Goal: Transaction & Acquisition: Purchase product/service

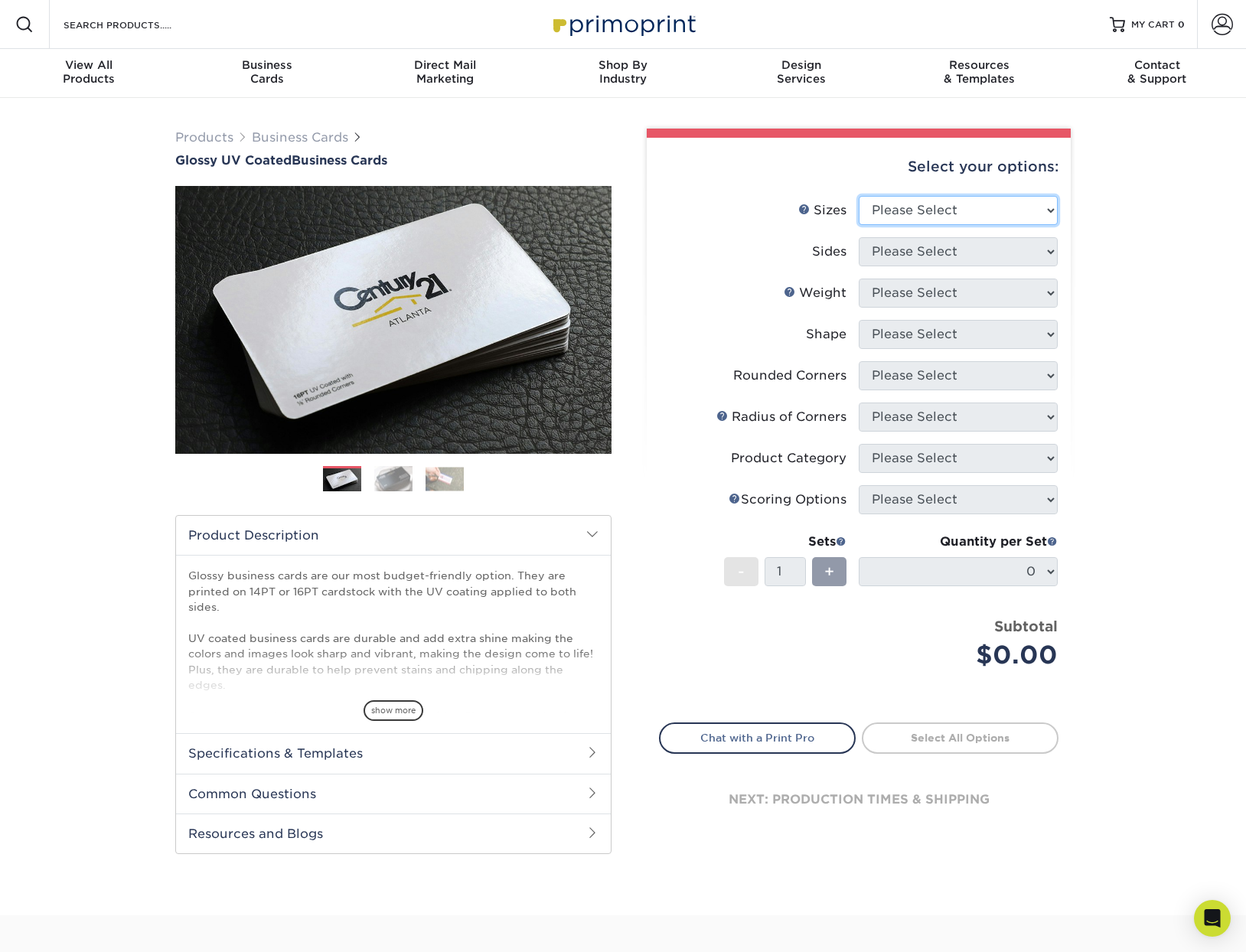
click at [985, 218] on select "Please Select 1.5" x 3.5" - Mini 1.75" x 3.5" - Mini 2" x 2" - Square 2" x 3" -…" at bounding box center [958, 211] width 199 height 29
select select "2.00x3.50"
click at [859, 196] on select "Please Select 1.5" x 3.5" - Mini 1.75" x 3.5" - Mini 2" x 2" - Square 2" x 3" -…" at bounding box center [958, 211] width 199 height 29
click at [909, 257] on select "Please Select Print Both Sides Print Front Only" at bounding box center [958, 252] width 199 height 29
select select "13abbda7-1d64-4f25-8bb2-c179b224825d"
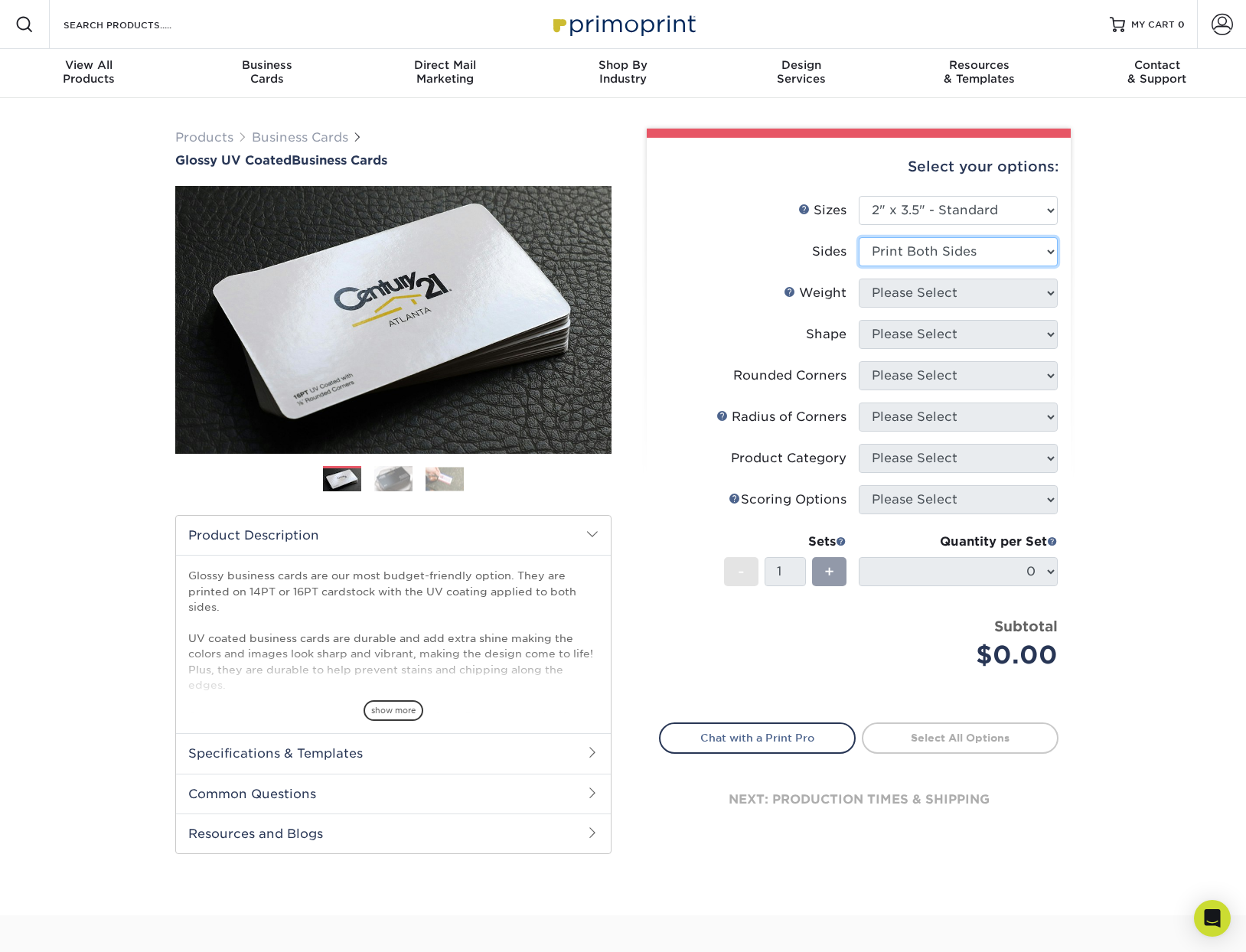
click at [859, 237] on select "Please Select Print Both Sides Print Front Only" at bounding box center [958, 252] width 199 height 29
click at [910, 291] on select "Please Select 16PT 14PT" at bounding box center [958, 293] width 199 height 29
select select "16PT"
click at [859, 278] on select "Please Select 16PT 14PT" at bounding box center [958, 293] width 199 height 29
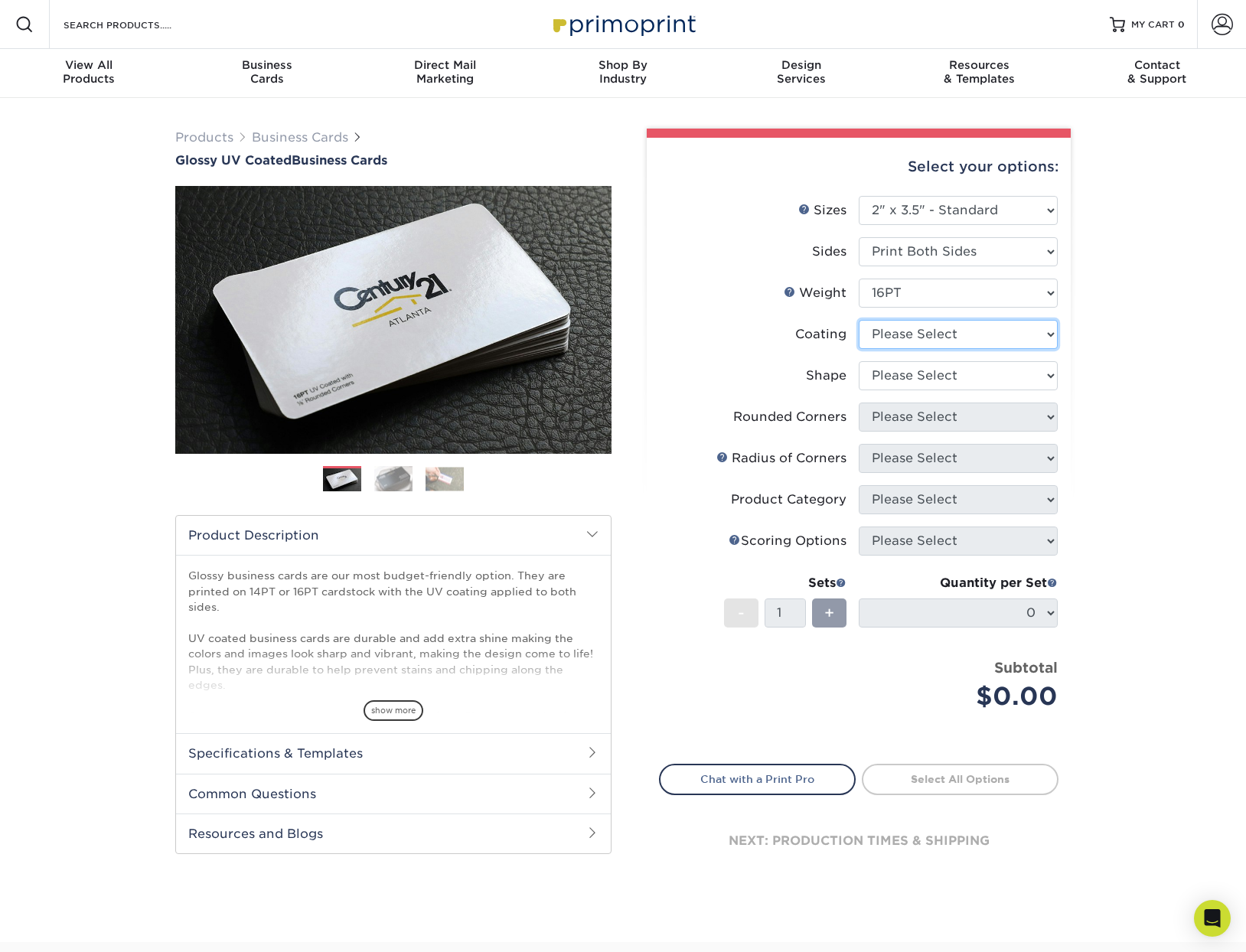
click at [905, 339] on select at bounding box center [958, 334] width 199 height 29
select select "1e8116af-acfc-44b1-83dc-8181aa338834"
click at [859, 319] on select at bounding box center [958, 334] width 199 height 29
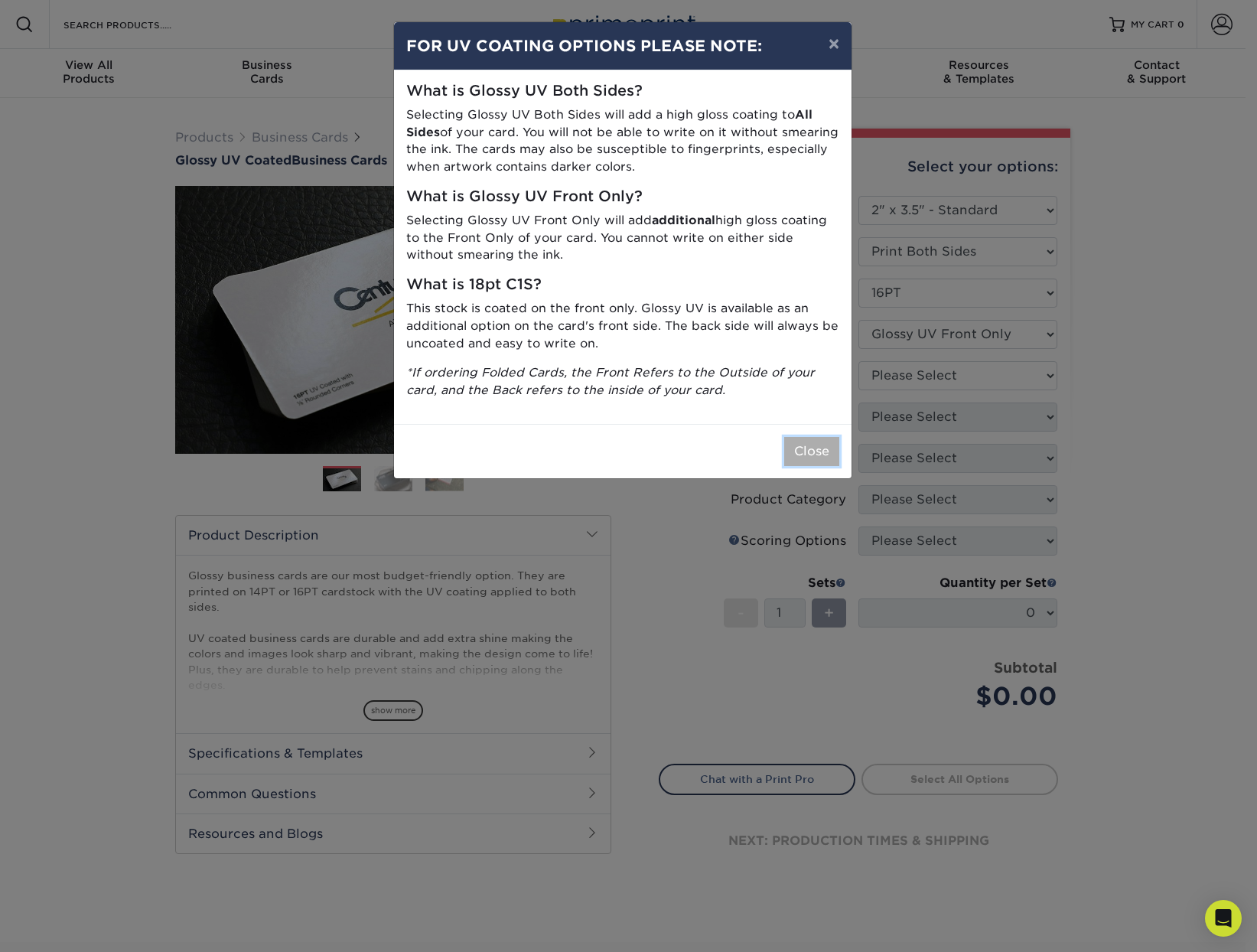
click at [809, 454] on button "Close" at bounding box center [812, 451] width 55 height 29
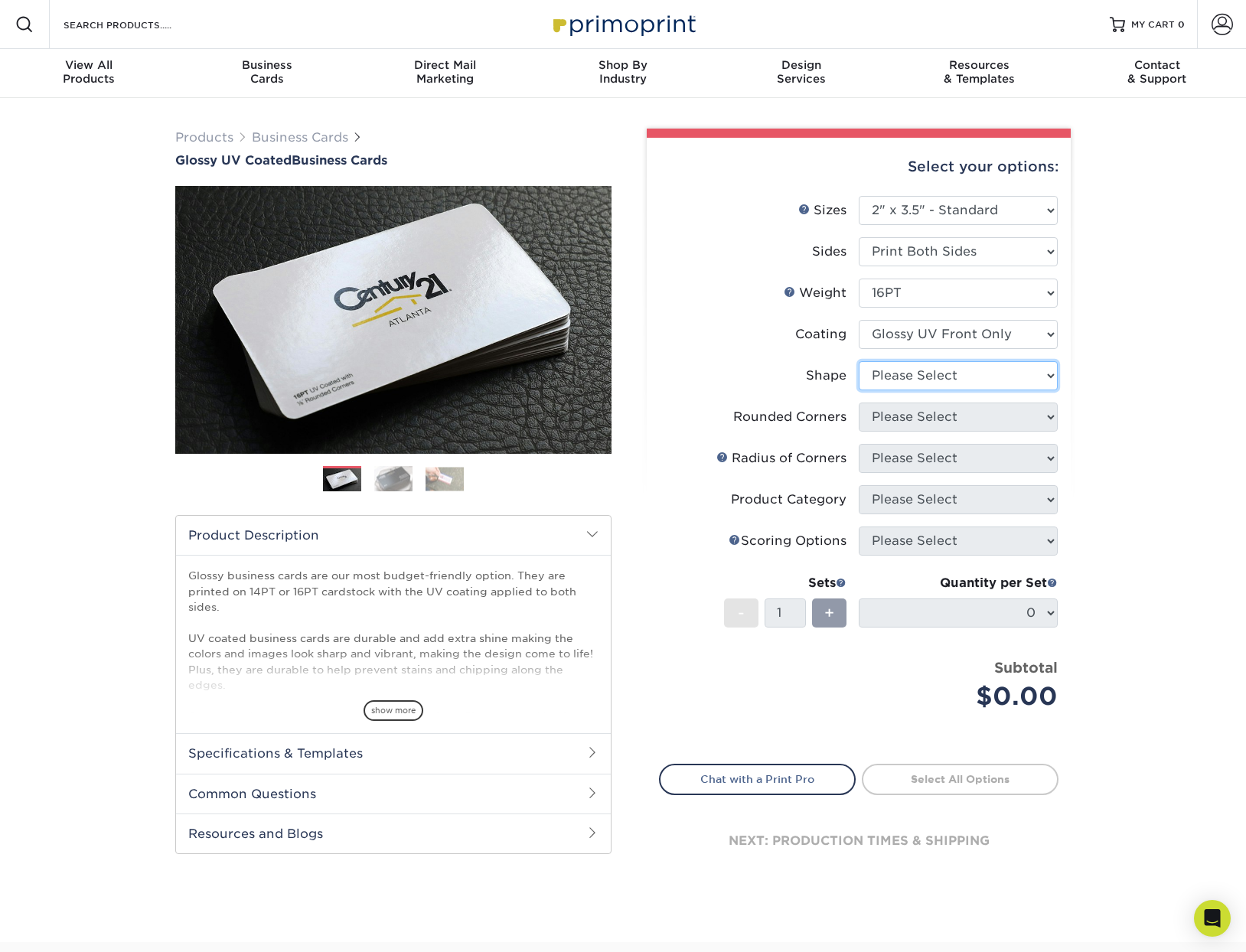
click at [896, 377] on select "Please Select Standard" at bounding box center [958, 376] width 199 height 29
select select "standard"
click at [859, 361] on select "Please Select Standard" at bounding box center [958, 376] width 199 height 29
click at [909, 420] on select "Please Select Yes - Round 2 Corners Yes - Round 4 Corners No" at bounding box center [958, 417] width 199 height 29
select select "7672df9e-0e0a-464d-8e1f-920c575e4da3"
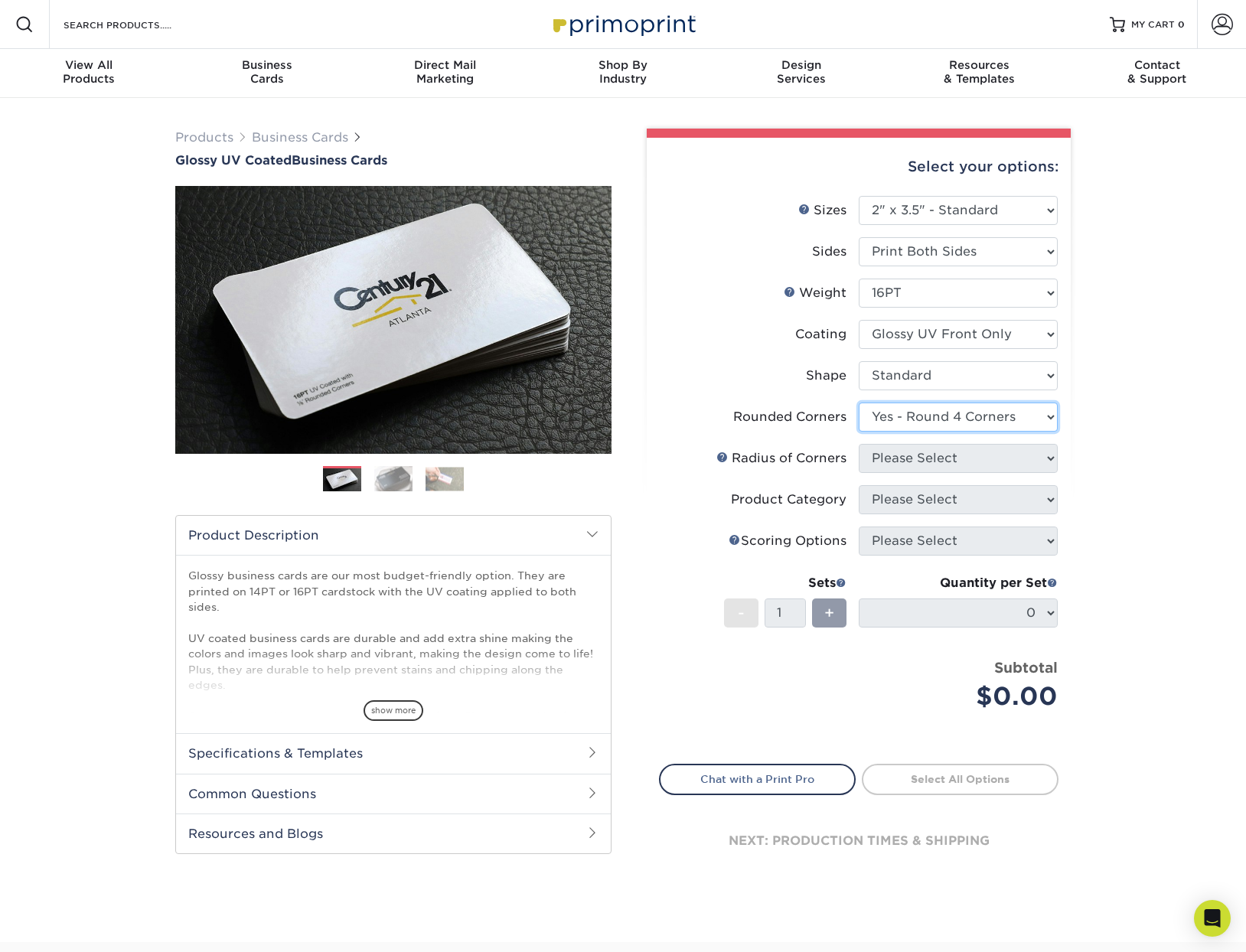
click at [859, 403] on select "Please Select Yes - Round 2 Corners Yes - Round 4 Corners No" at bounding box center [958, 417] width 199 height 29
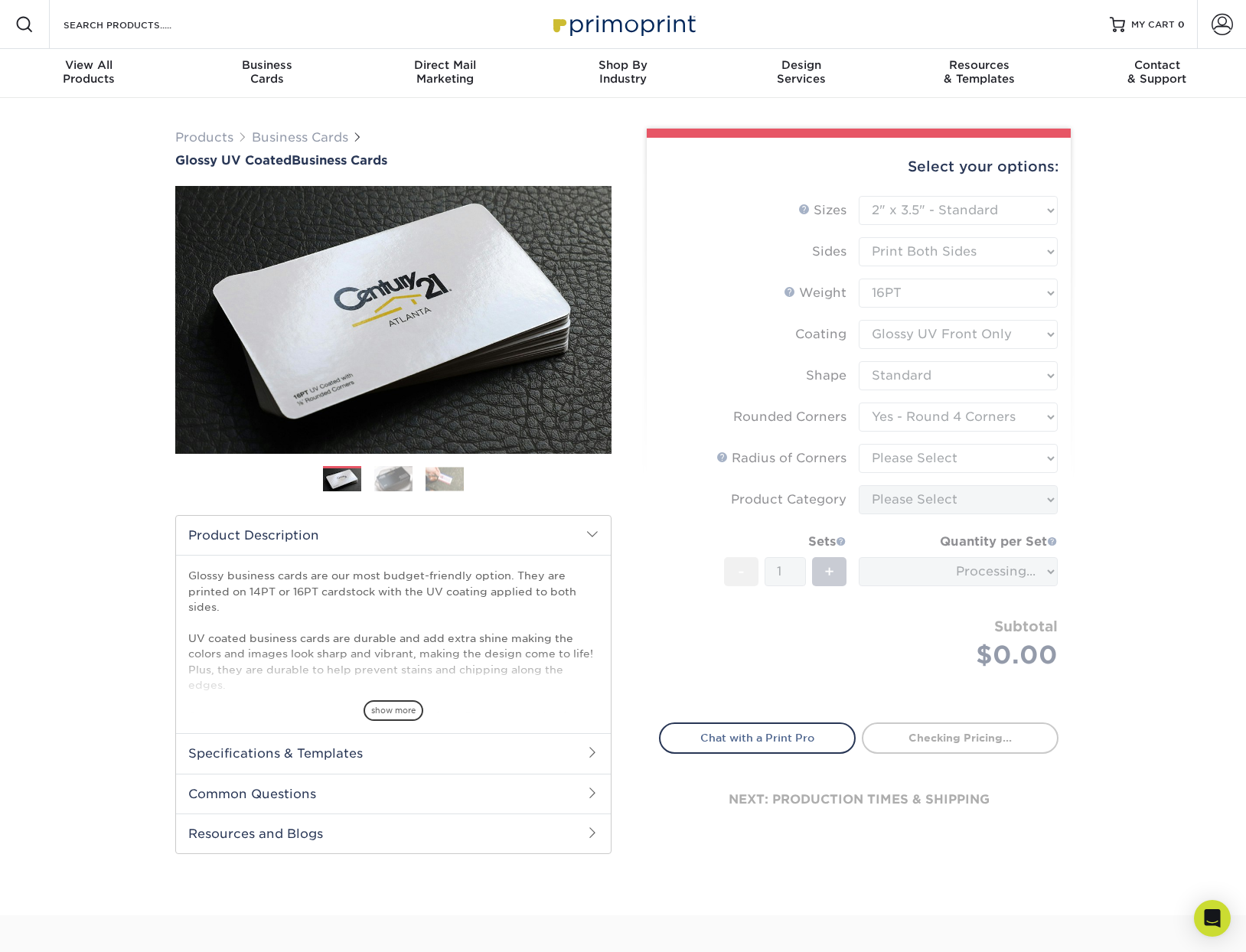
click at [919, 463] on form "Sizes Help Sizes Please Select 1.5" x 3.5" - Mini 1.75" x 3.5" - Mini 2" x 2" -…" at bounding box center [858, 450] width 399 height 509
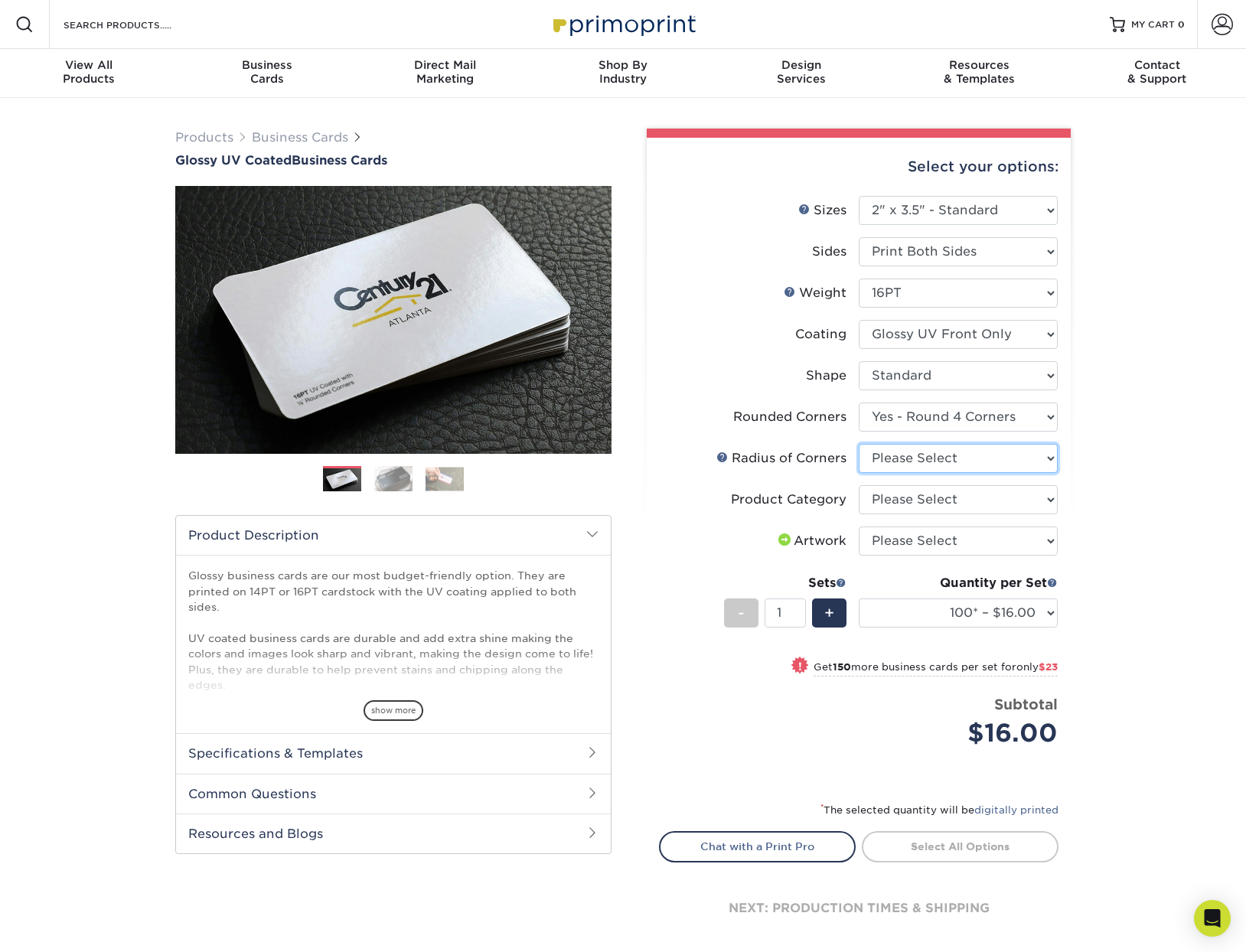
click at [911, 456] on select "Please Select Rounded 1/8" Rounded 1/4"" at bounding box center [958, 458] width 199 height 29
select select "479fbfe7-6a0c-4895-8c9a-81739b7486c9"
click at [859, 444] on select "Please Select Rounded 1/8" Rounded 1/4"" at bounding box center [958, 458] width 199 height 29
click at [914, 497] on select "Please Select Business Cards" at bounding box center [958, 499] width 199 height 29
select select "3b5148f1-0588-4f88-a218-97bcfdce65c1"
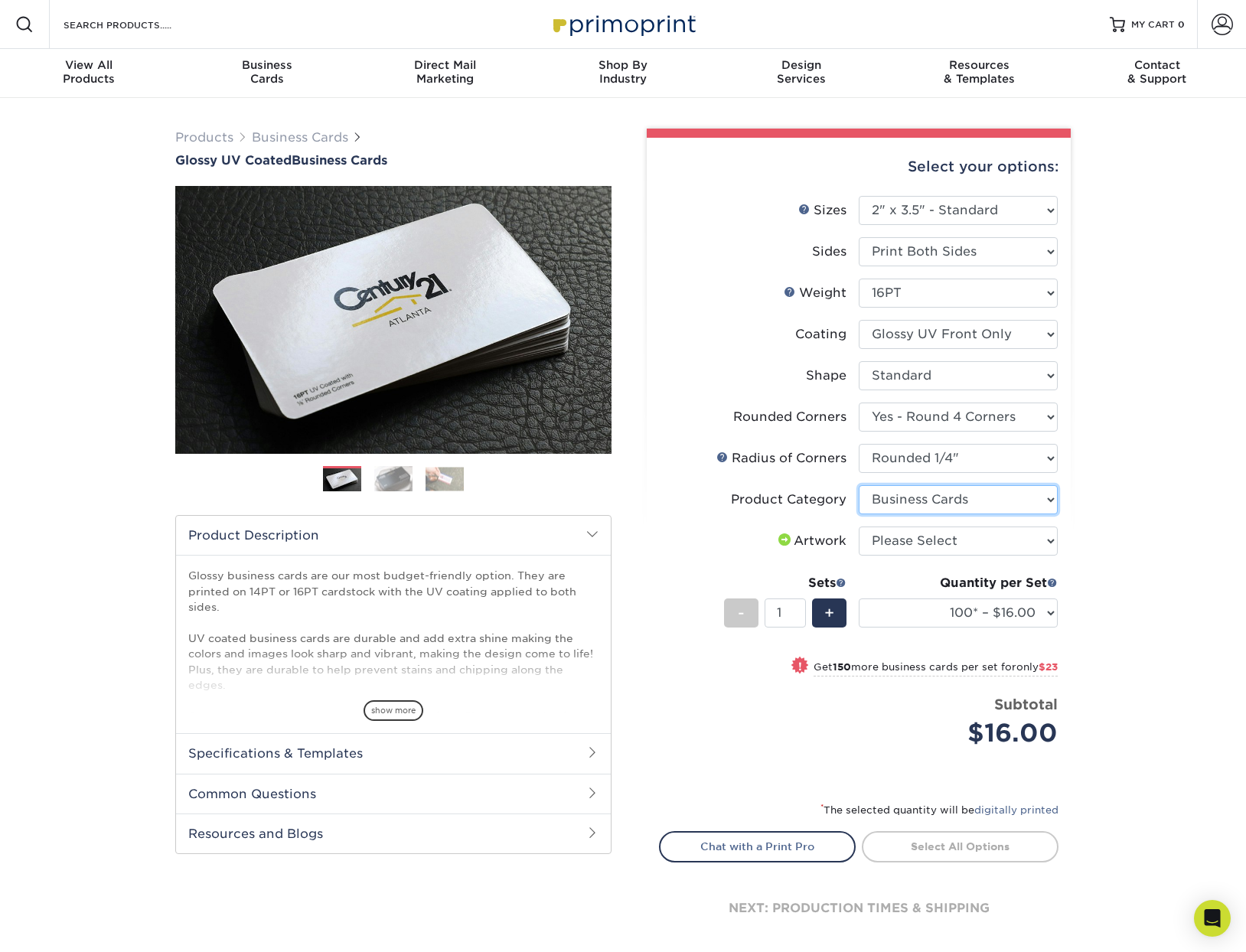
click at [859, 485] on select "Please Select Business Cards" at bounding box center [958, 499] width 199 height 29
click at [901, 547] on select "Please Select I will upload files I need a design - $100" at bounding box center [958, 541] width 199 height 29
select select "upload"
click at [859, 526] on select "Please Select I will upload files I need a design - $100" at bounding box center [958, 541] width 199 height 29
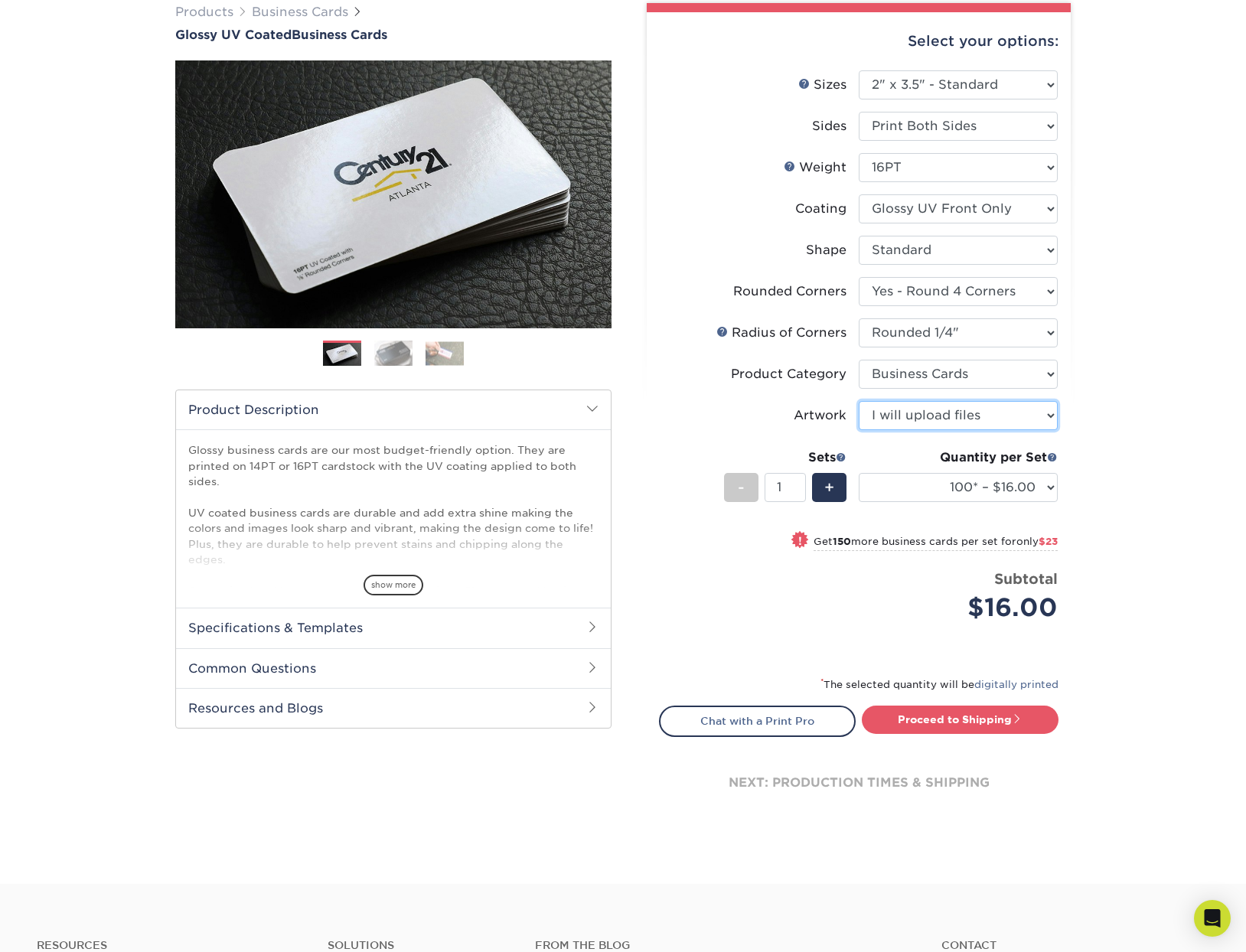
scroll to position [153, 0]
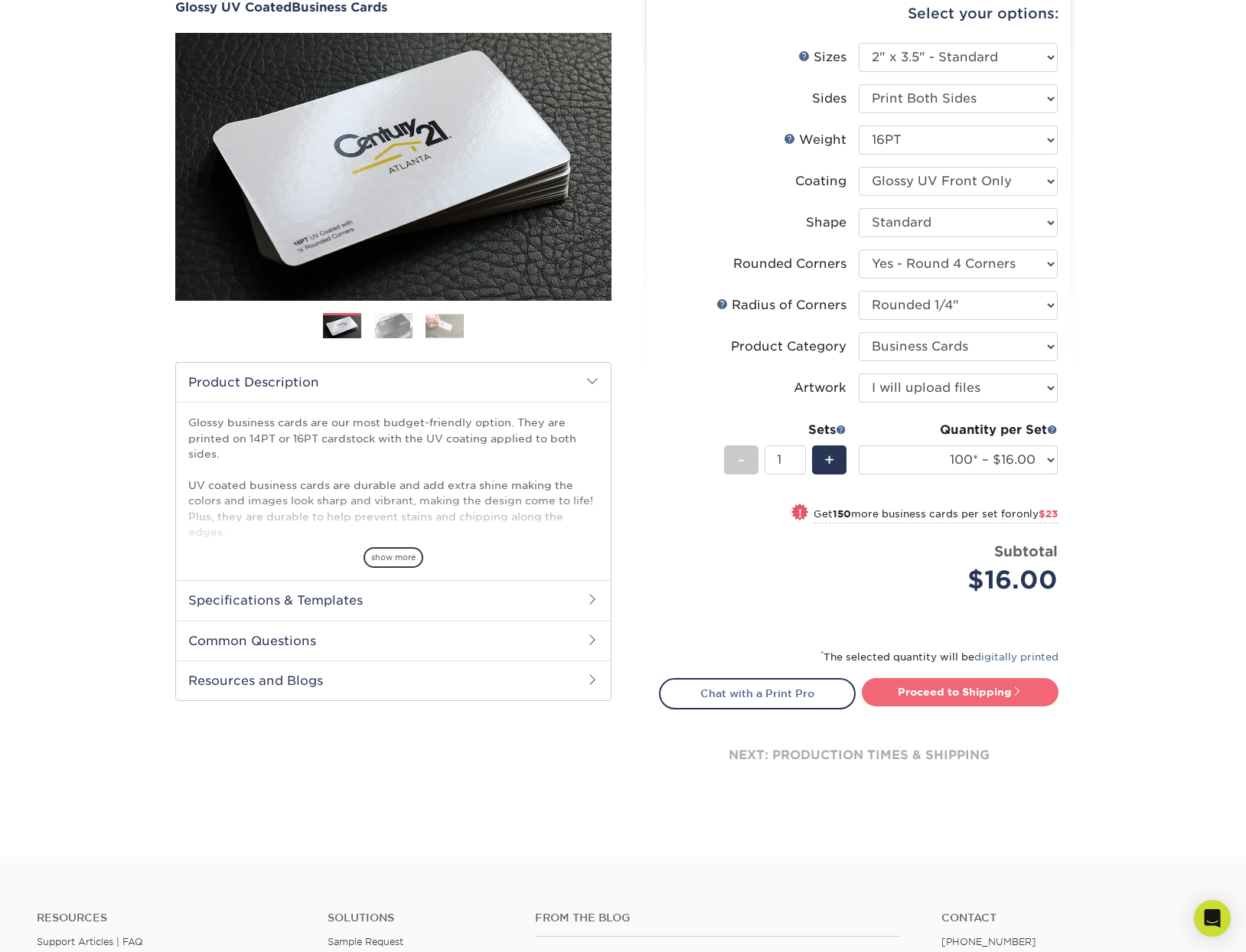
click at [948, 695] on link "Proceed to Shipping" at bounding box center [960, 691] width 197 height 27
type input "Set 1"
click at [948, 695] on link "Proceed to Shipping" at bounding box center [960, 691] width 197 height 27
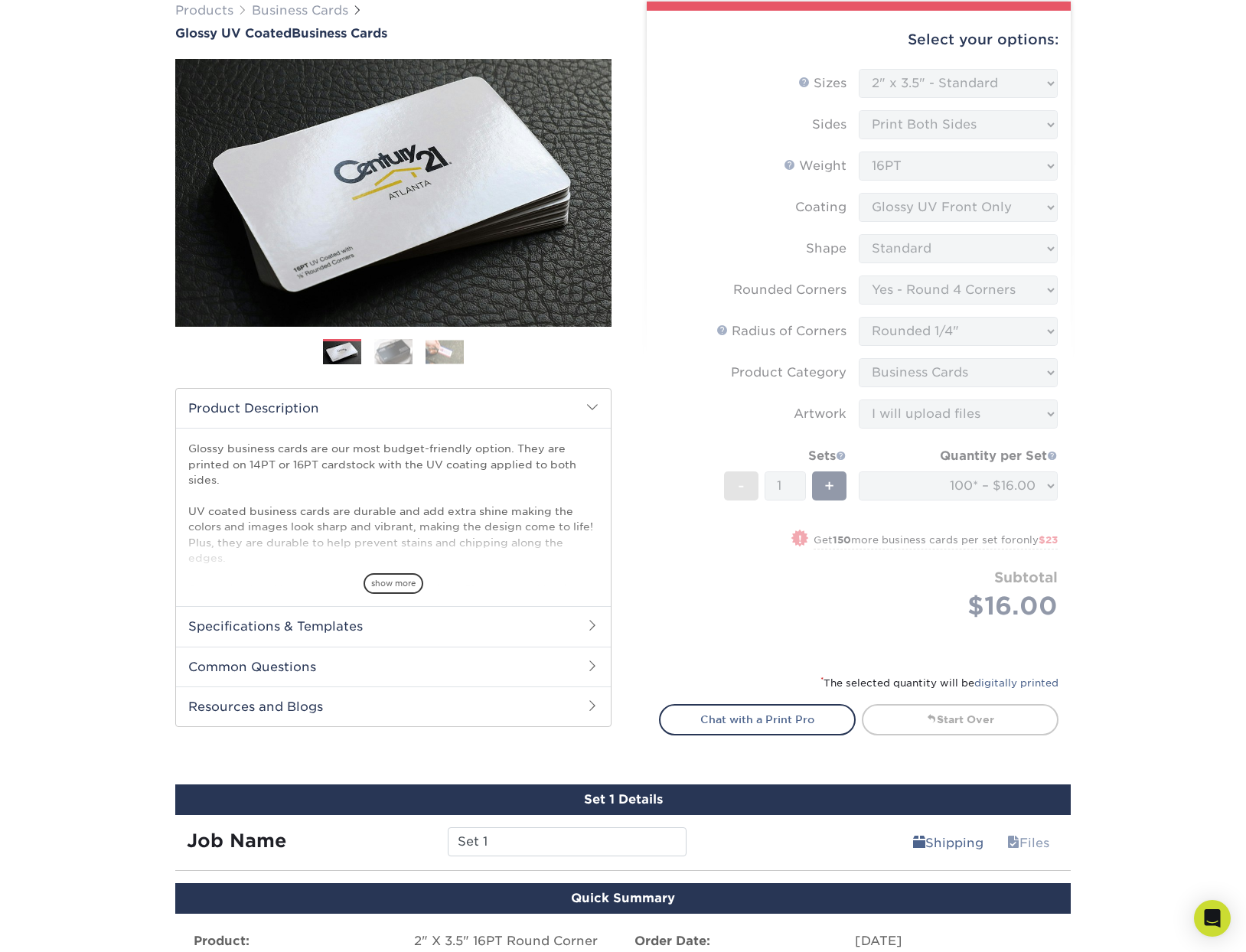
scroll to position [98, 0]
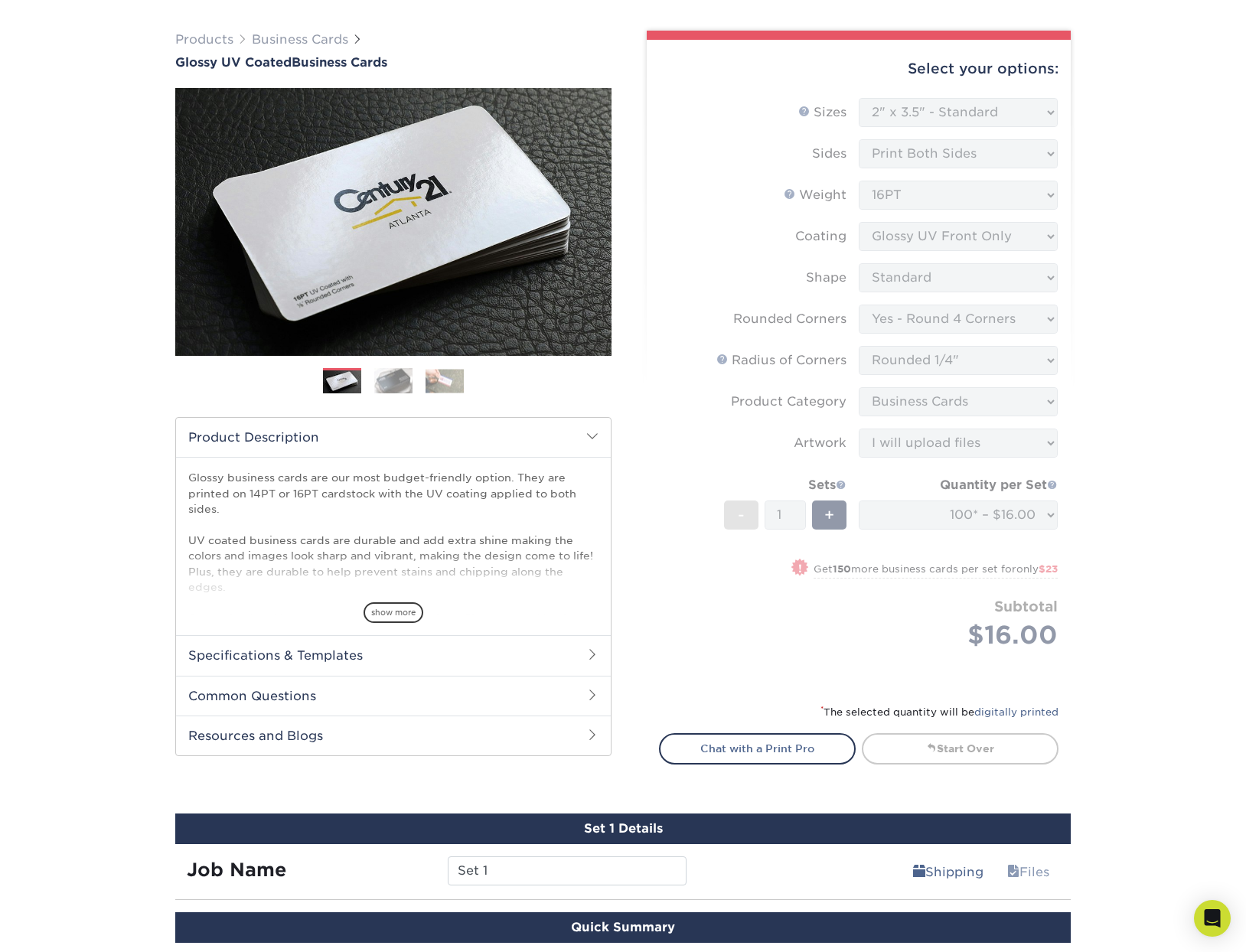
click at [596, 422] on h2 "Product Description" at bounding box center [393, 437] width 435 height 39
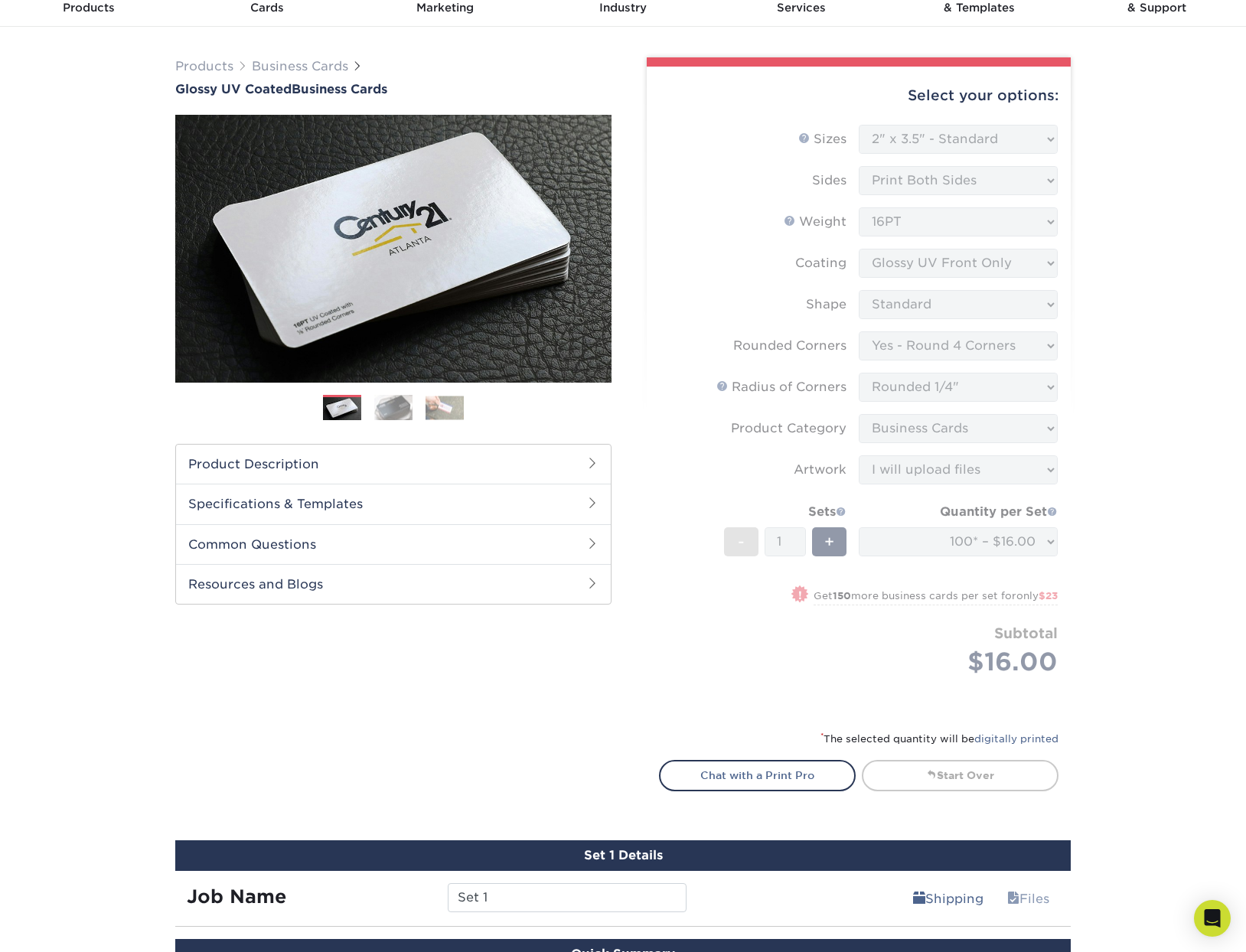
scroll to position [22, 0]
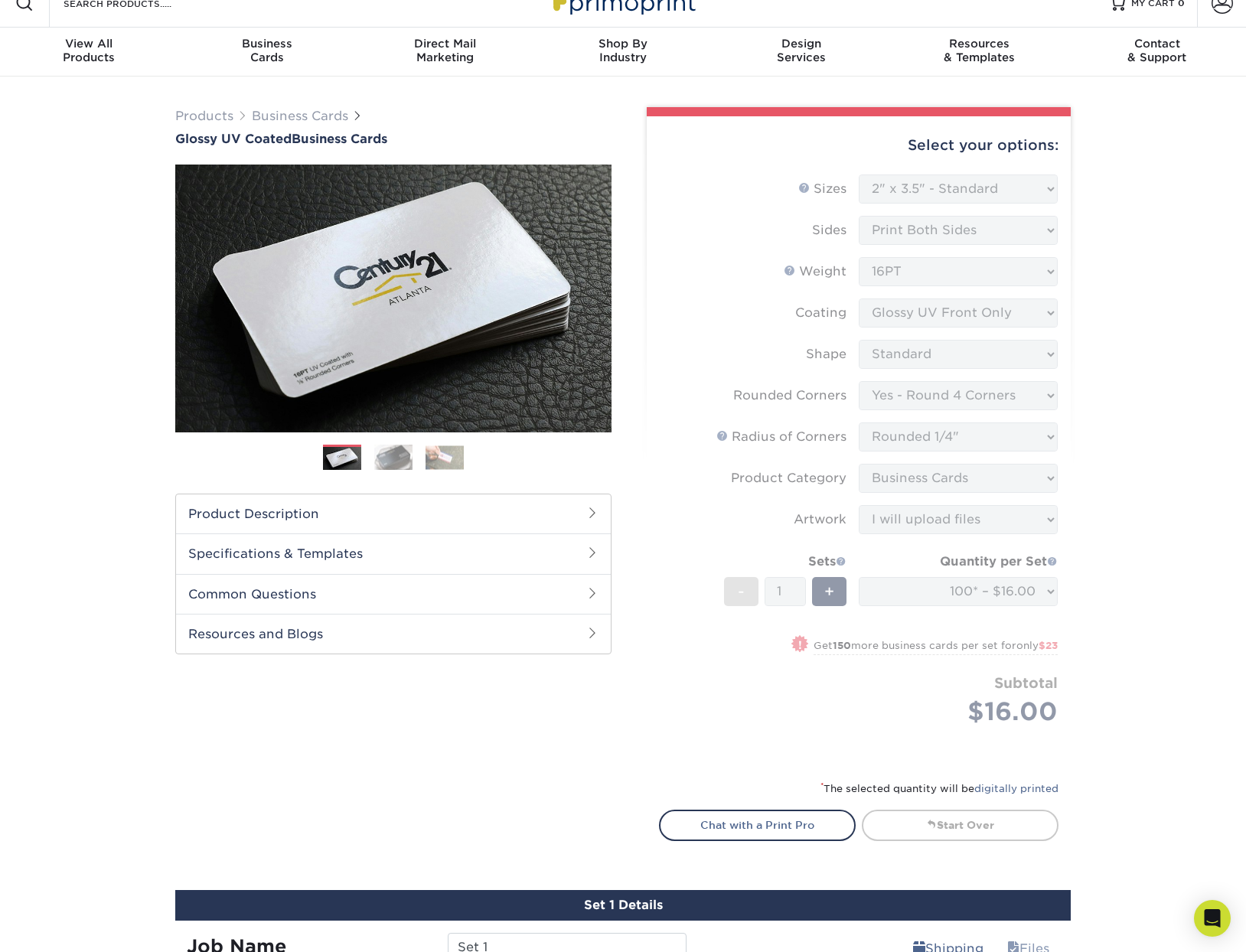
click at [954, 532] on form "Sizes Help Sizes Please Select 1.5" x 3.5" - Mini 1.75" x 3.5" - Mini 2" x 2" -…" at bounding box center [858, 467] width 399 height 587
click at [898, 339] on form "Sizes Help Sizes Please Select 1.5" x 3.5" - Mini 1.75" x 3.5" - Mini 2" x 2" -…" at bounding box center [858, 467] width 399 height 587
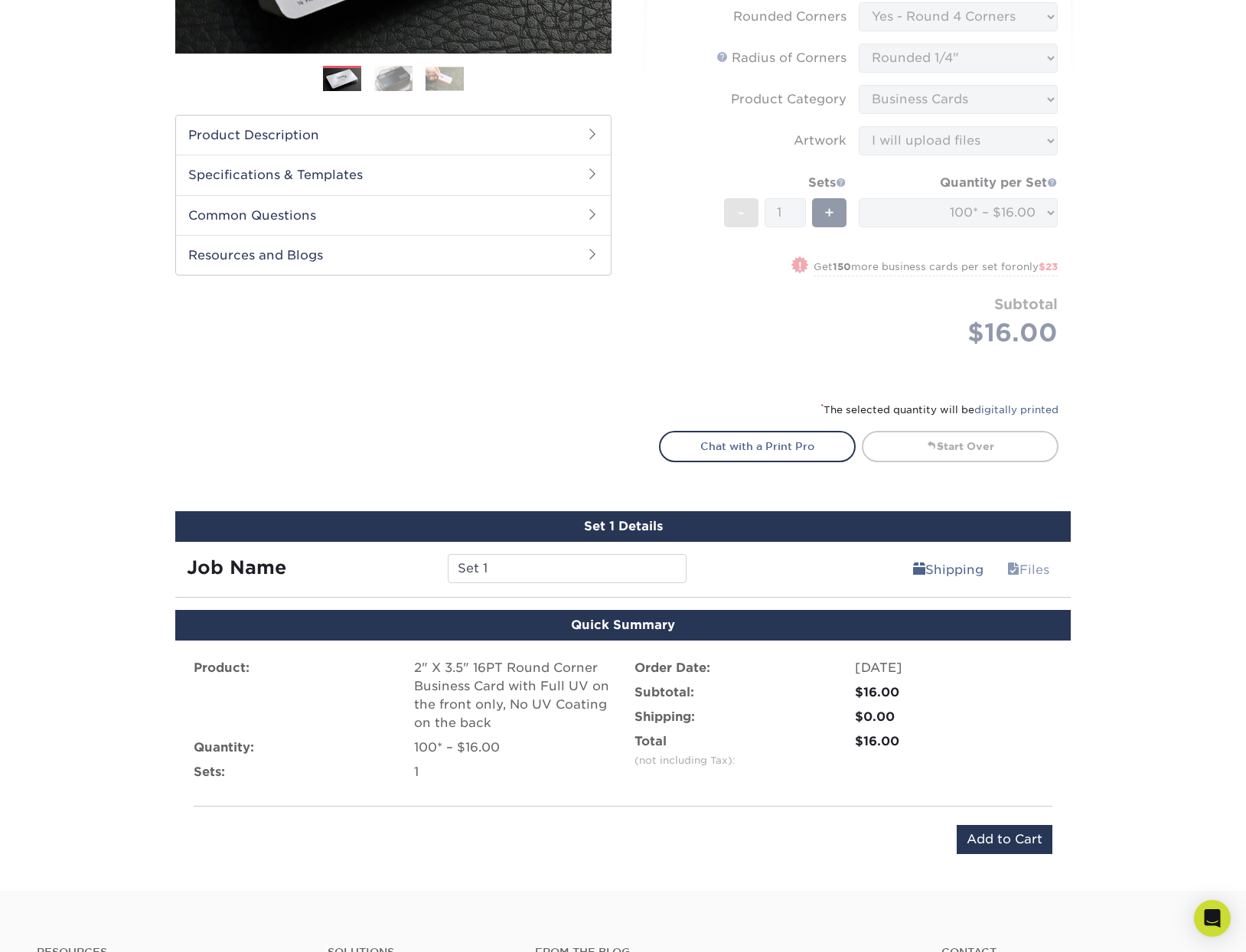
scroll to position [404, 0]
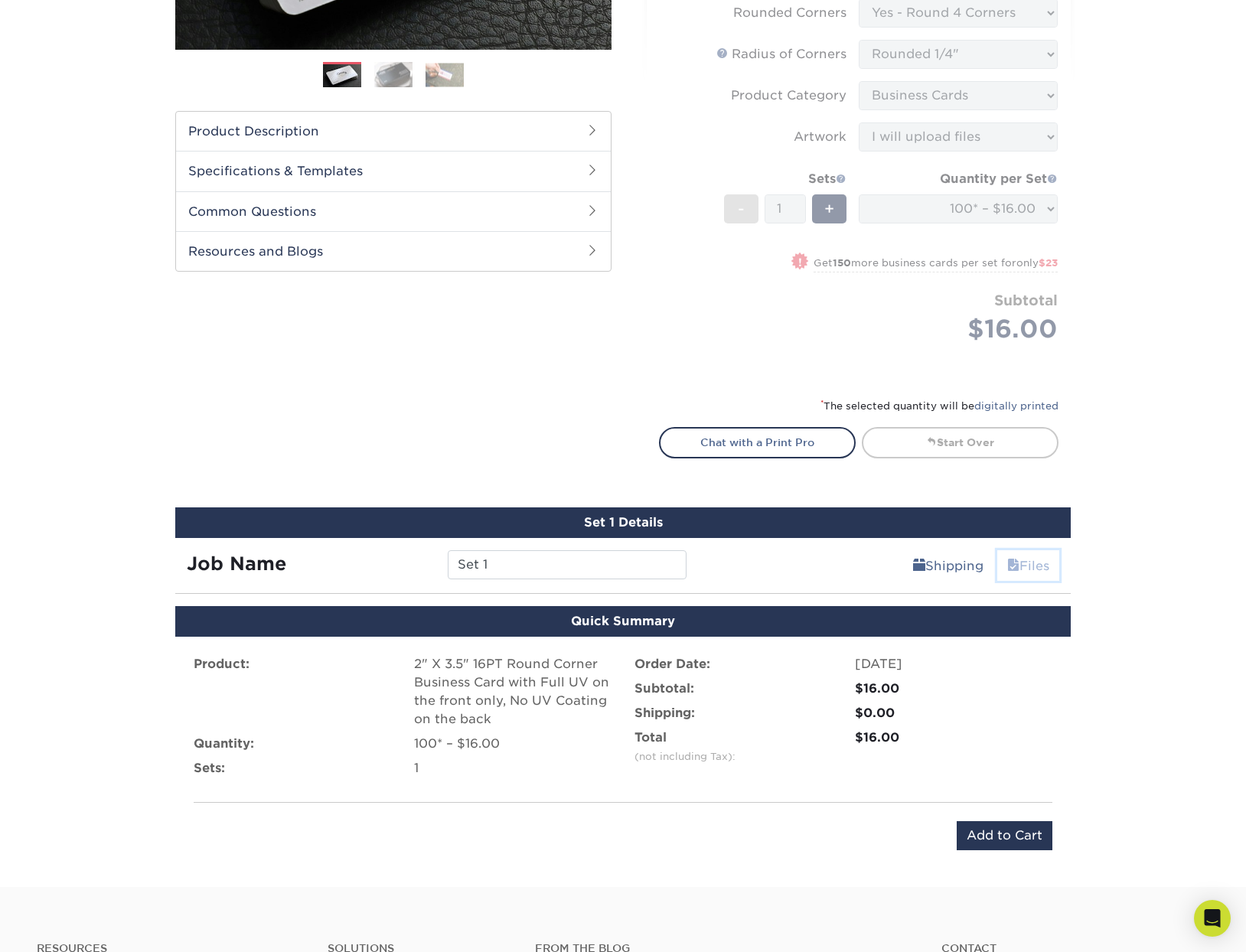
click at [1029, 570] on link "Files" at bounding box center [1028, 566] width 62 height 31
click at [508, 566] on input "Set 1" at bounding box center [567, 565] width 238 height 29
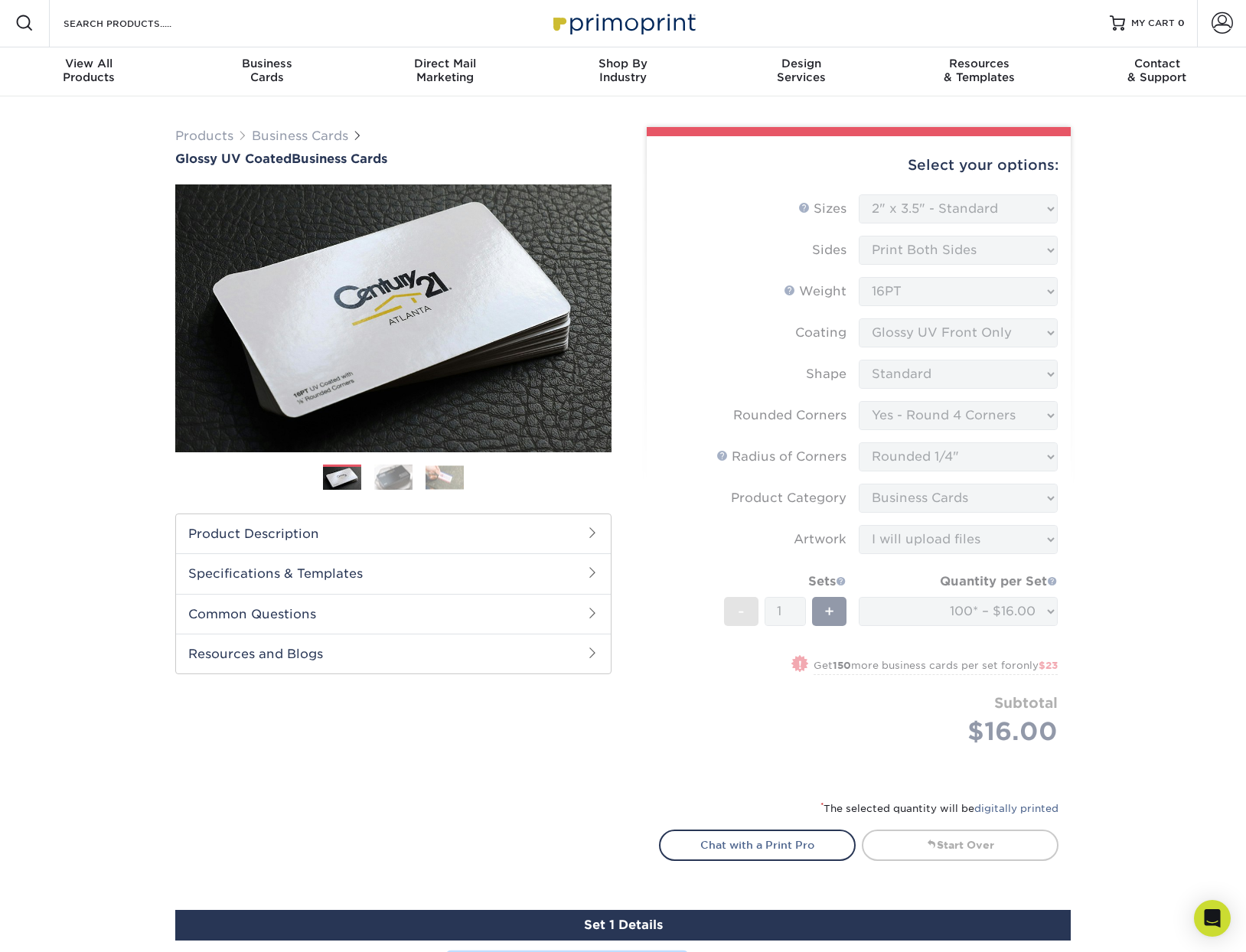
scroll to position [0, 0]
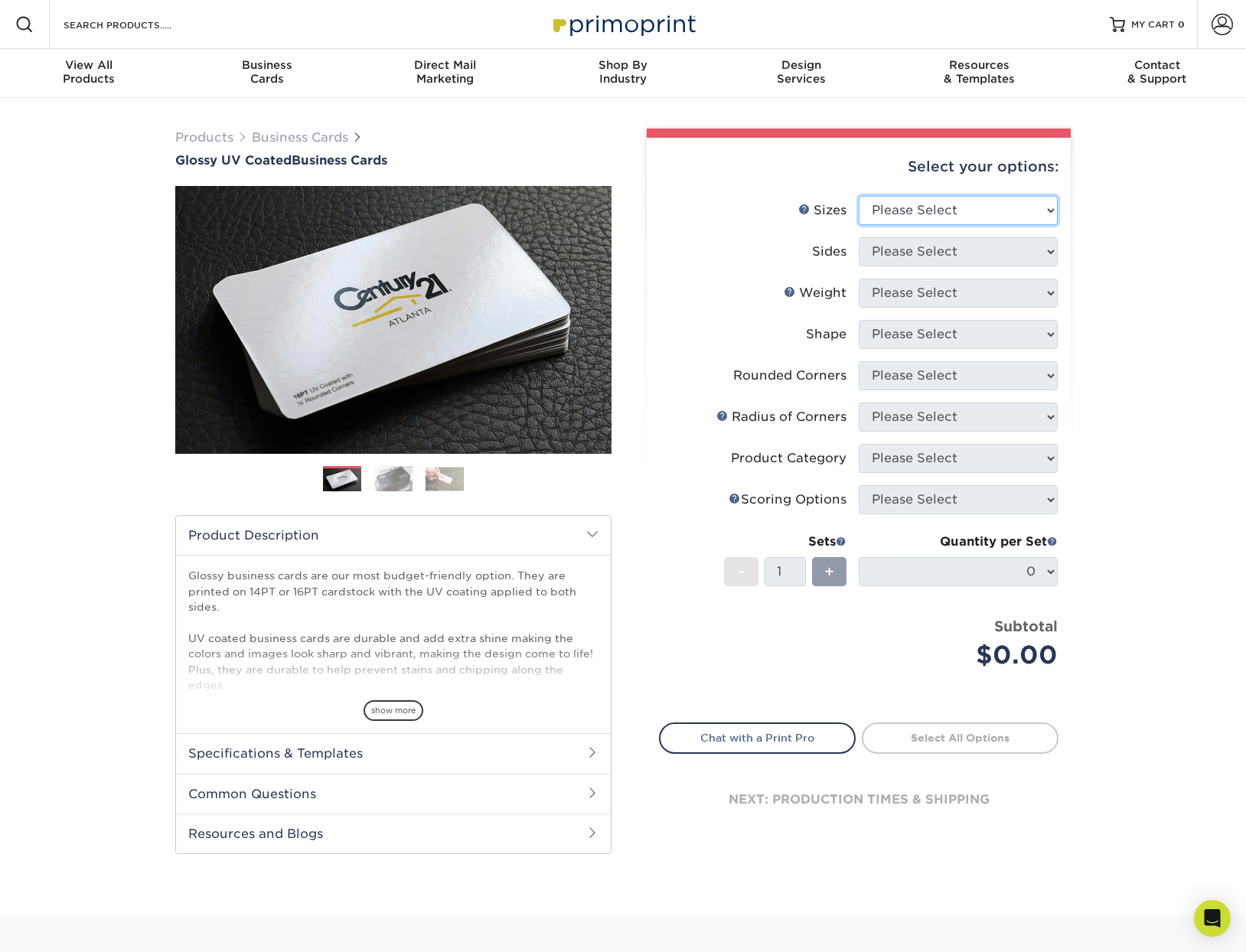
click at [956, 214] on select "Please Select 1.5" x 3.5" - Mini 1.75" x 3.5" - Mini 2" x 2" - Square 2" x 3" -…" at bounding box center [958, 211] width 199 height 29
select select "2.00x3.50"
click at [859, 196] on select "Please Select 1.5" x 3.5" - Mini 1.75" x 3.5" - Mini 2" x 2" - Square 2" x 3" -…" at bounding box center [958, 211] width 199 height 29
click at [946, 249] on select "Please Select Print Both Sides Print Front Only" at bounding box center [958, 252] width 199 height 29
select select "13abbda7-1d64-4f25-8bb2-c179b224825d"
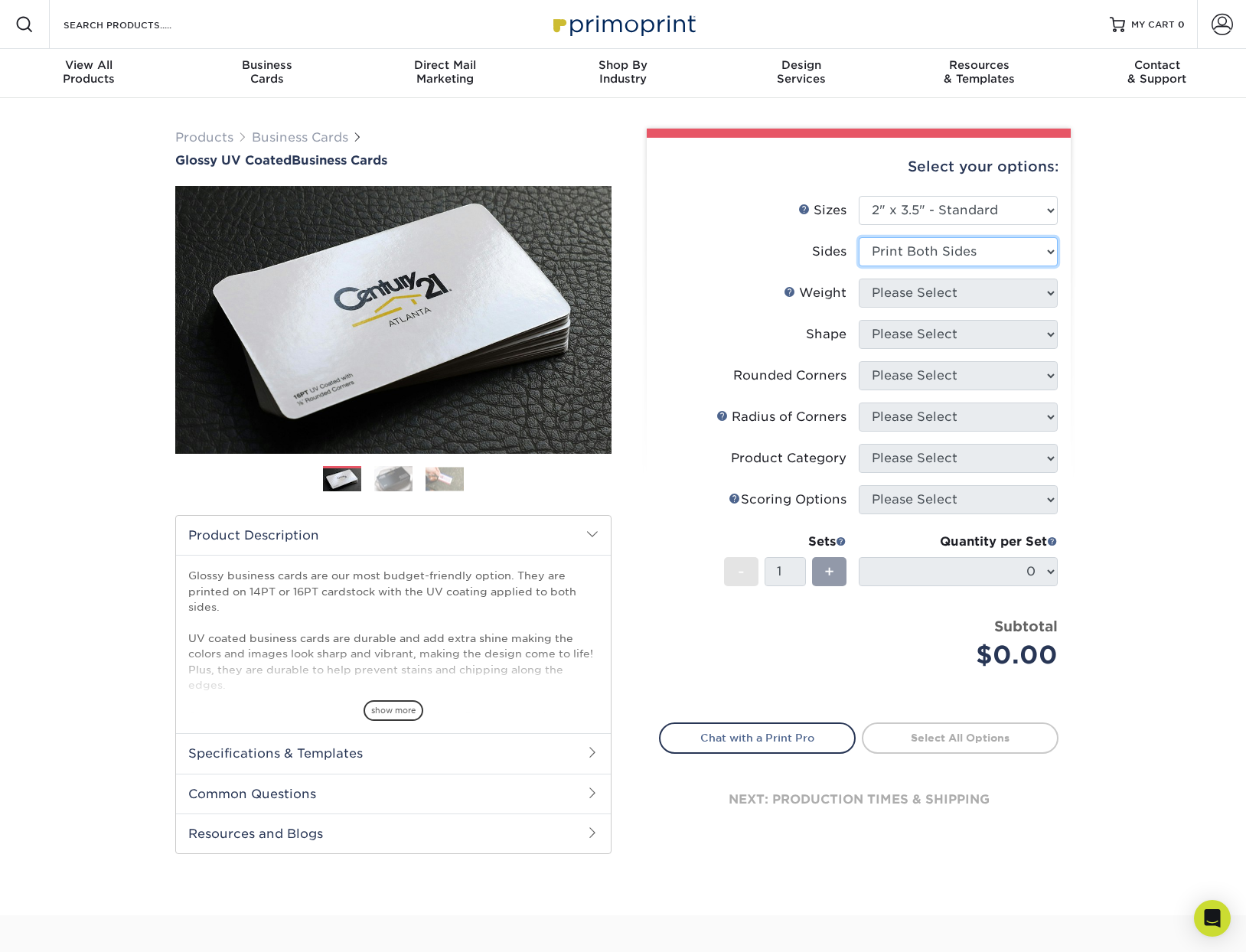
click at [859, 237] on select "Please Select Print Both Sides Print Front Only" at bounding box center [958, 252] width 199 height 29
click at [939, 293] on select "Please Select 16PT 14PT" at bounding box center [958, 293] width 199 height 29
select select "16PT"
click at [859, 278] on select "Please Select 16PT 14PT" at bounding box center [958, 293] width 199 height 29
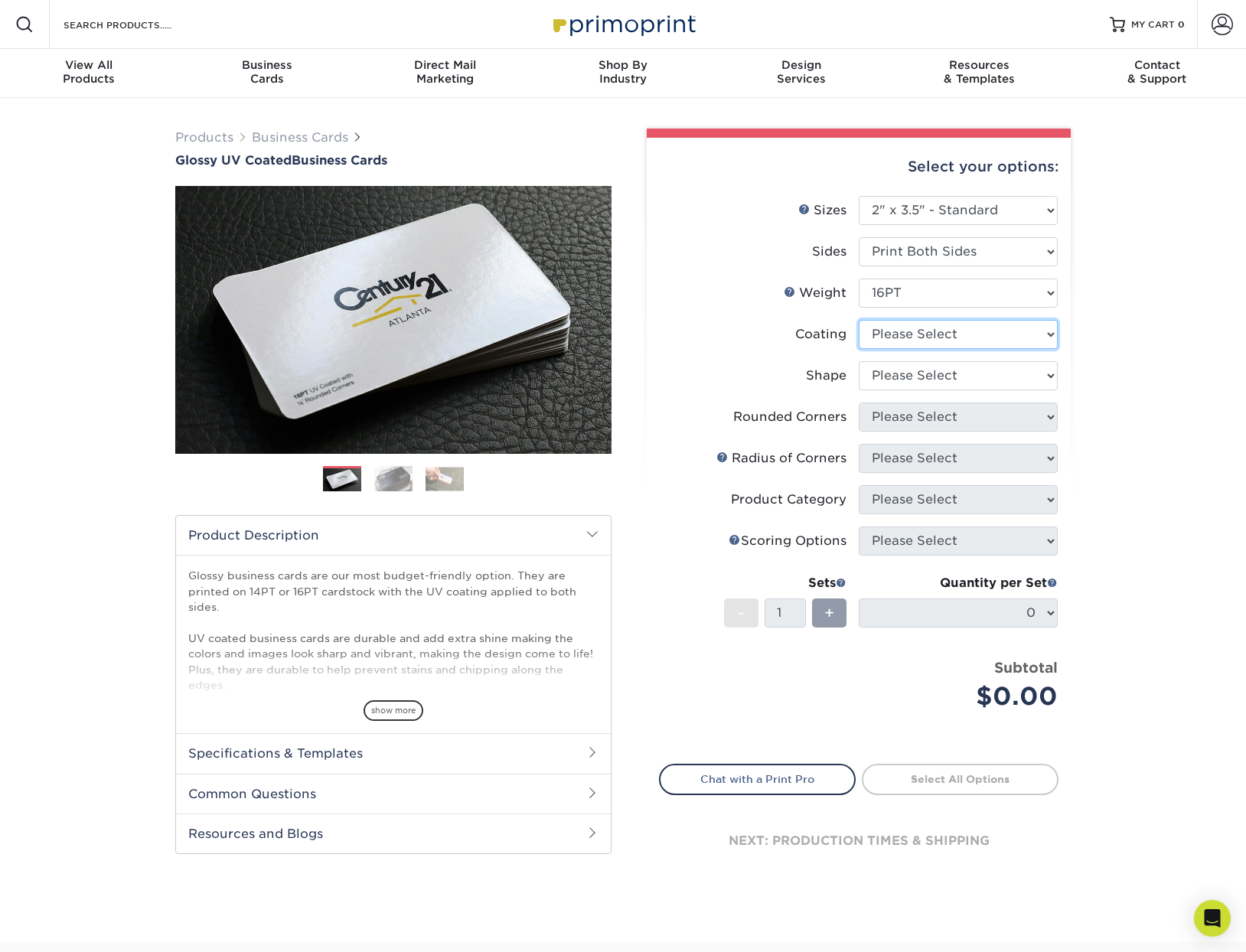
click at [930, 340] on select at bounding box center [958, 334] width 199 height 29
select select "1e8116af-acfc-44b1-83dc-8181aa338834"
click at [859, 319] on select at bounding box center [958, 334] width 199 height 29
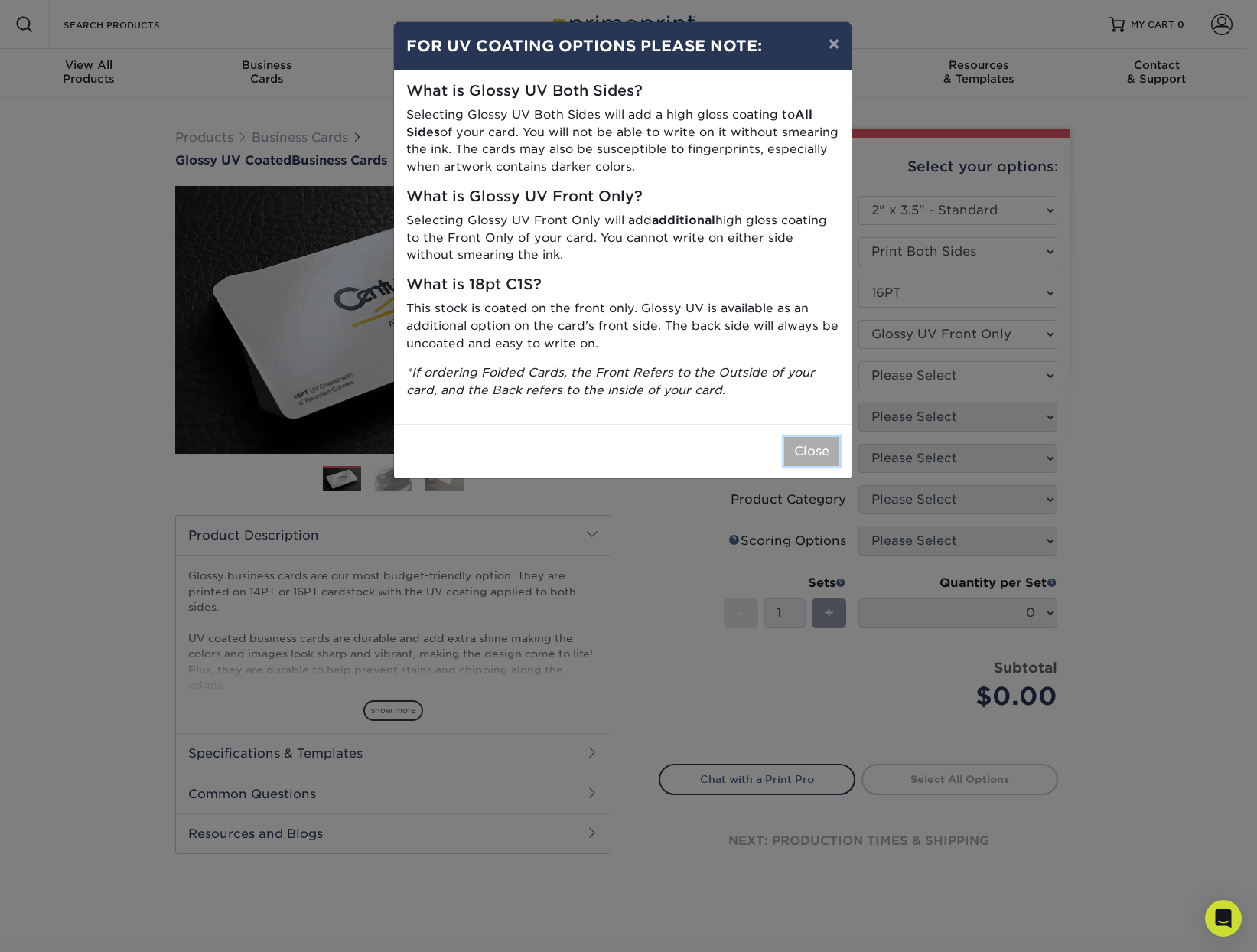
click at [823, 450] on button "Close" at bounding box center [812, 451] width 55 height 29
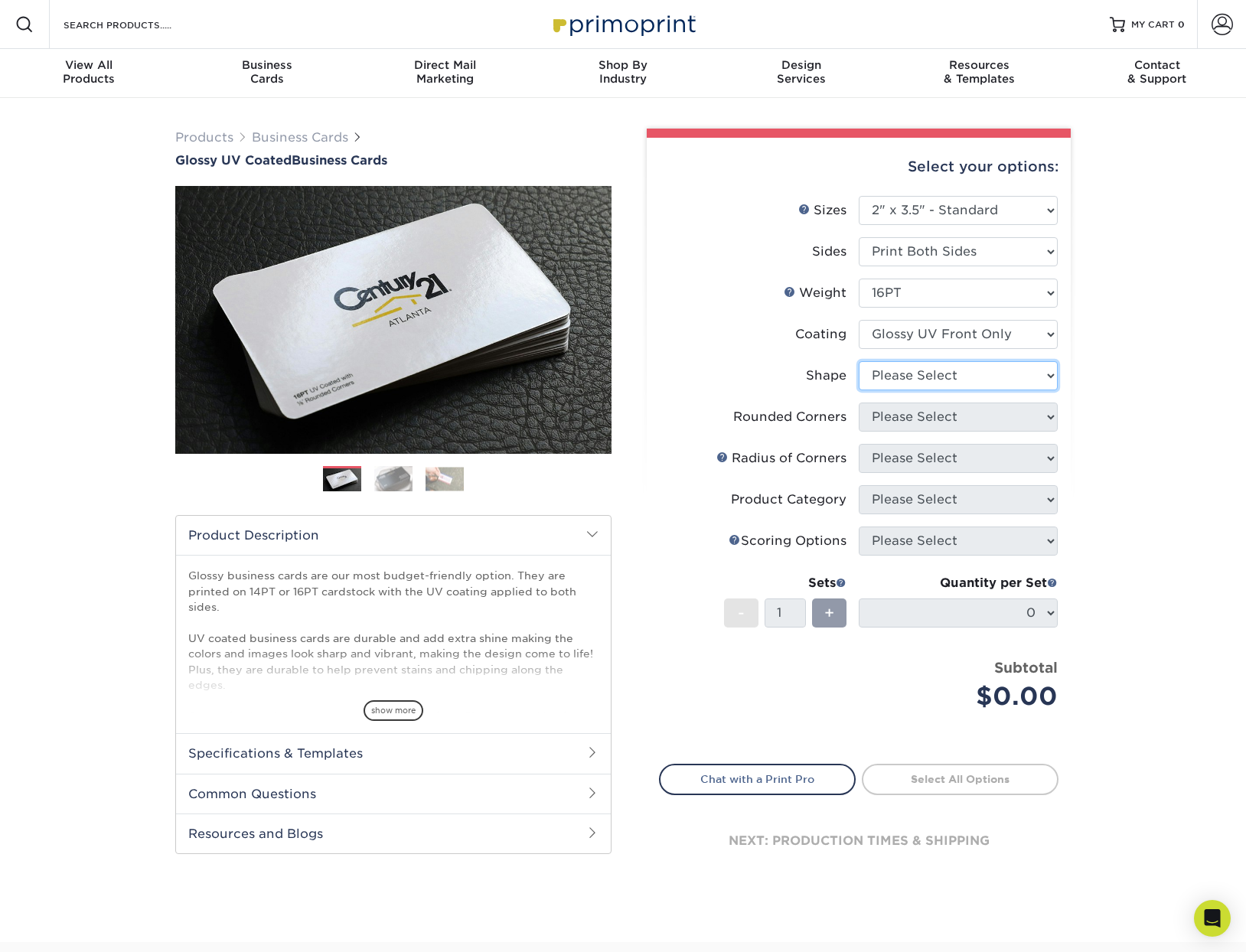
click at [929, 382] on select "Please Select Standard" at bounding box center [958, 376] width 199 height 29
select select "standard"
click at [859, 361] on select "Please Select Standard" at bounding box center [958, 376] width 199 height 29
click at [939, 419] on select "Please Select Yes - Round 2 Corners Yes - Round 4 Corners No" at bounding box center [958, 417] width 199 height 29
select select "7672df9e-0e0a-464d-8e1f-920c575e4da3"
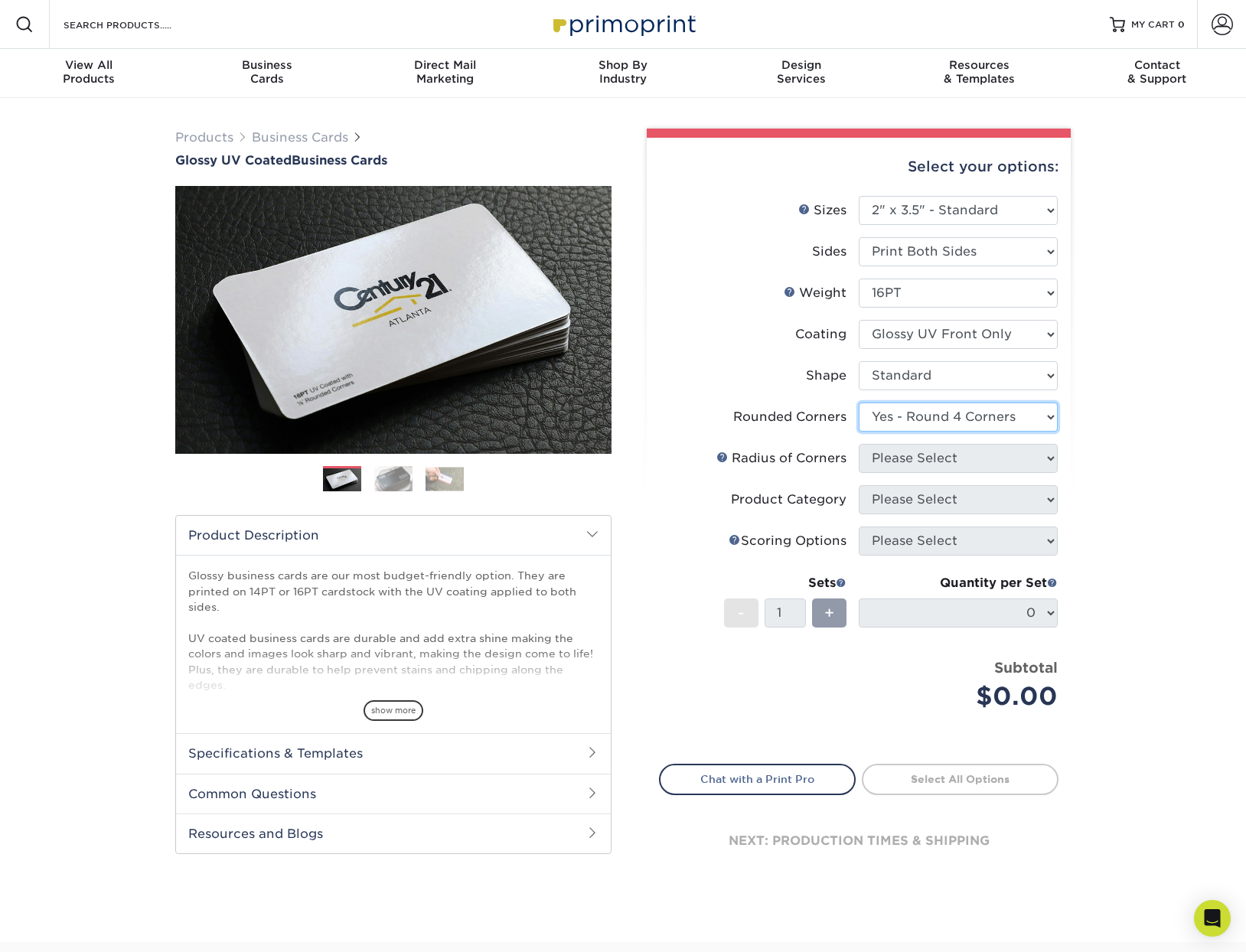
click at [859, 403] on select "Please Select Yes - Round 2 Corners Yes - Round 4 Corners No" at bounding box center [958, 417] width 199 height 29
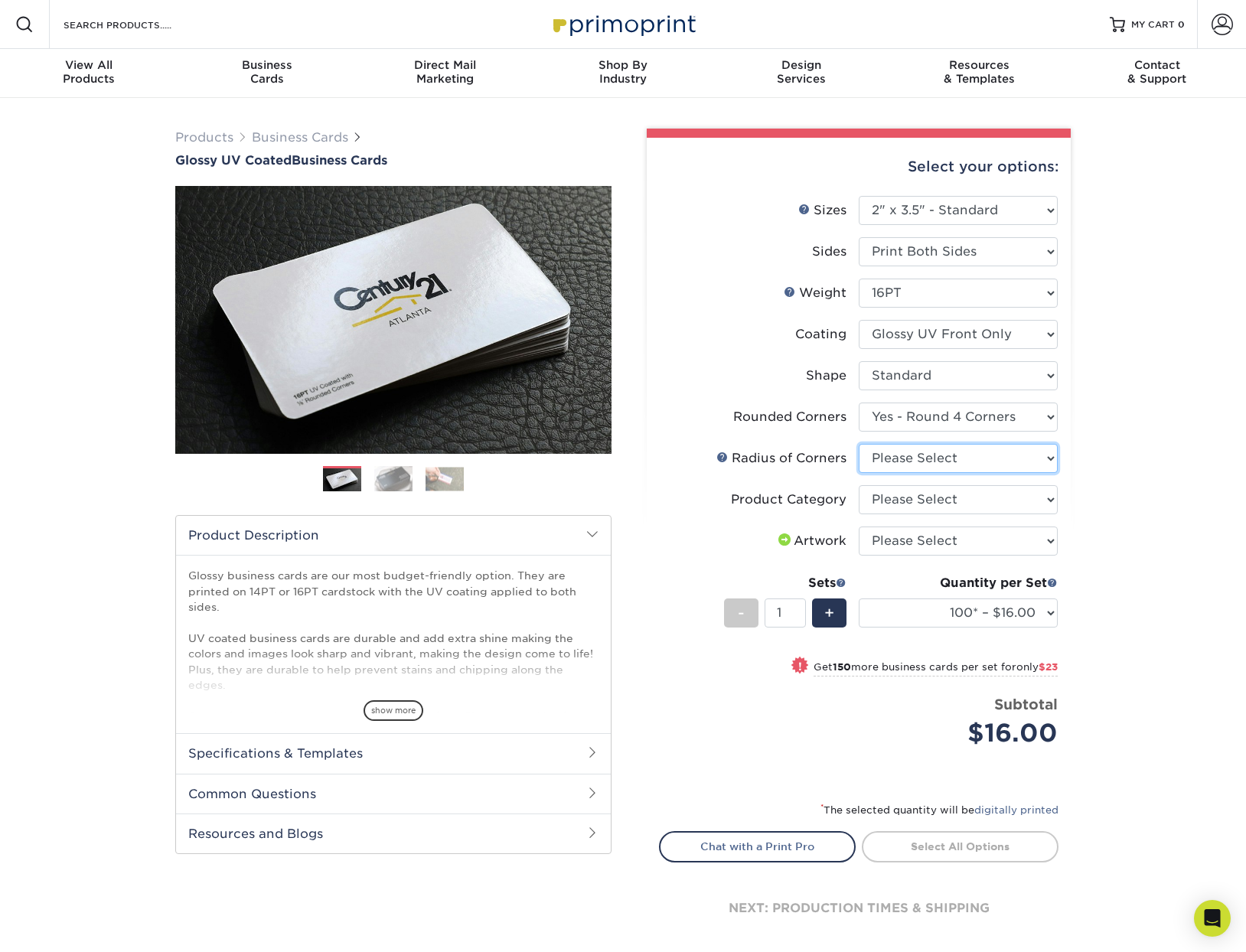
click at [951, 455] on select "Please Select Rounded 1/8" Rounded 1/4"" at bounding box center [958, 458] width 199 height 29
select select "479fbfe7-6a0c-4895-8c9a-81739b7486c9"
click at [859, 444] on select "Please Select Rounded 1/8" Rounded 1/4"" at bounding box center [958, 458] width 199 height 29
click at [954, 499] on select "Please Select Business Cards" at bounding box center [958, 499] width 199 height 29
select select "3b5148f1-0588-4f88-a218-97bcfdce65c1"
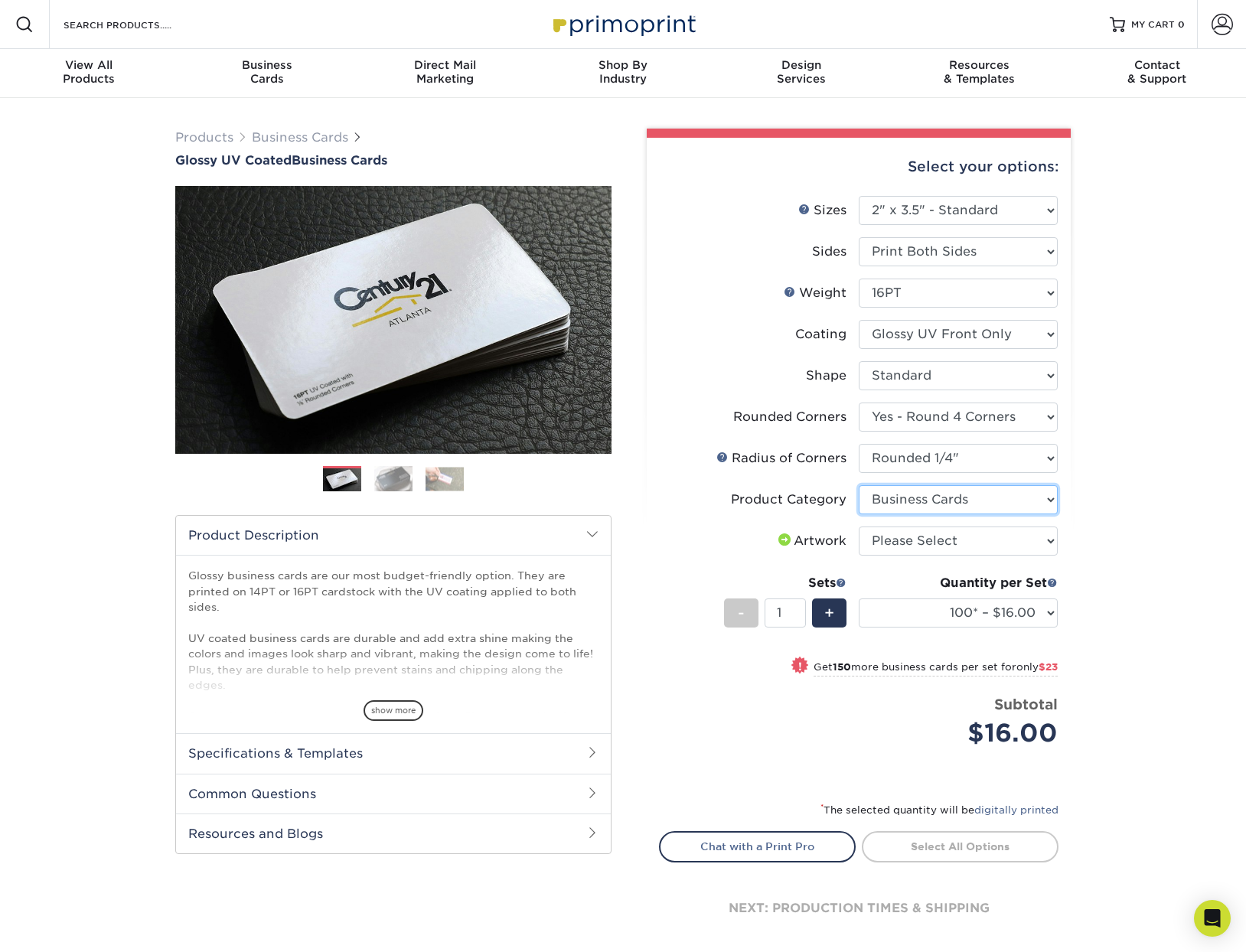
click at [859, 485] on select "Please Select Business Cards" at bounding box center [958, 499] width 199 height 29
click at [929, 544] on select "Please Select I will upload files I need a design - $100" at bounding box center [958, 541] width 199 height 29
select select "upload"
click at [859, 526] on select "Please Select I will upload files I need a design - $100" at bounding box center [958, 541] width 199 height 29
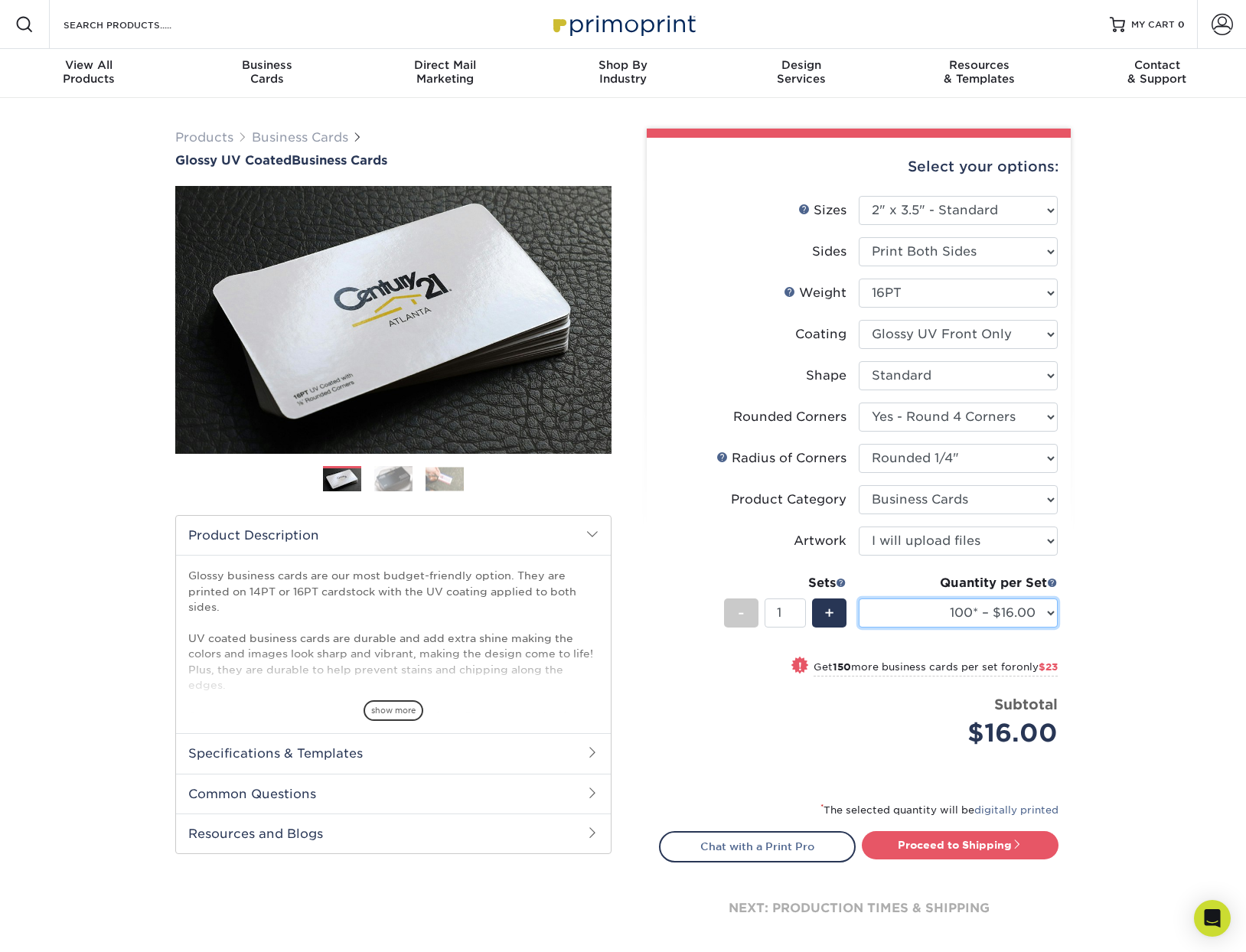
click at [1023, 615] on select "100* – $16.00 250* – $39.00 500 – $77.00 1000 – $94.00 2500 – $173.00 5000 – $2…" at bounding box center [958, 613] width 199 height 29
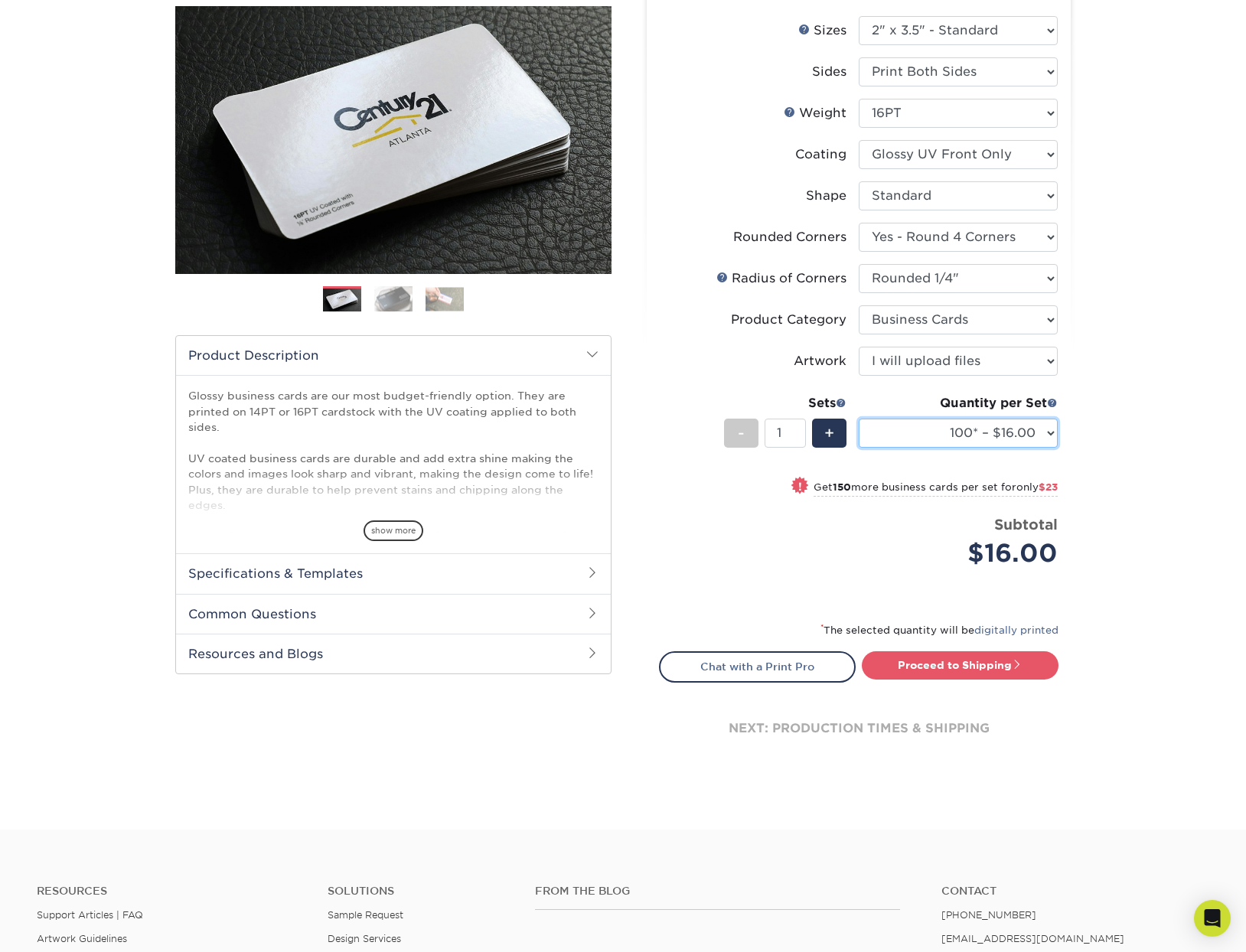
scroll to position [229, 0]
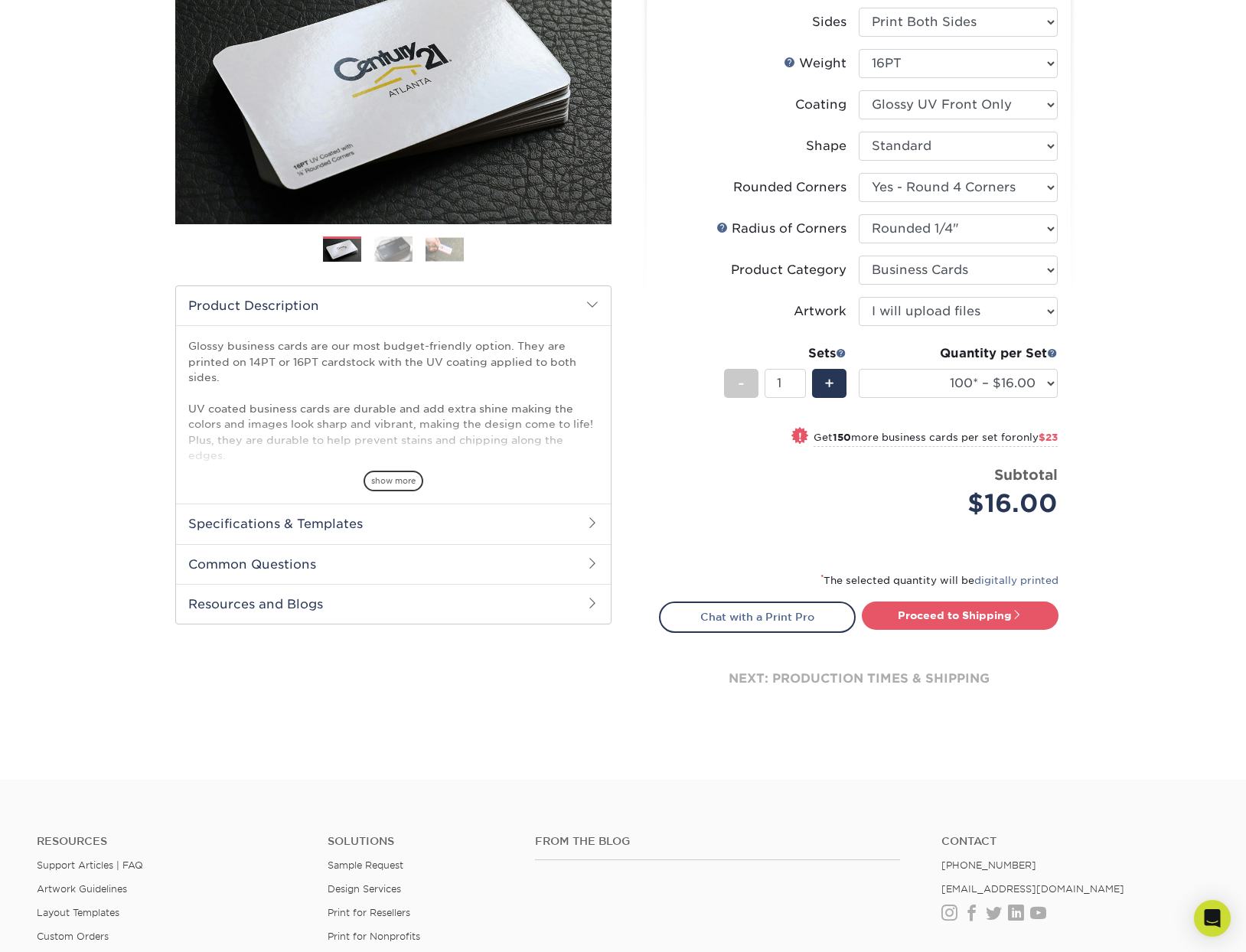
click at [570, 526] on h2 "Specifications & Templates" at bounding box center [393, 523] width 435 height 40
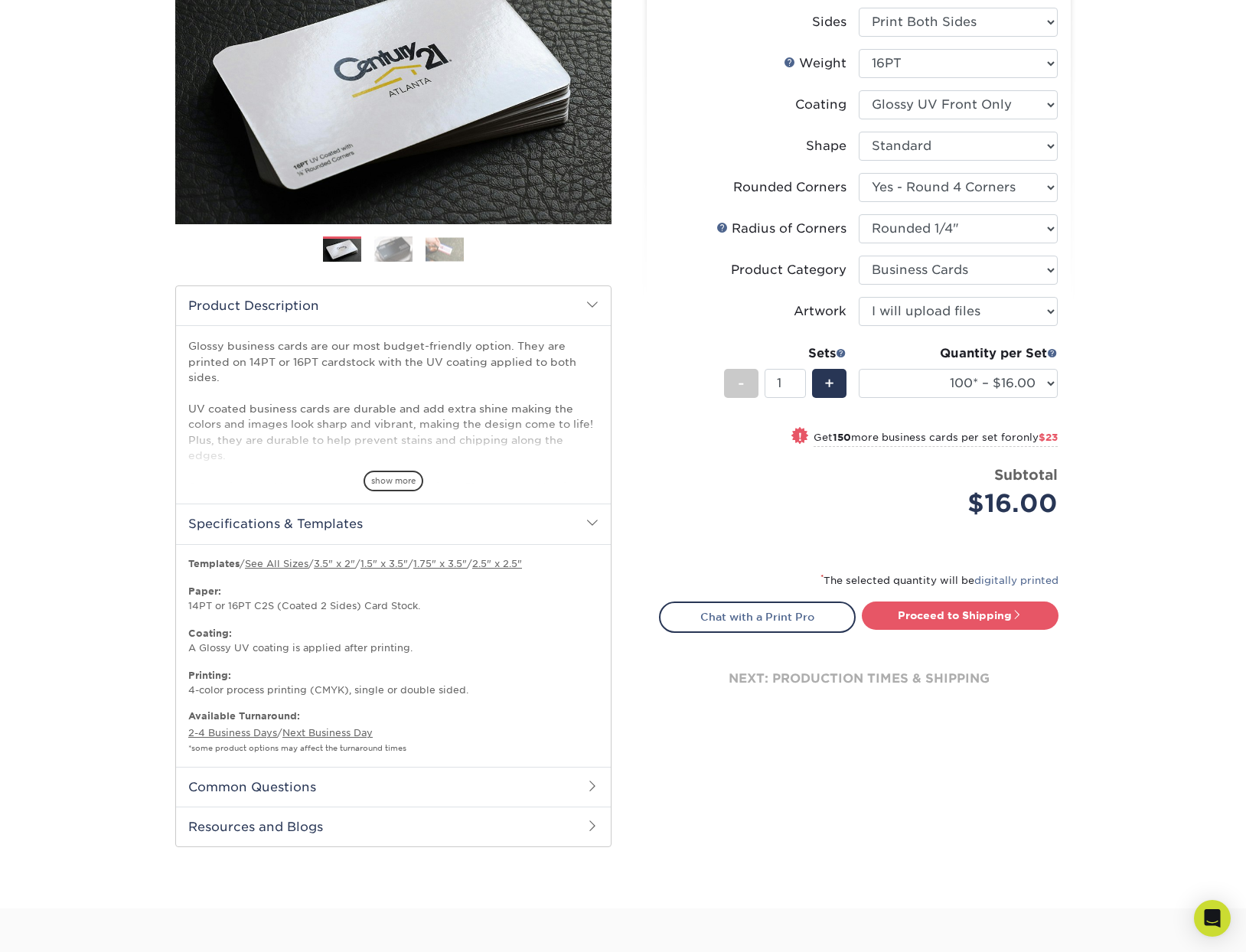
click at [554, 528] on h2 "Specifications & Templates" at bounding box center [393, 523] width 435 height 40
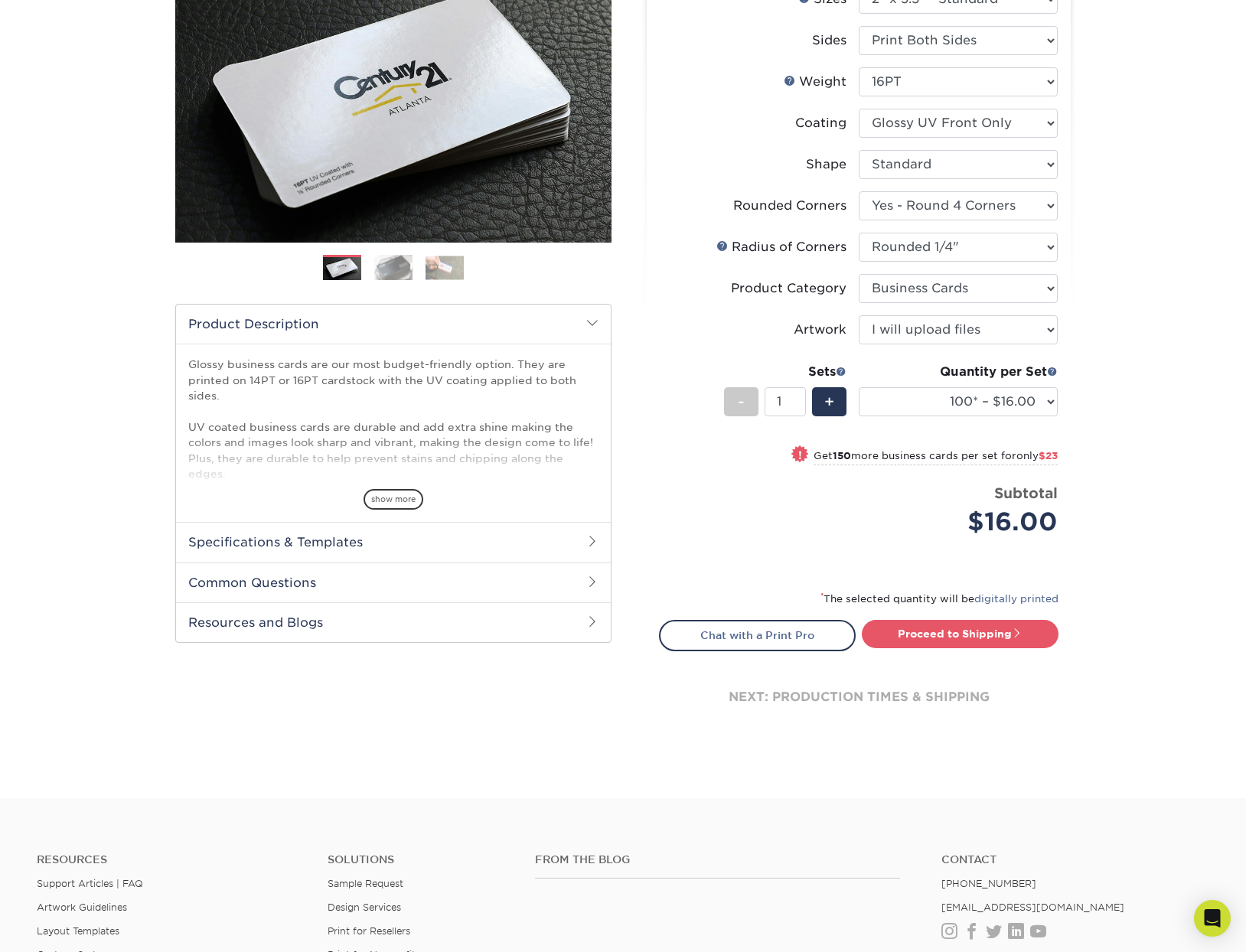
scroll to position [199, 0]
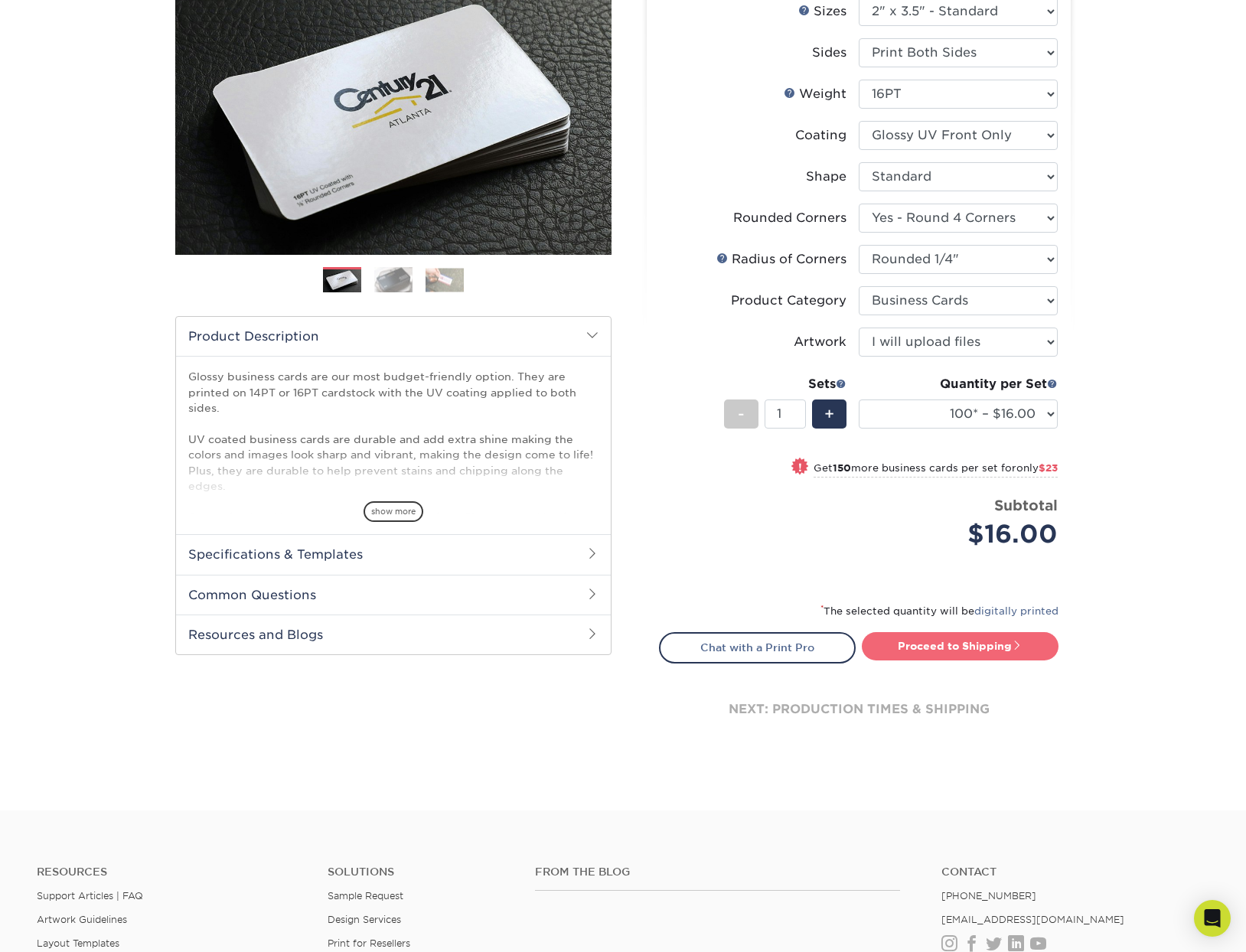
click at [1010, 637] on link "Proceed to Shipping" at bounding box center [960, 645] width 197 height 27
type input "Set 1"
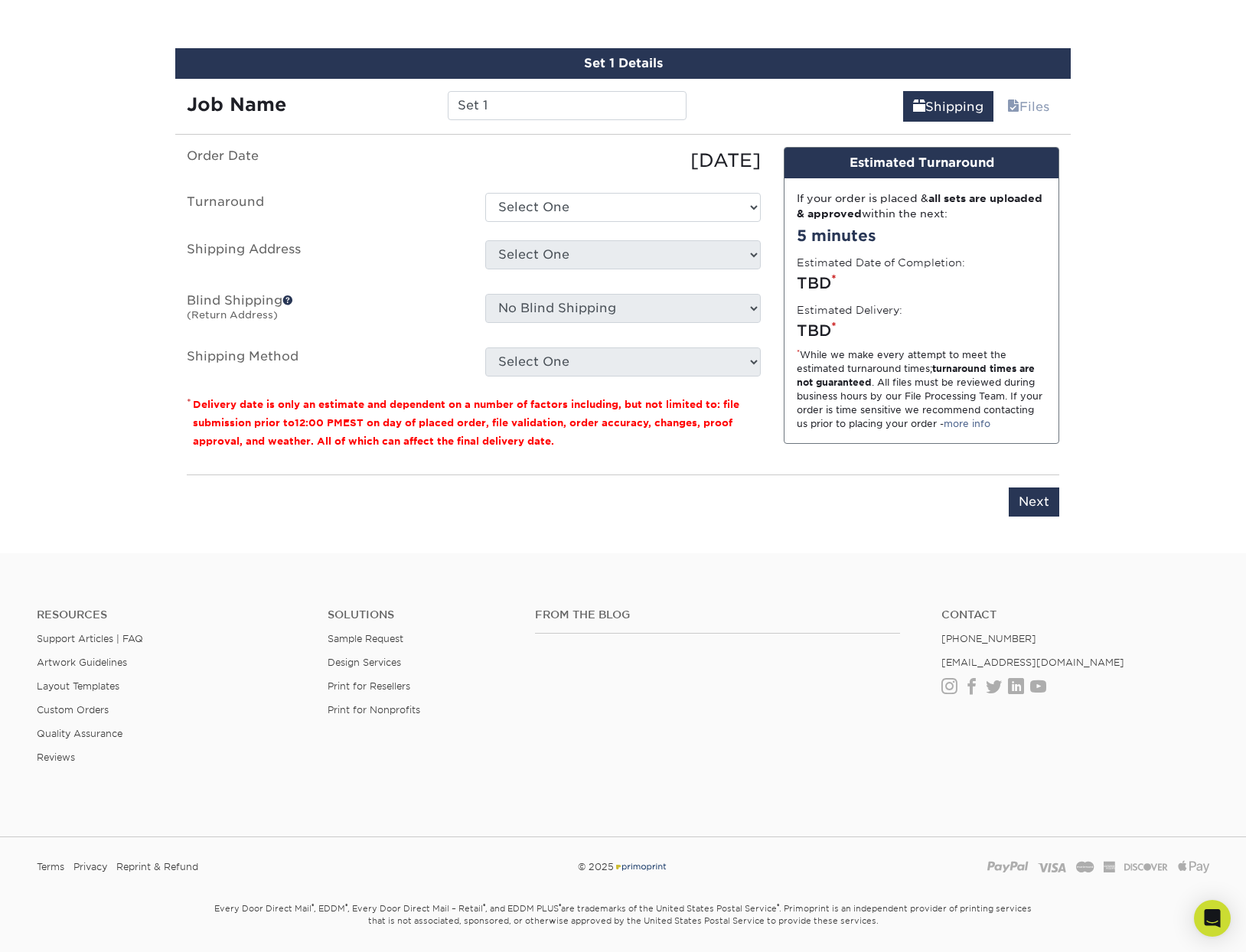
scroll to position [873, 0]
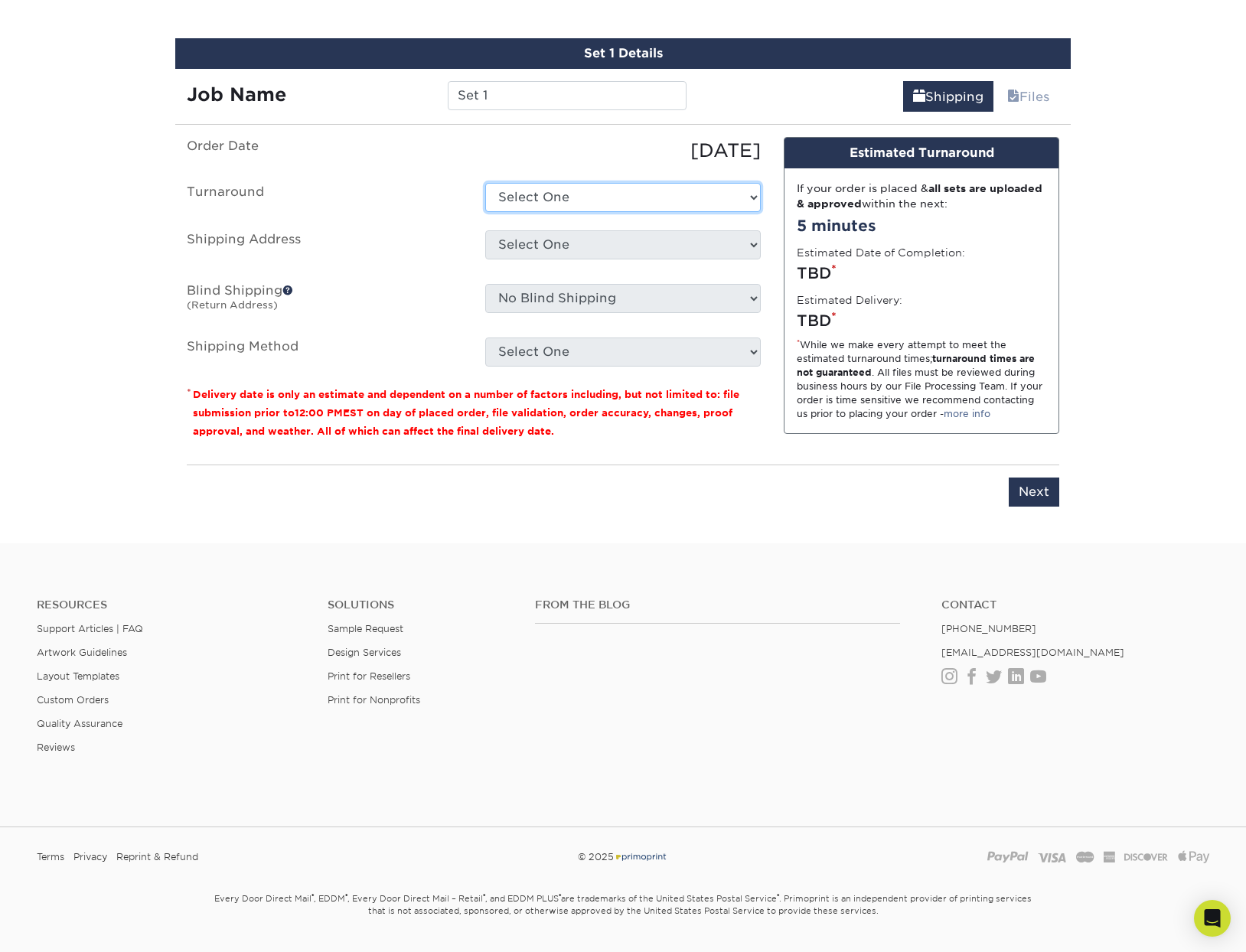
click at [598, 203] on select "Select One 2-4 Business Days 2 Day Next Business Day" at bounding box center [622, 198] width 275 height 29
select select "4acd3662-0fb6-41fa-90e7-b27f0b0e977e"
click at [485, 183] on select "Select One 2-4 Business Days 2 Day Next Business Day" at bounding box center [622, 198] width 275 height 29
click at [579, 254] on select "Select One + Add New Address - Login" at bounding box center [622, 244] width 275 height 29
select select "newaddress"
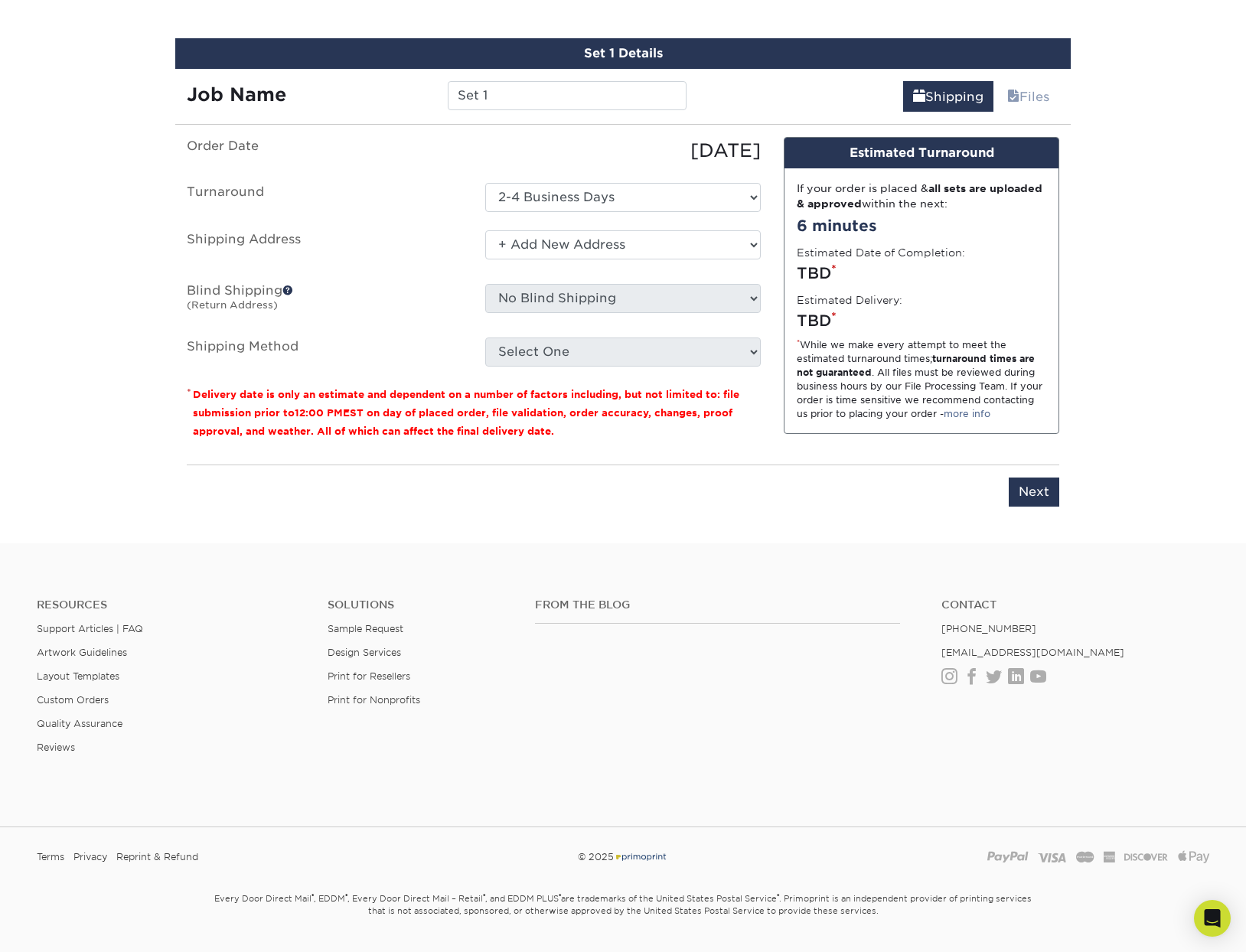
click at [485, 230] on select "Select One + Add New Address - Login" at bounding box center [622, 244] width 275 height 29
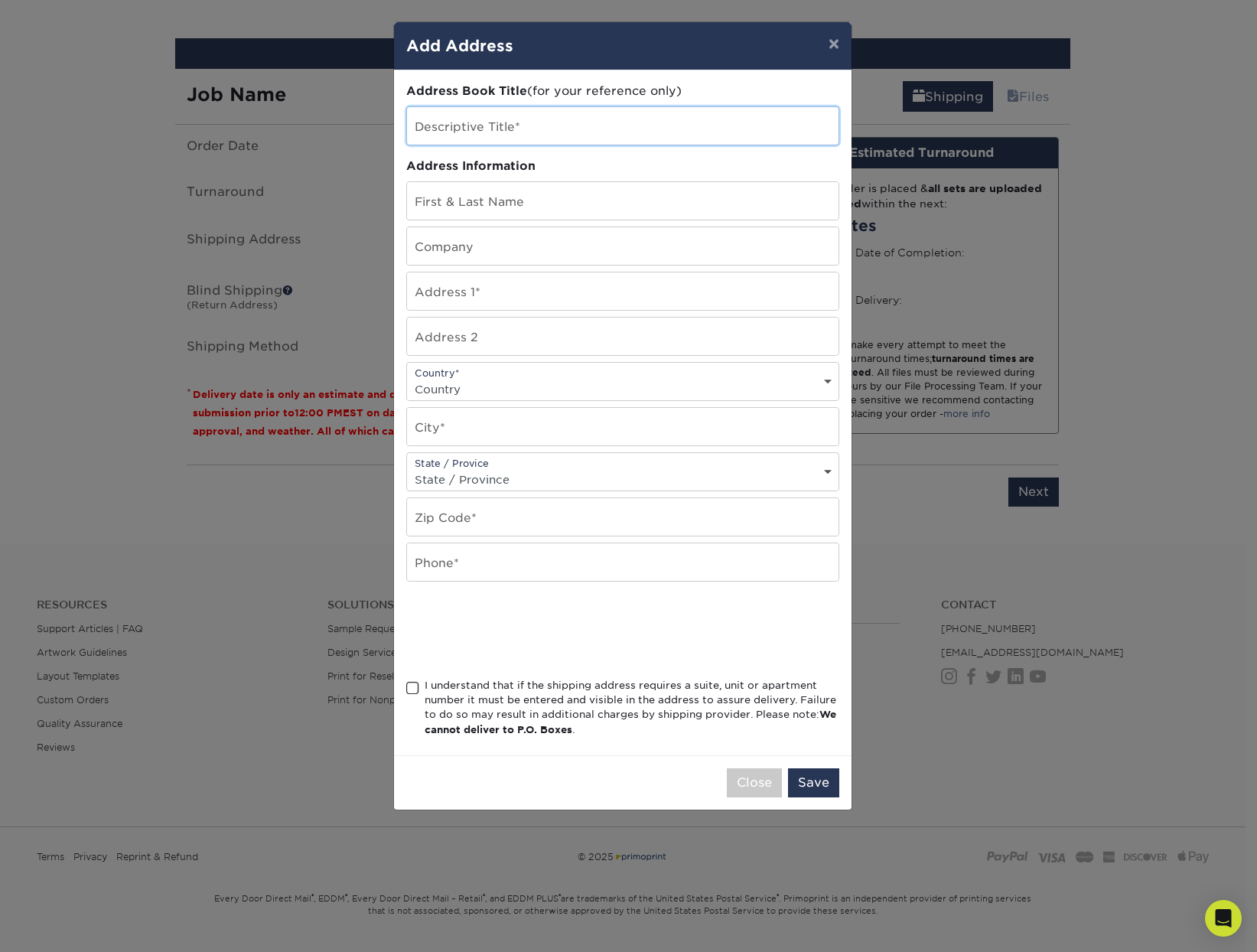
click at [489, 132] on input "text" at bounding box center [622, 126] width 432 height 37
type input "H"
type input "Homewood Developments"
click at [491, 197] on input "text" at bounding box center [622, 201] width 432 height 37
type input "[PERSON_NAME]"
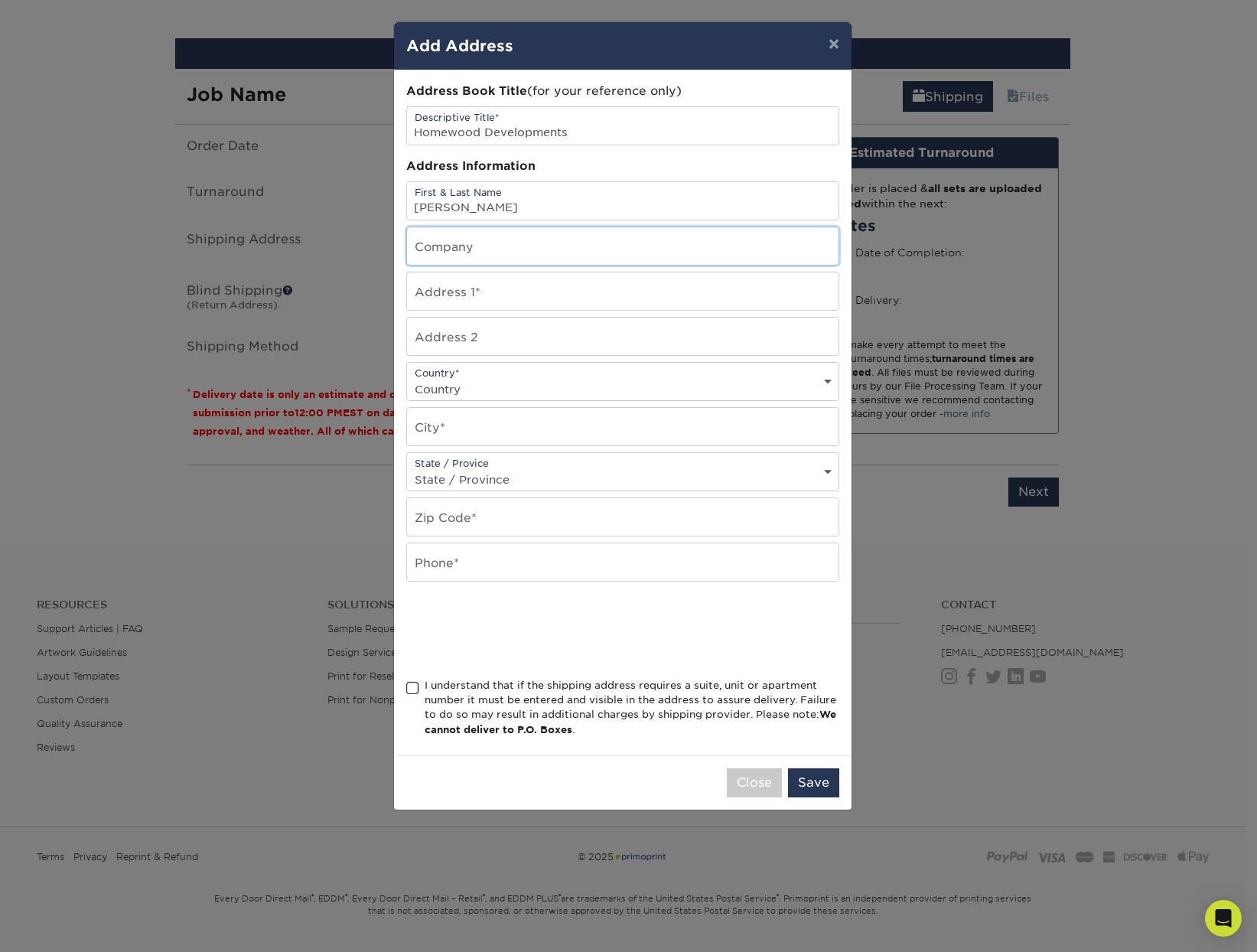
type input "Homewood Developments"
type input "1932 West Homewood Road"
select select "US"
type input "Conway"
select select "SC"
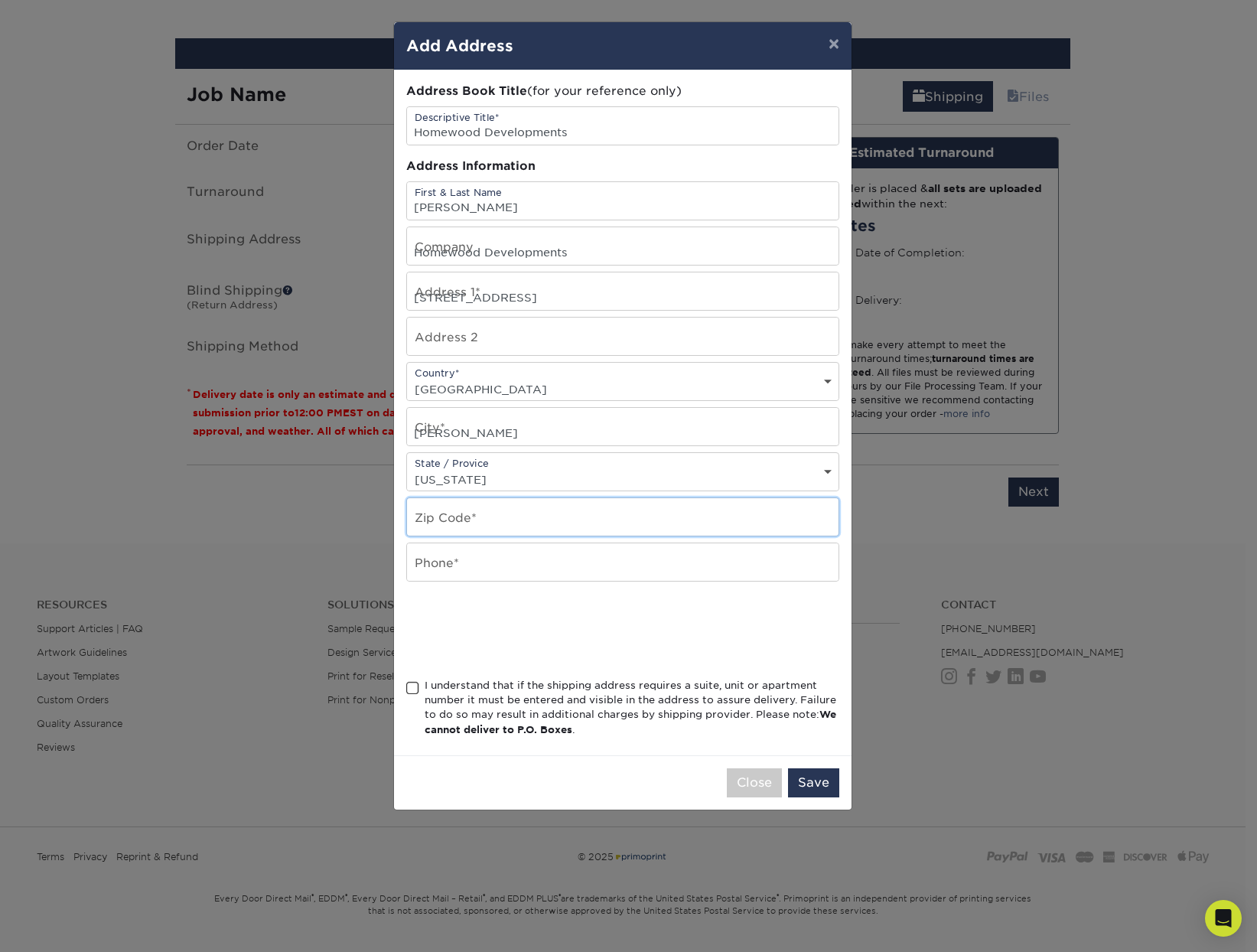
type input "29526"
type input "8432513544"
click at [409, 687] on span at bounding box center [413, 688] width 13 height 15
click at [0, 0] on input "I understand that if the shipping address requires a suite, unit or apartment n…" at bounding box center [0, 0] width 0 height 0
click at [812, 784] on button "Save" at bounding box center [814, 783] width 52 height 29
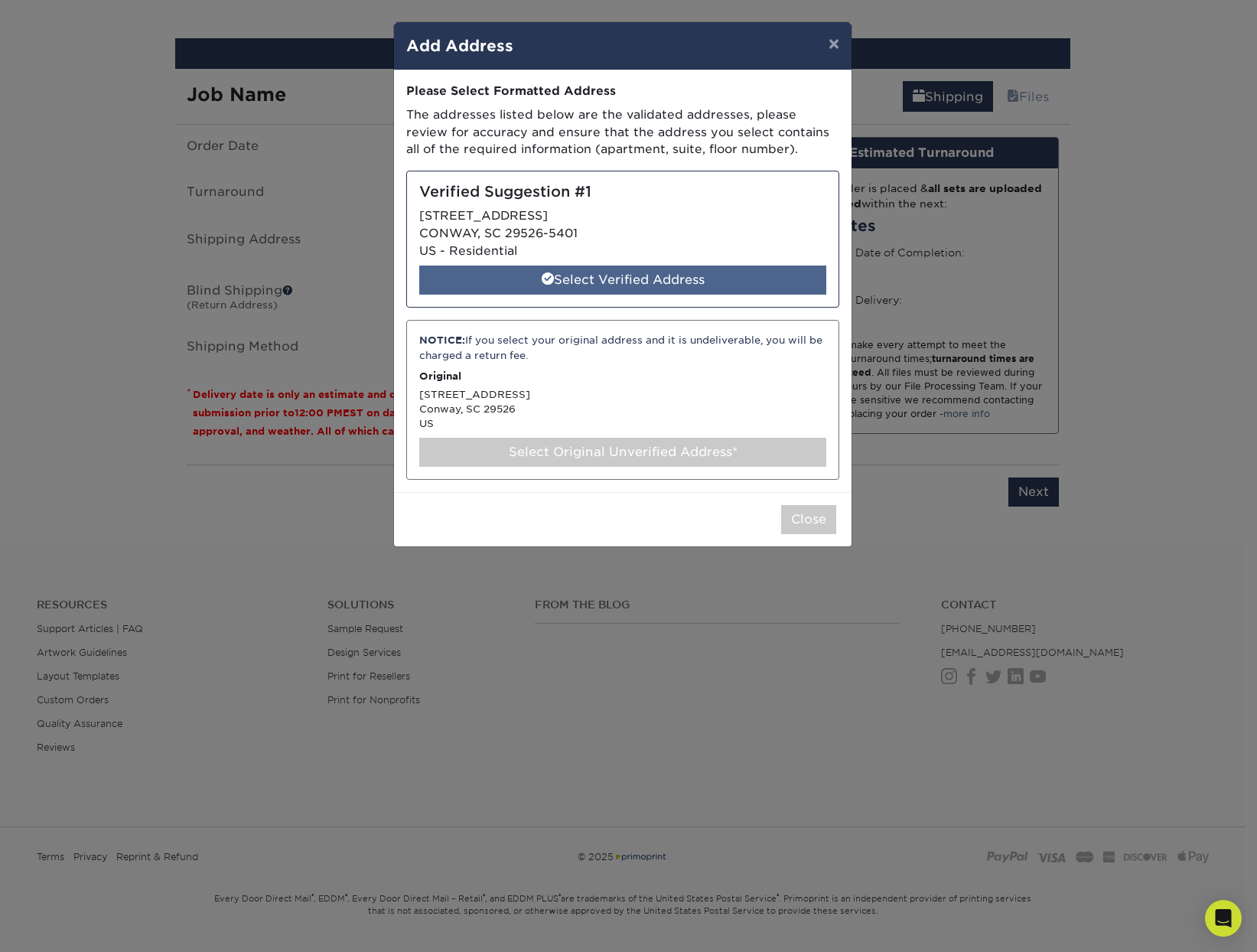
click at [658, 285] on div "Select Verified Address" at bounding box center [623, 280] width 407 height 29
select select "286497"
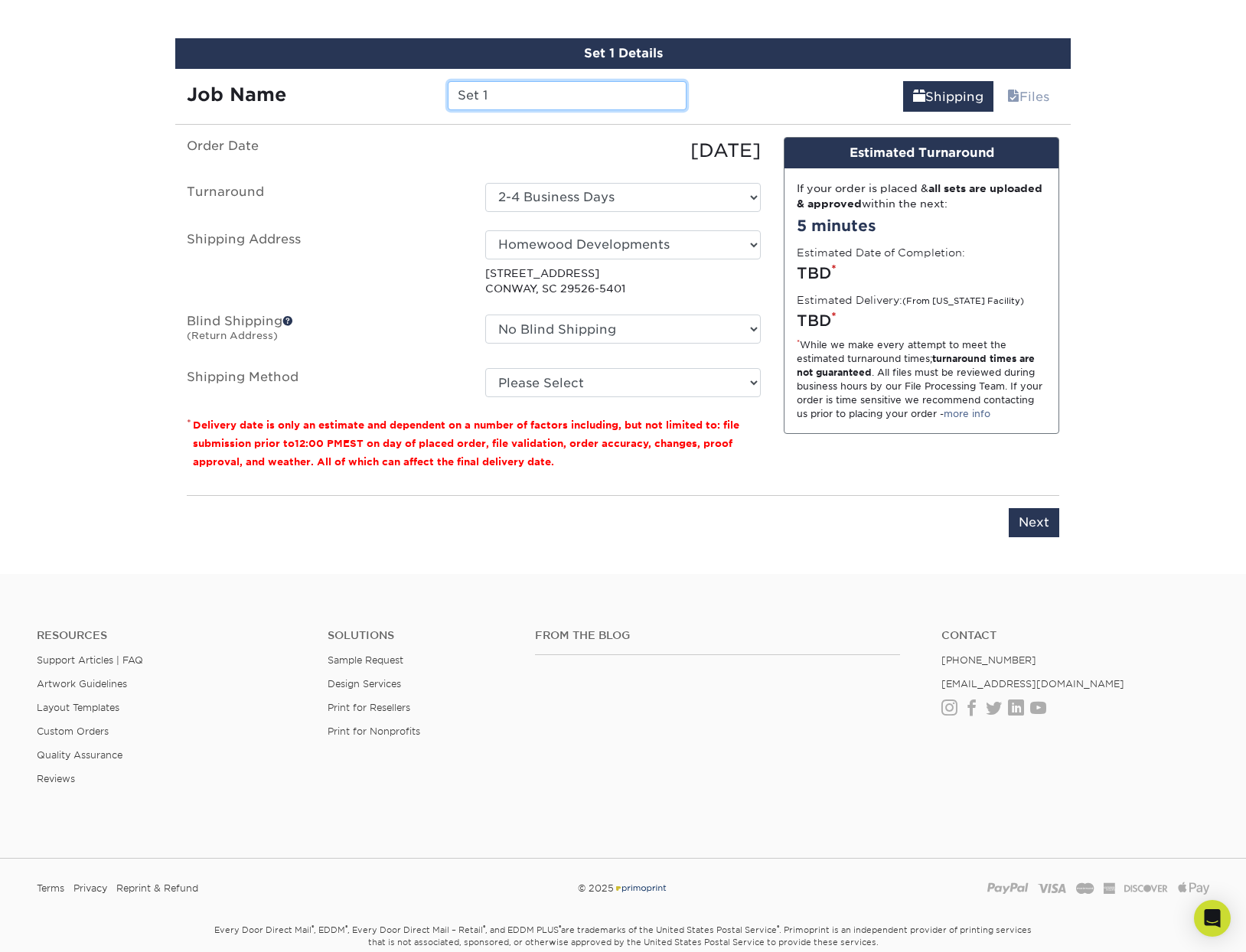
drag, startPoint x: 495, startPoint y: 96, endPoint x: 451, endPoint y: 93, distance: 44.1
click at [451, 93] on input "Set 1" at bounding box center [567, 96] width 238 height 29
type input "For [PERSON_NAME]"
click at [574, 334] on select "No Blind Shipping + Add New Address" at bounding box center [622, 329] width 275 height 29
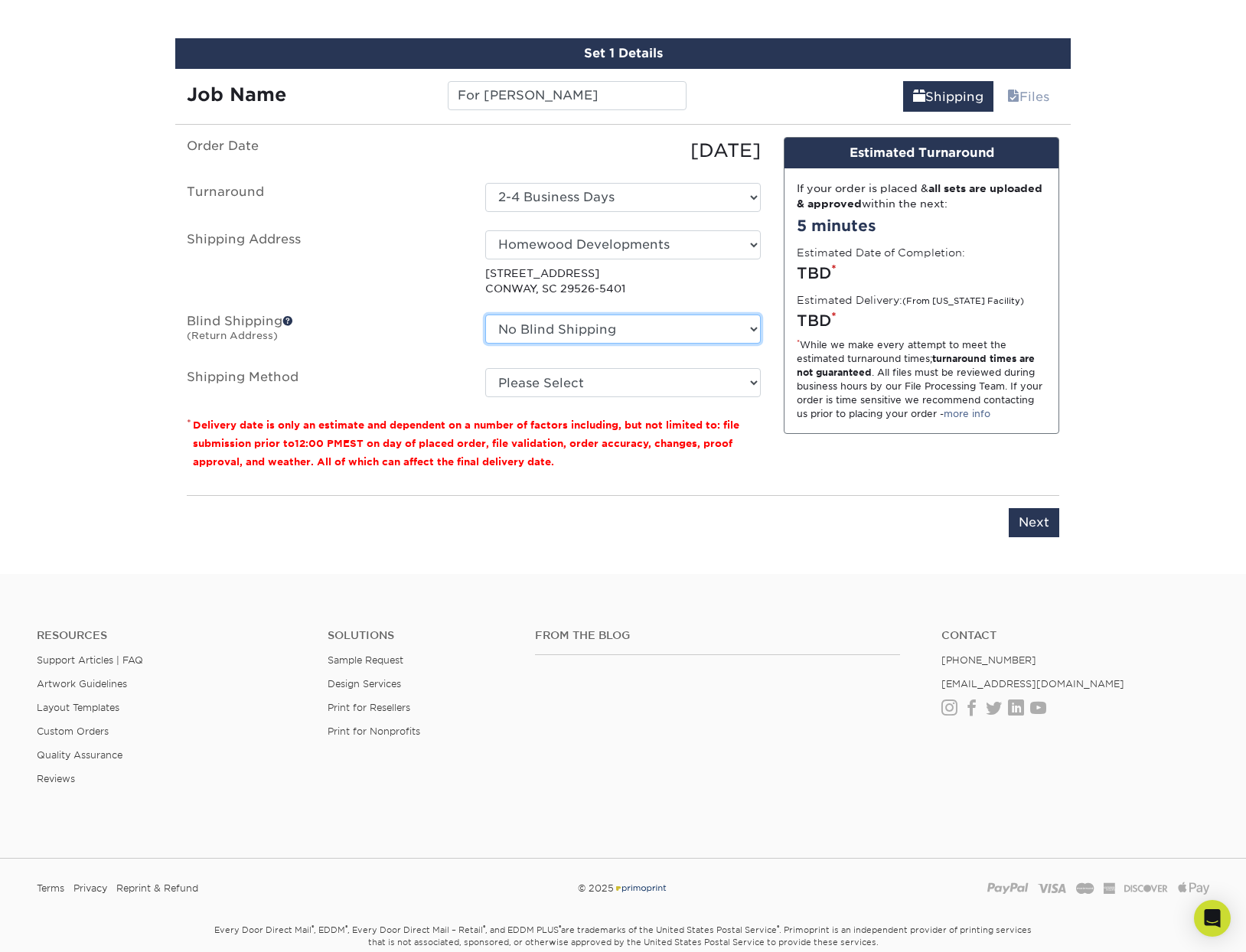
click at [574, 334] on select "No Blind Shipping + Add New Address" at bounding box center [622, 329] width 275 height 29
click at [288, 319] on span at bounding box center [287, 320] width 10 height 10
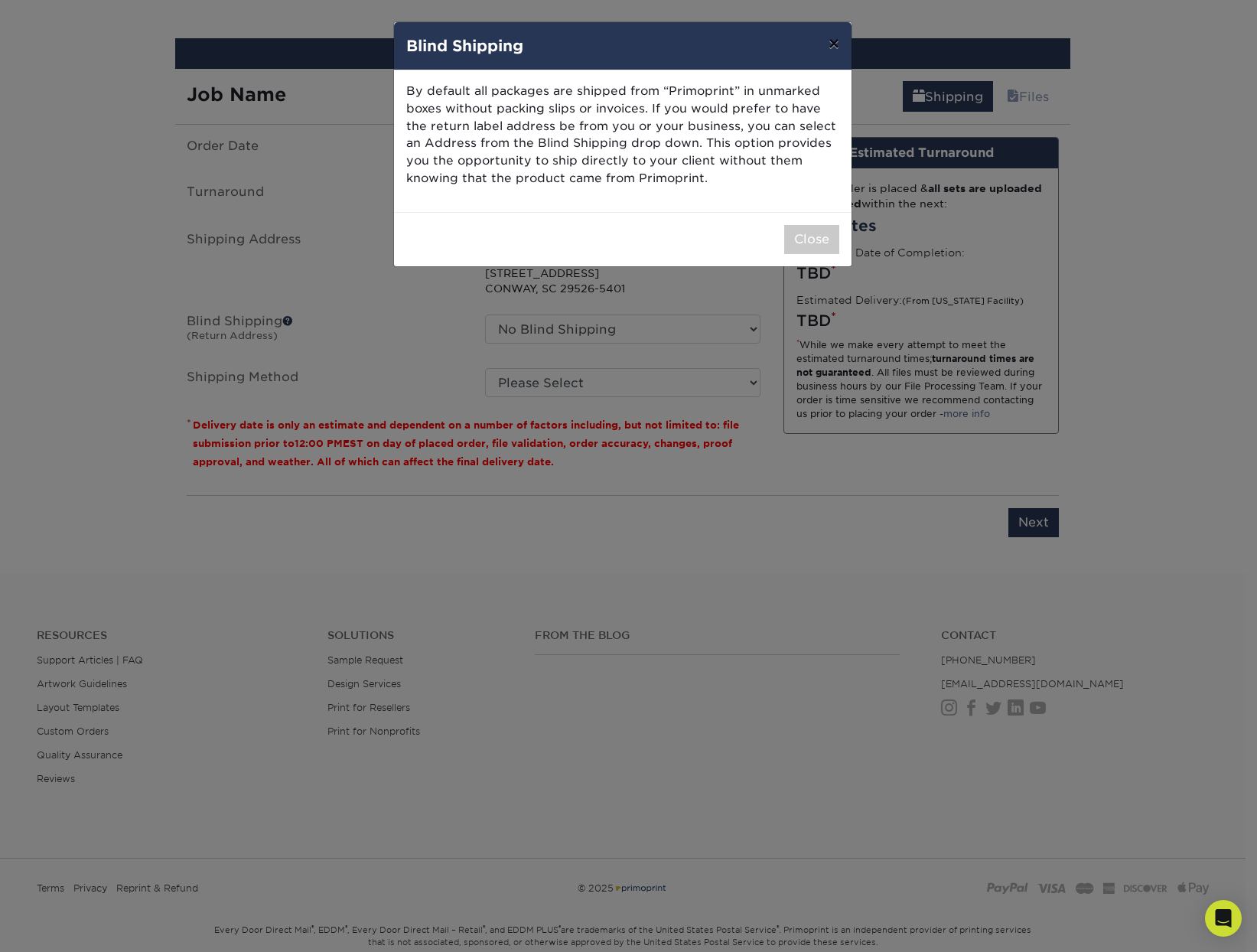
click at [844, 42] on button "×" at bounding box center [834, 43] width 35 height 43
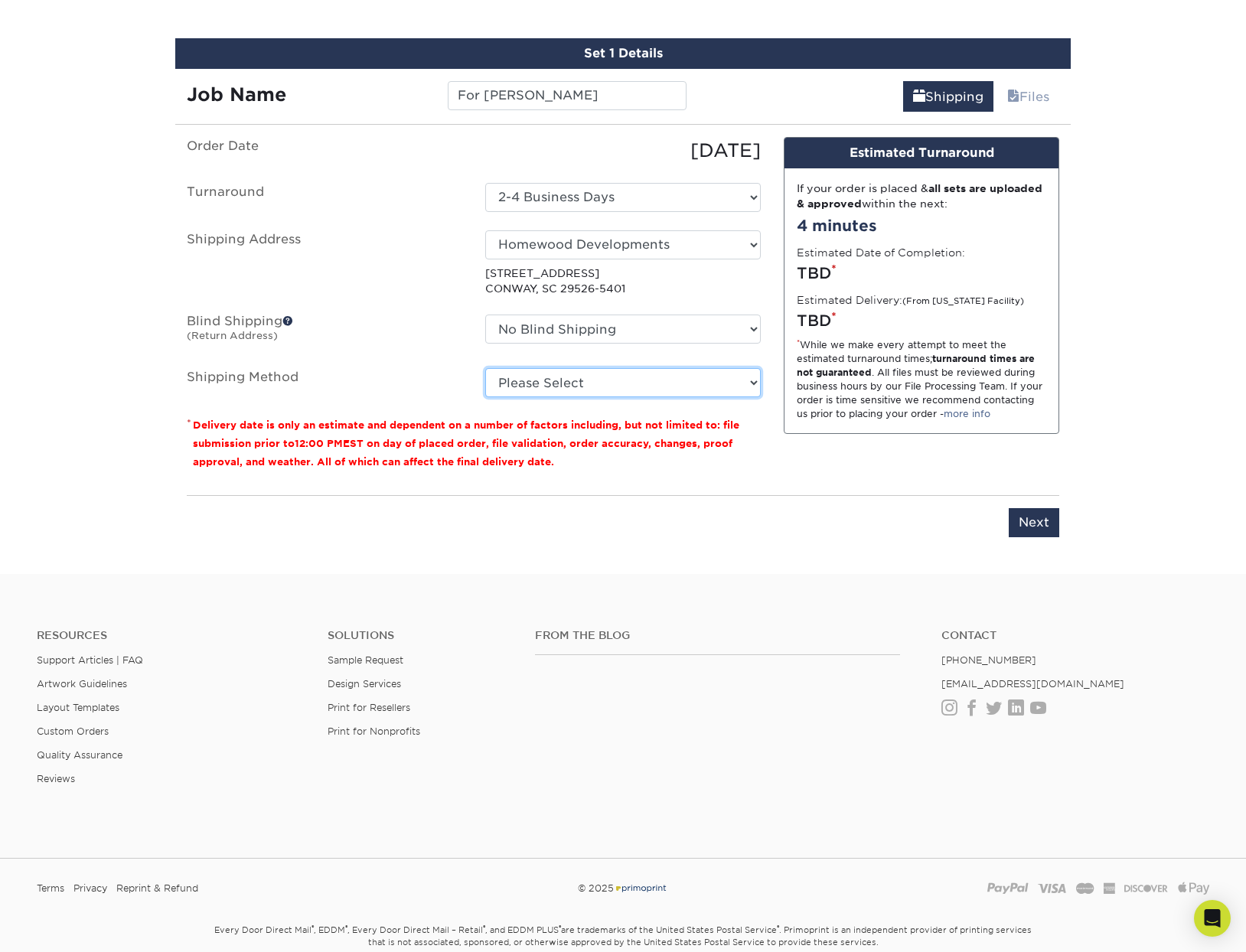
click at [569, 390] on select "Please Select Ground Shipping (+$7.84) 3 Day Shipping Service (+$20.06) 2 Day A…" at bounding box center [622, 382] width 275 height 29
select select "03"
click at [485, 368] on select "Please Select Ground Shipping (+$7.84) 3 Day Shipping Service (+$20.06) 2 Day A…" at bounding box center [622, 382] width 275 height 29
click at [1032, 521] on input "Next" at bounding box center [1034, 523] width 51 height 29
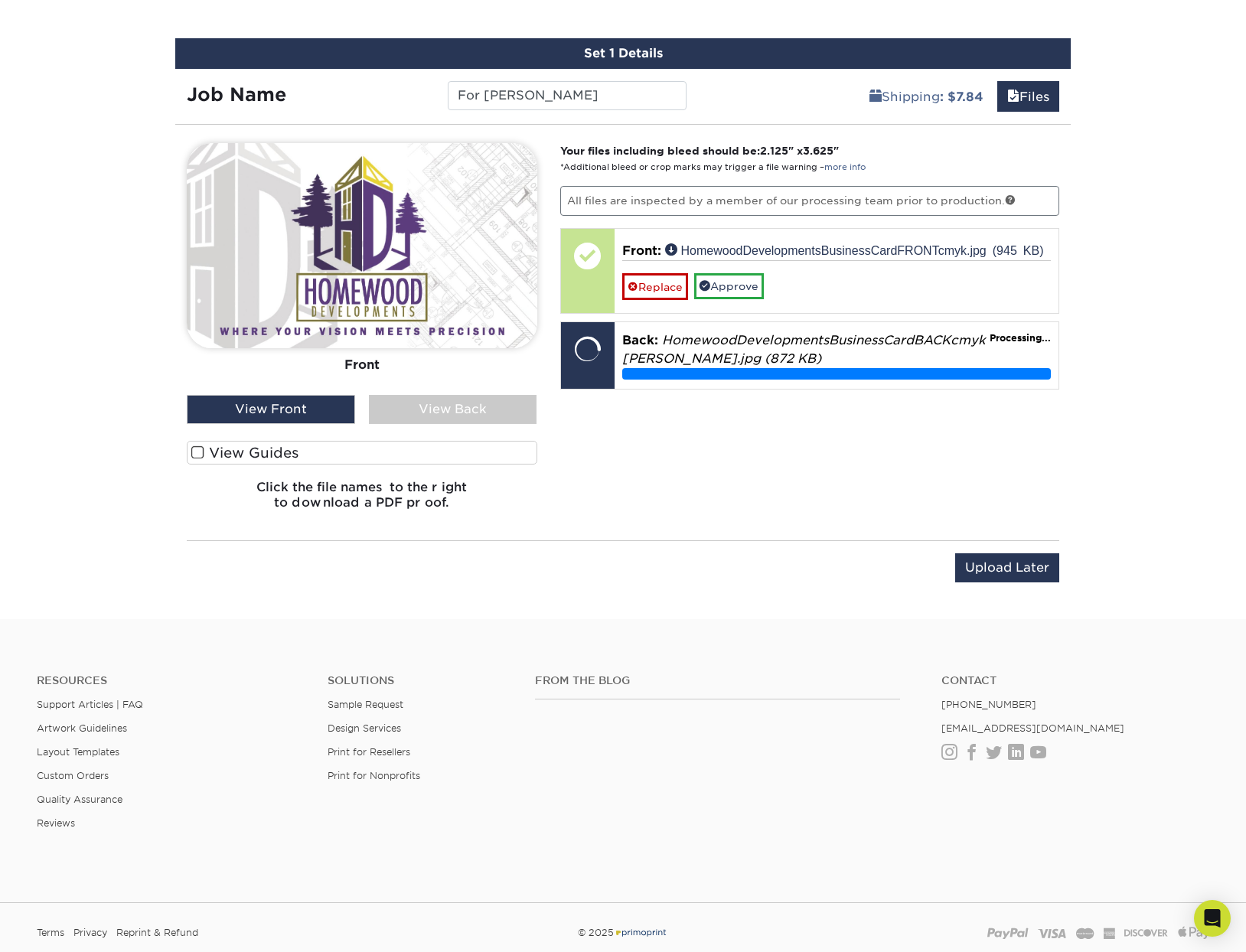
click at [469, 411] on div "View Back" at bounding box center [453, 409] width 169 height 29
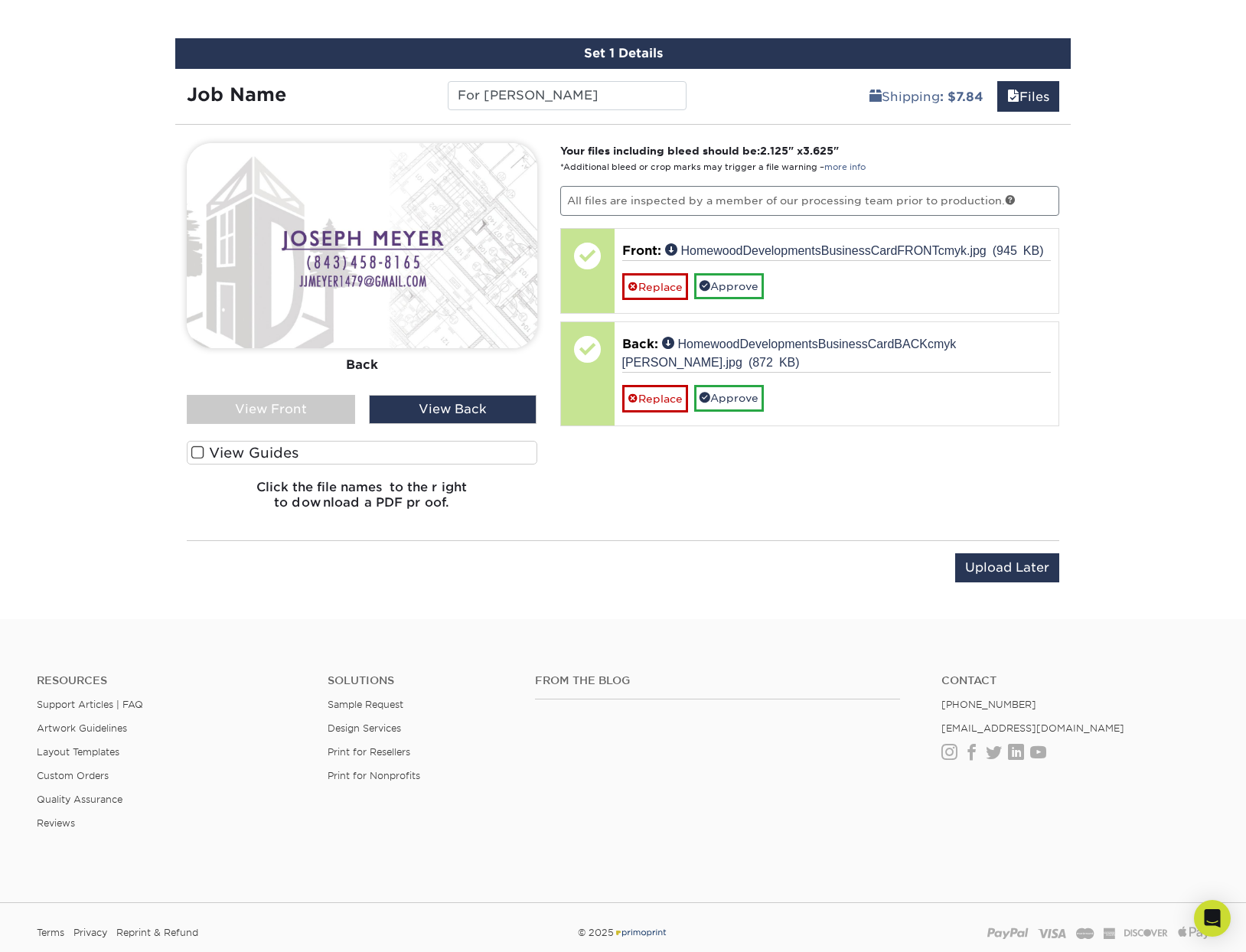
click at [294, 407] on div "View Front" at bounding box center [270, 409] width 169 height 29
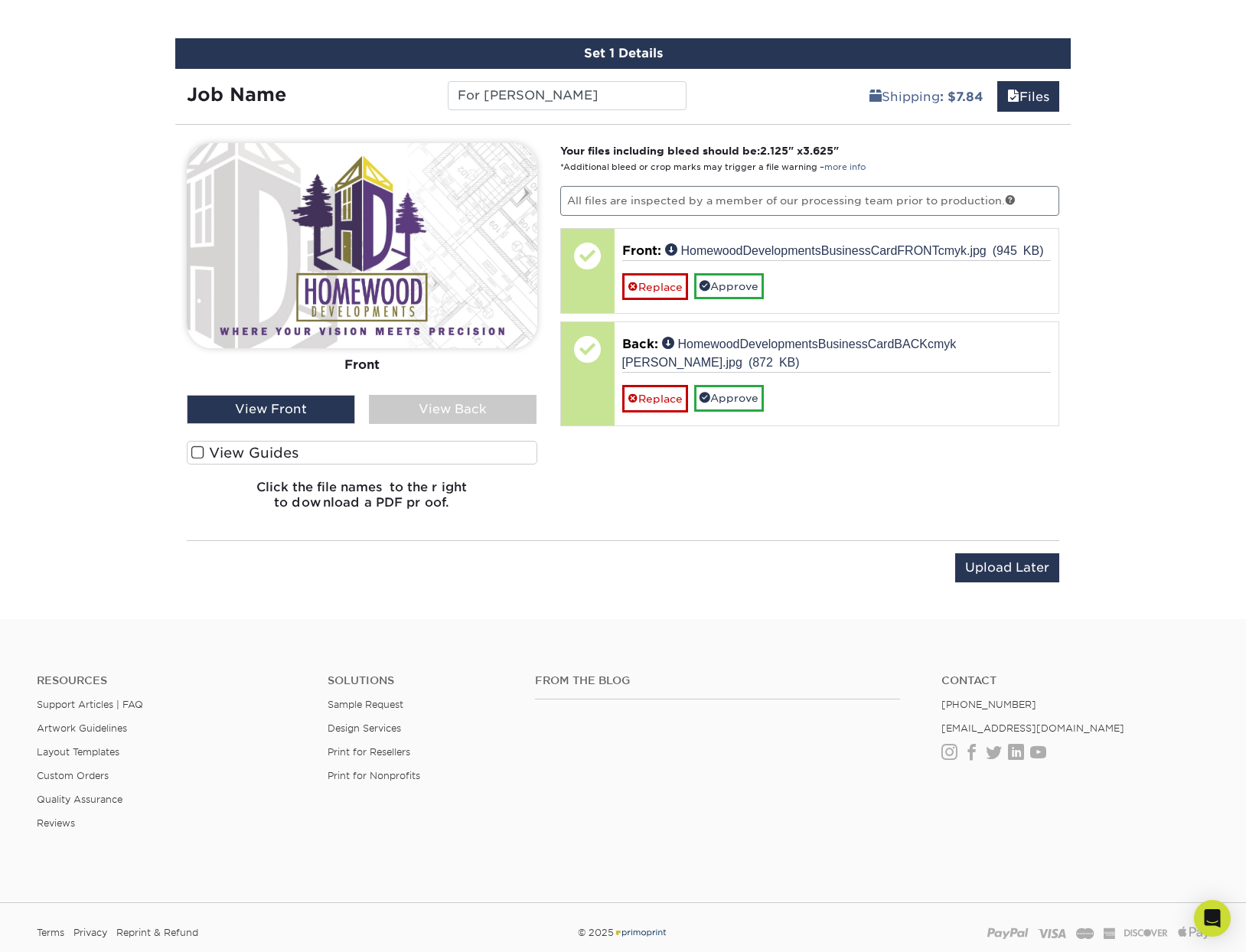
click at [441, 401] on div "View Back" at bounding box center [453, 409] width 169 height 29
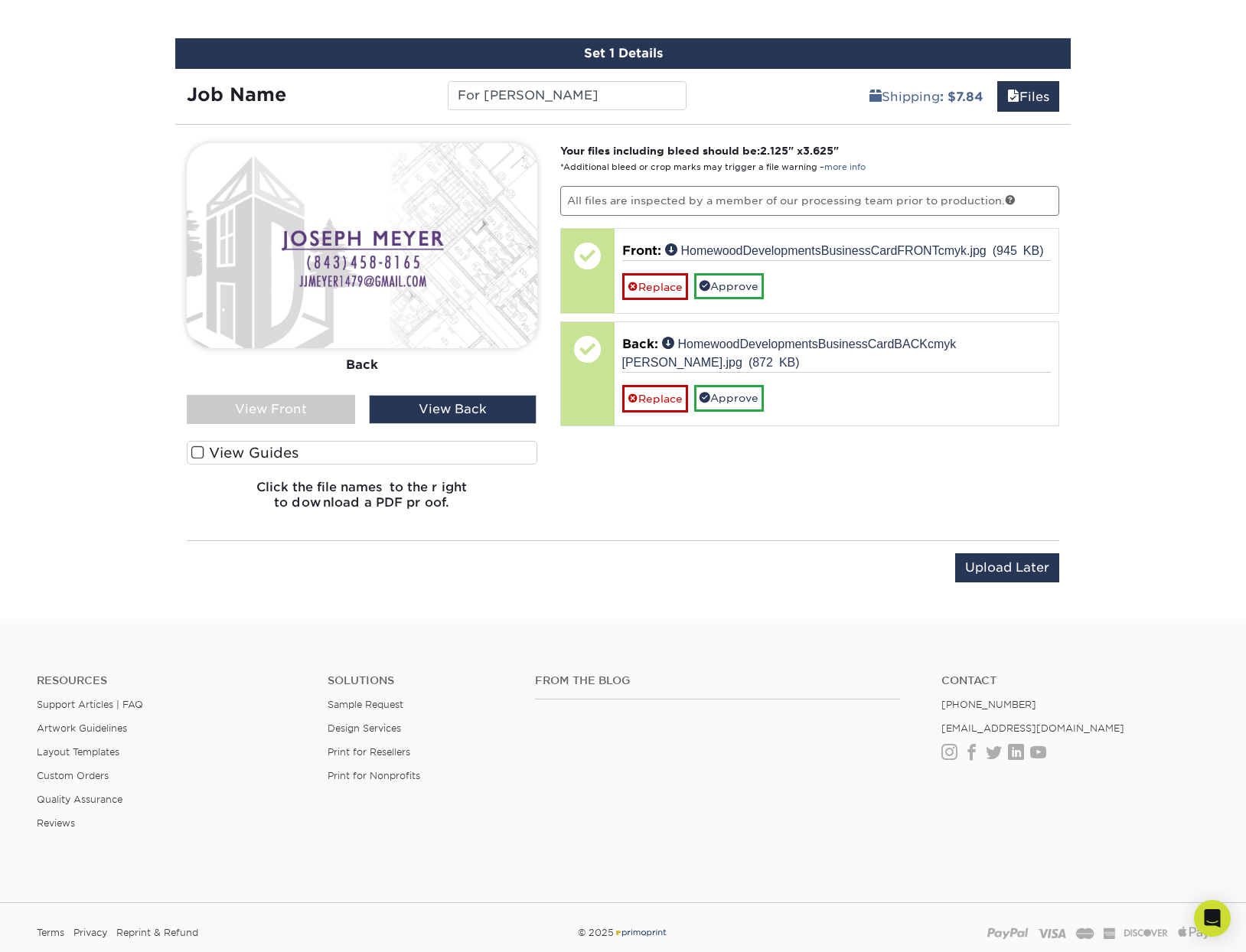
click at [831, 501] on div "Your files including bleed should be: 2.125 " x 3.625 " *Additional bleed or cr…" at bounding box center [810, 332] width 523 height 378
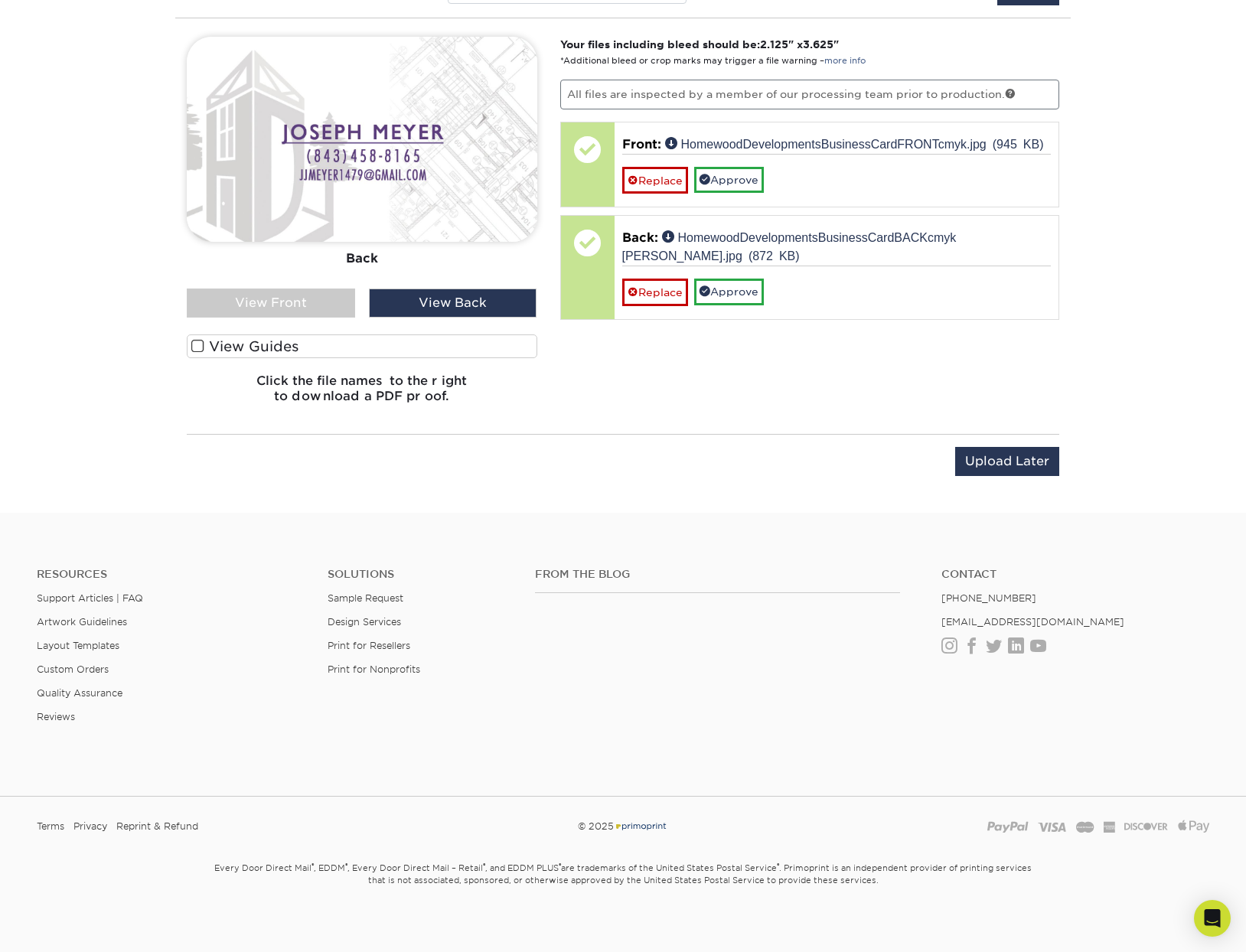
scroll to position [987, 0]
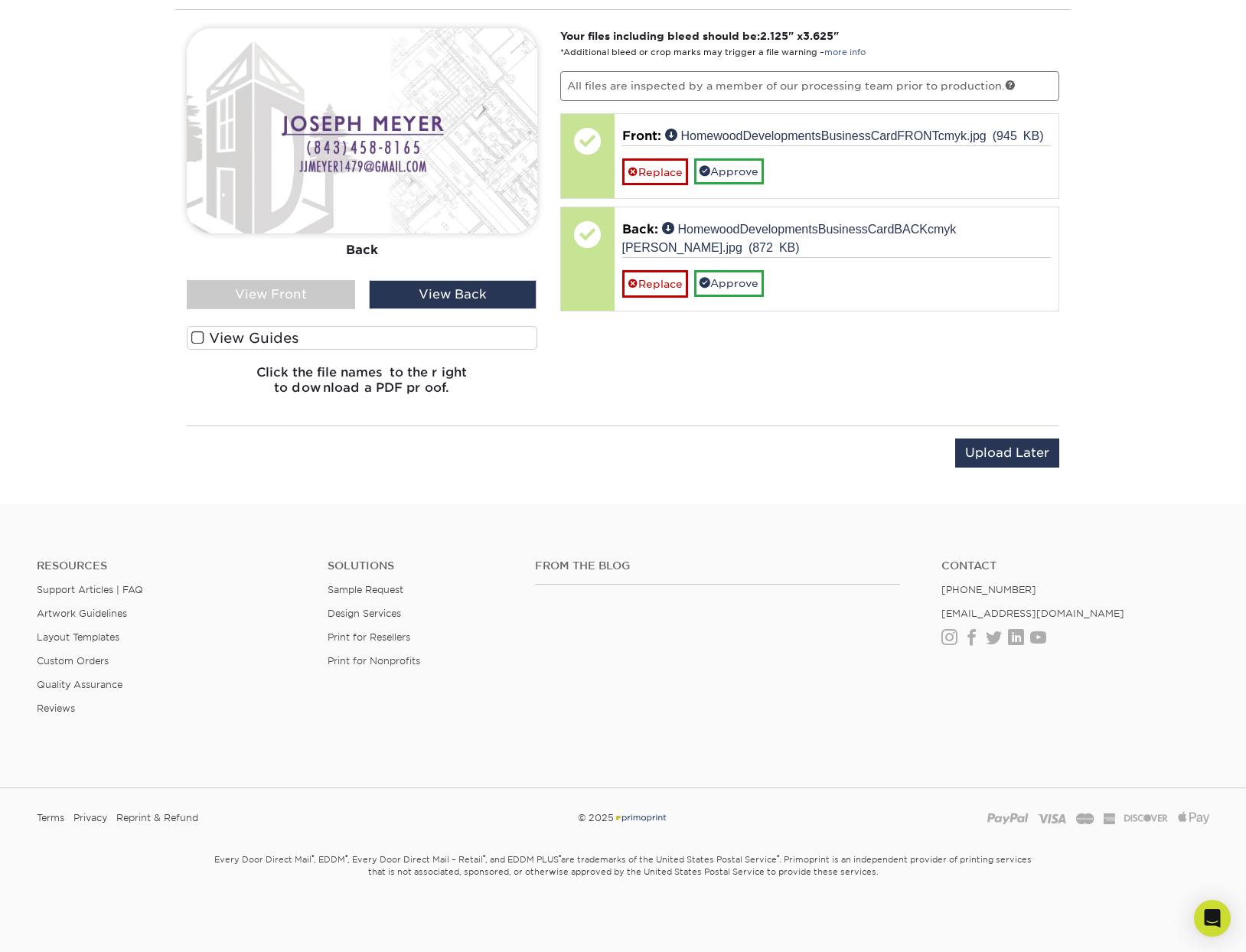
click at [199, 335] on span at bounding box center [198, 338] width 13 height 15
click at [0, 0] on input "View Guides" at bounding box center [0, 0] width 0 height 0
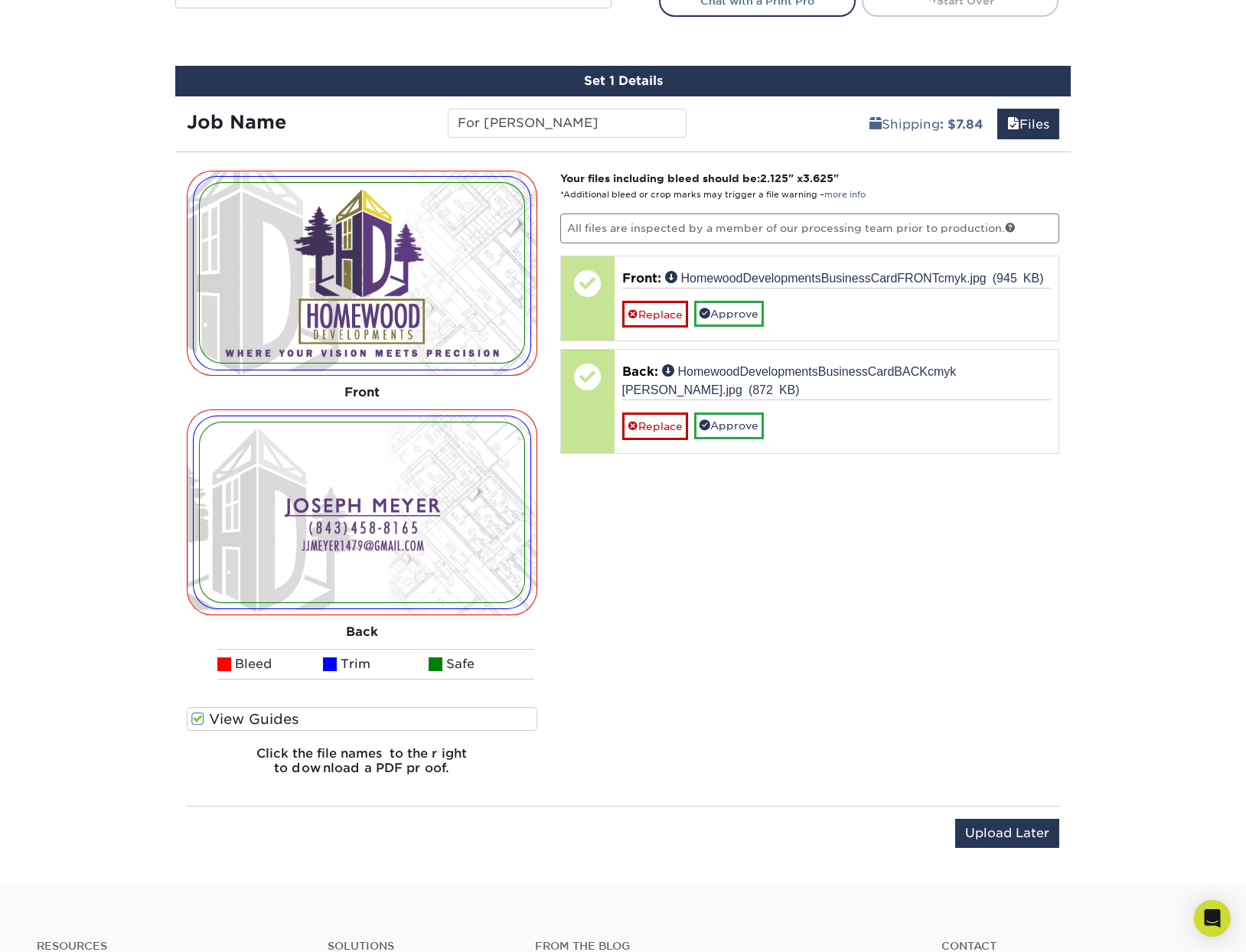
scroll to position [843, 0]
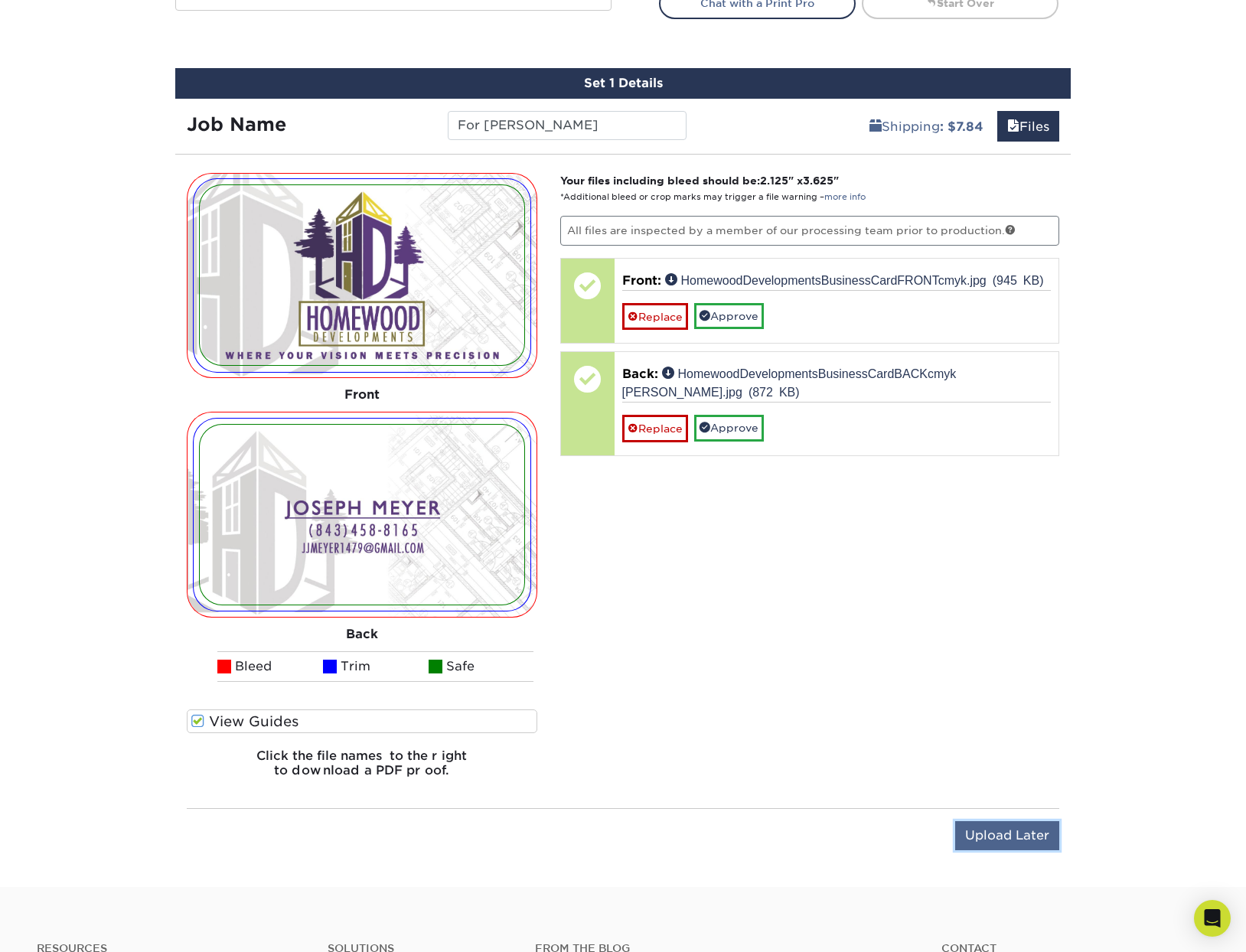
click at [983, 834] on input "Upload Later" at bounding box center [1006, 835] width 104 height 29
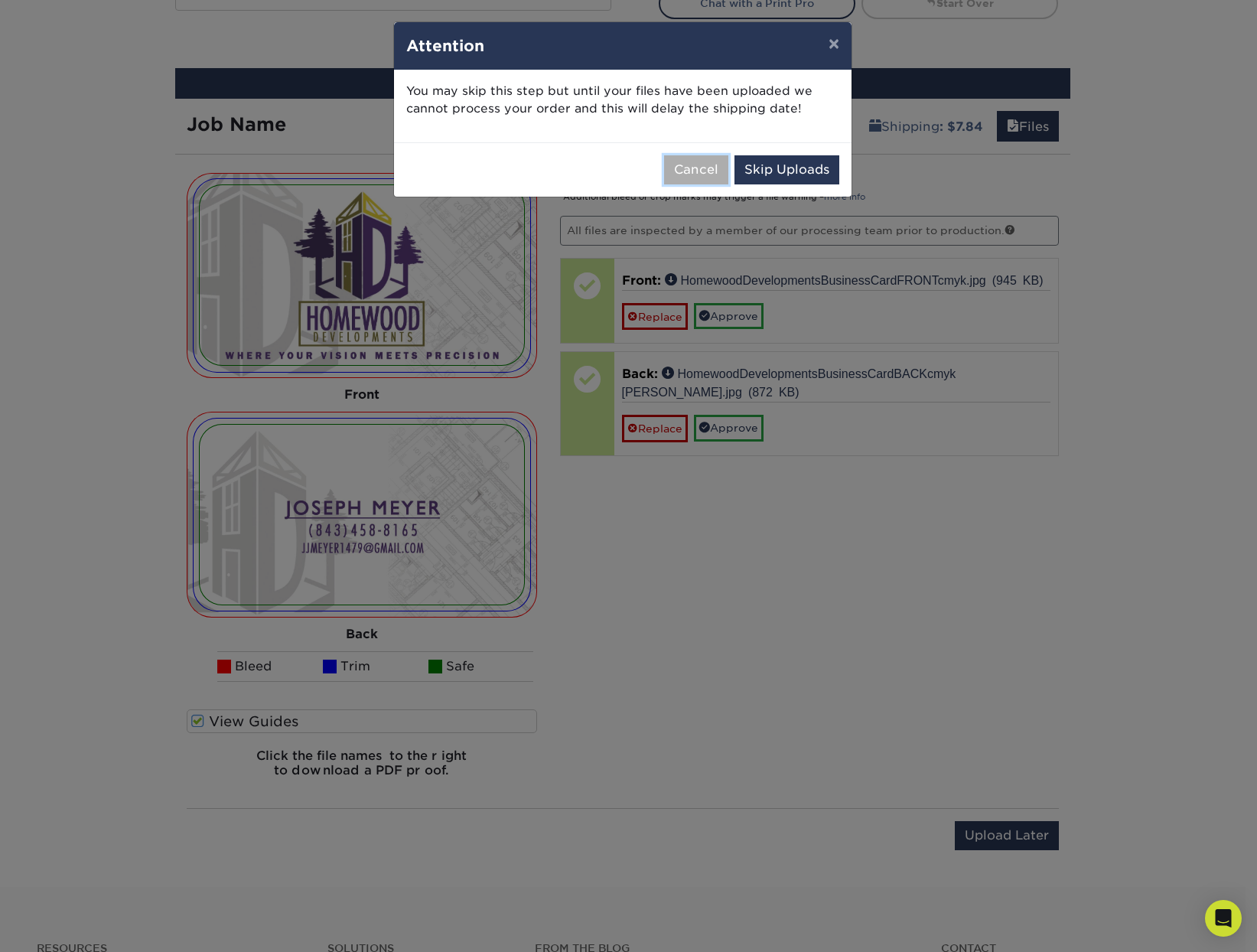
click at [703, 169] on button "Cancel" at bounding box center [696, 169] width 65 height 29
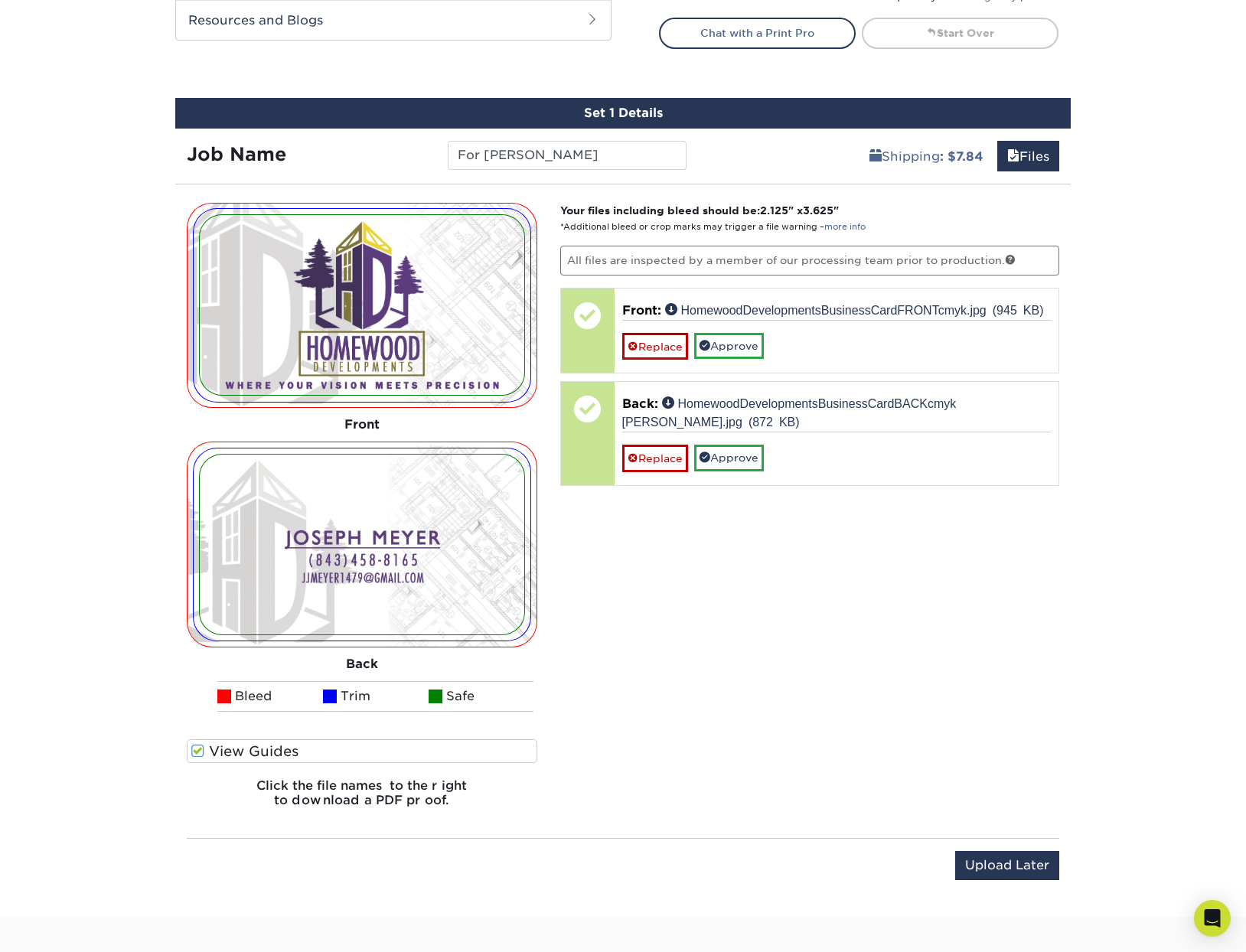
scroll to position [766, 0]
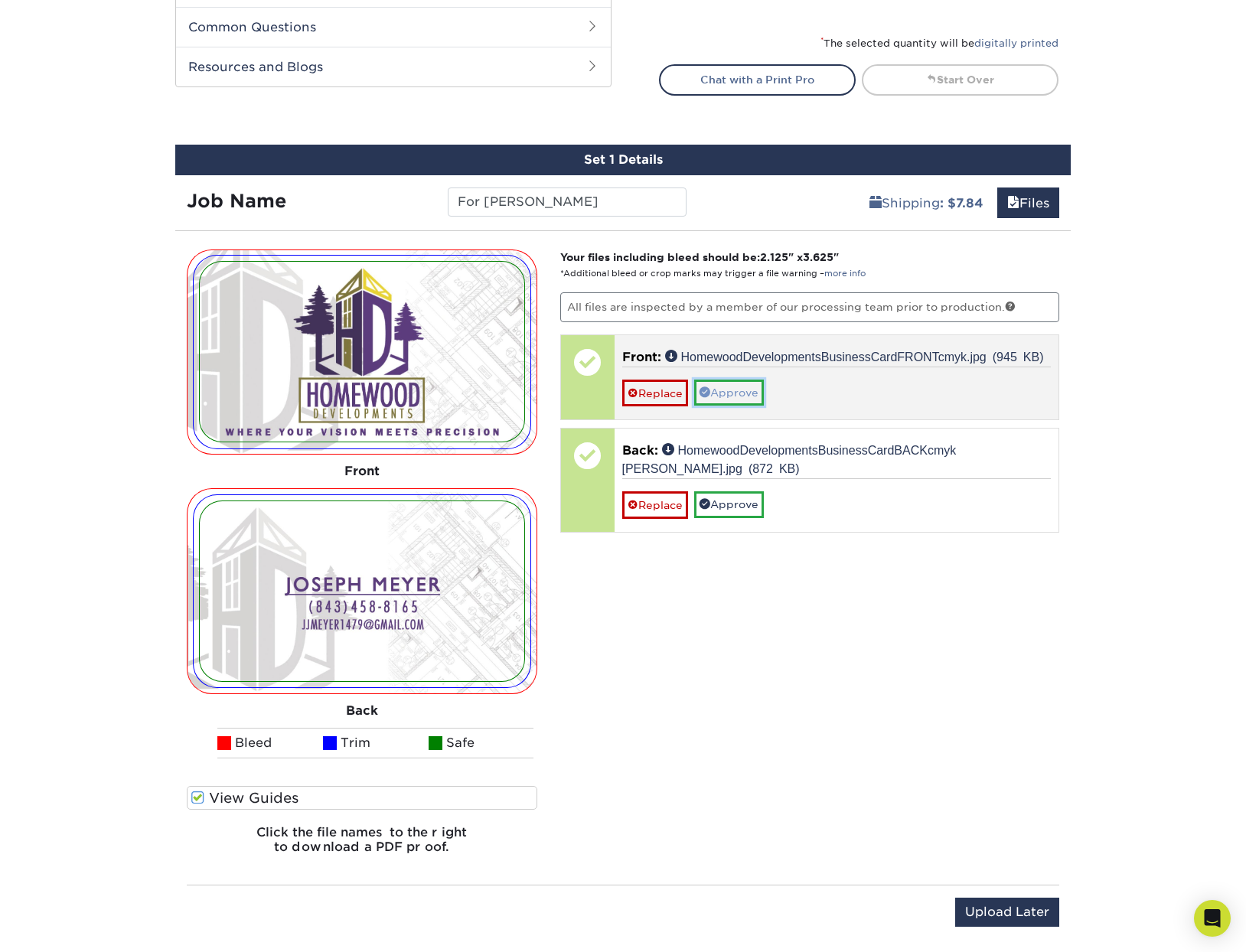
click at [744, 394] on link "Approve" at bounding box center [729, 392] width 69 height 26
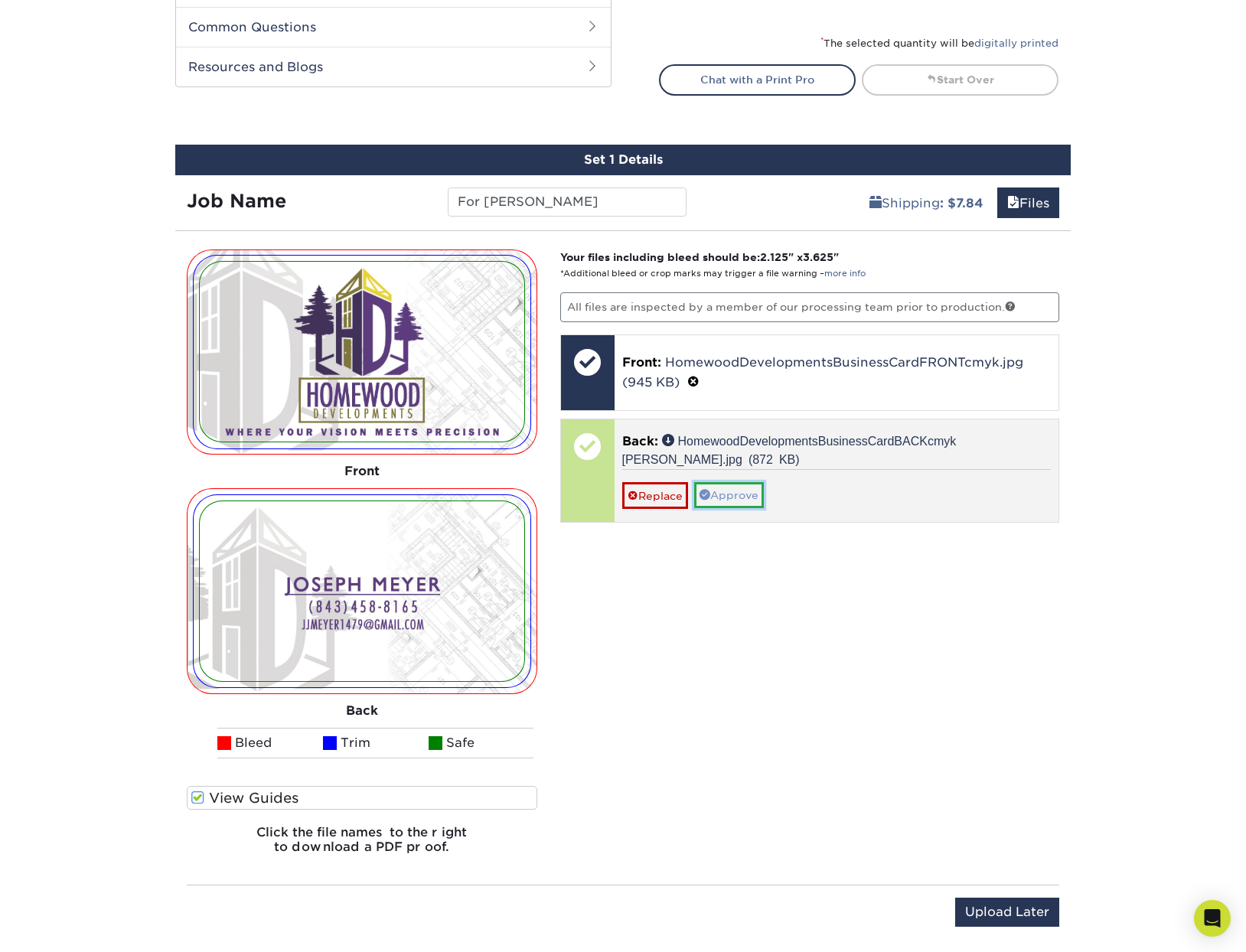
click at [725, 498] on link "Approve" at bounding box center [729, 495] width 69 height 26
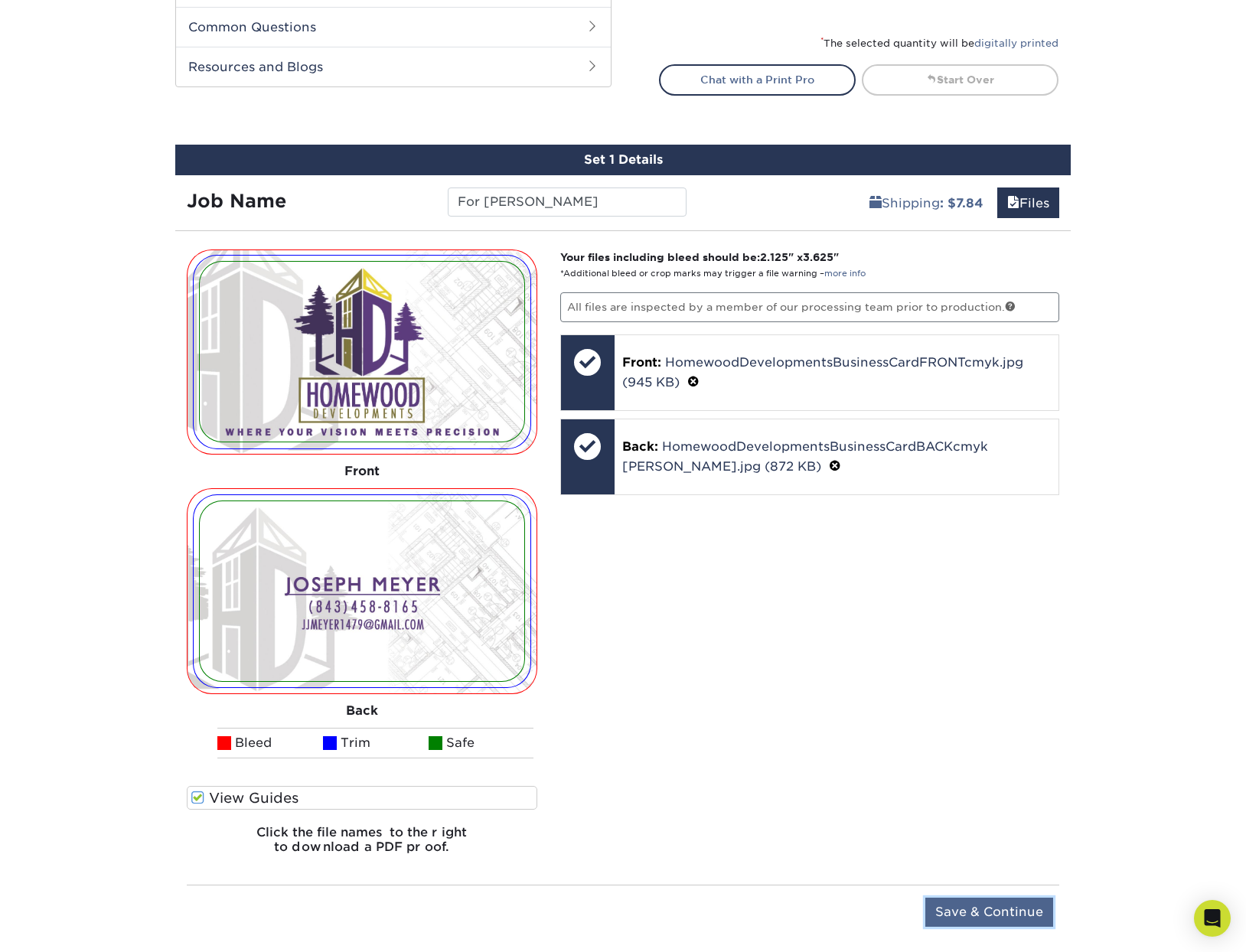
click at [989, 914] on input "Save & Continue" at bounding box center [989, 912] width 128 height 29
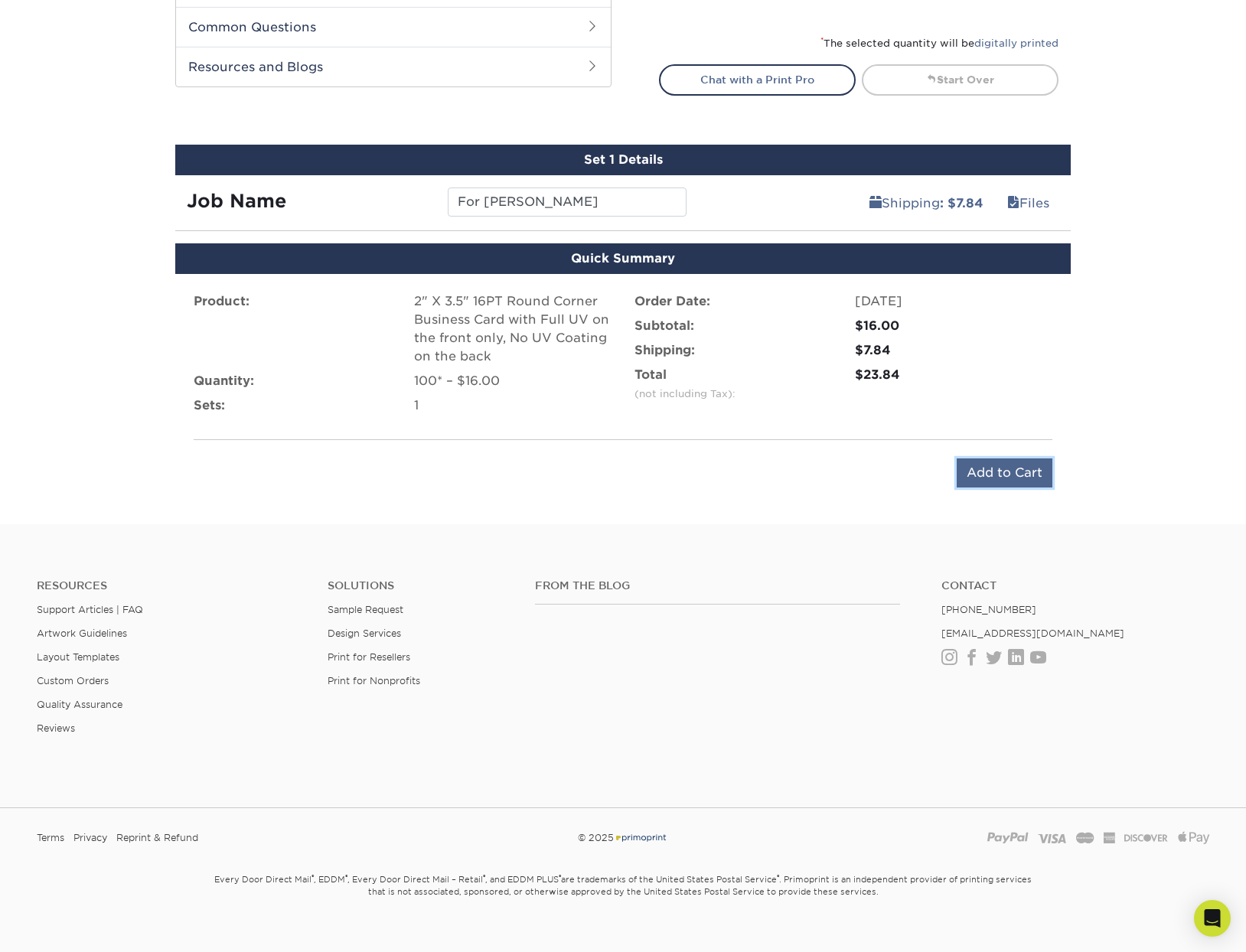
click at [997, 474] on input "Add to Cart" at bounding box center [1004, 473] width 96 height 29
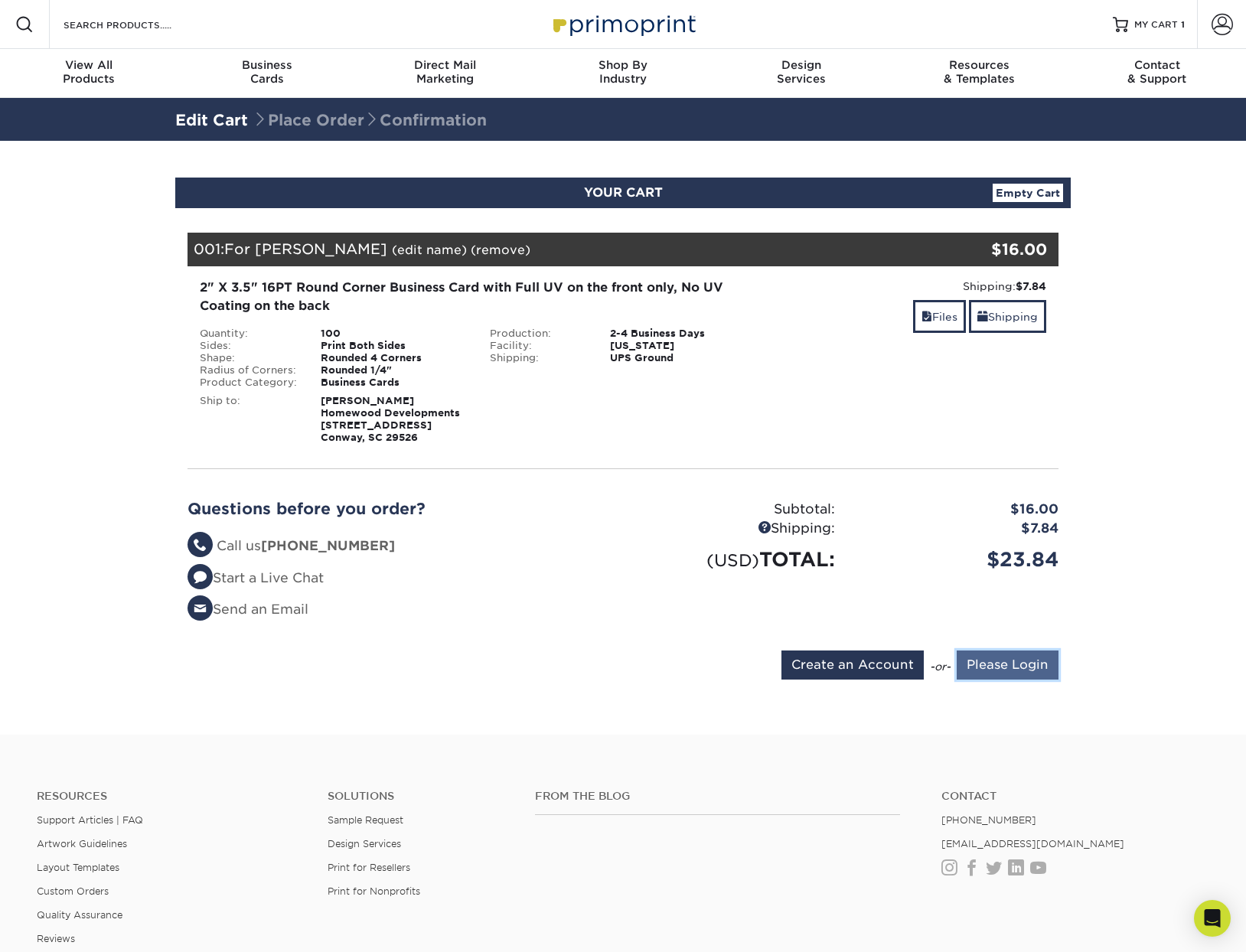
click at [1010, 659] on input "Please Login" at bounding box center [1007, 665] width 102 height 29
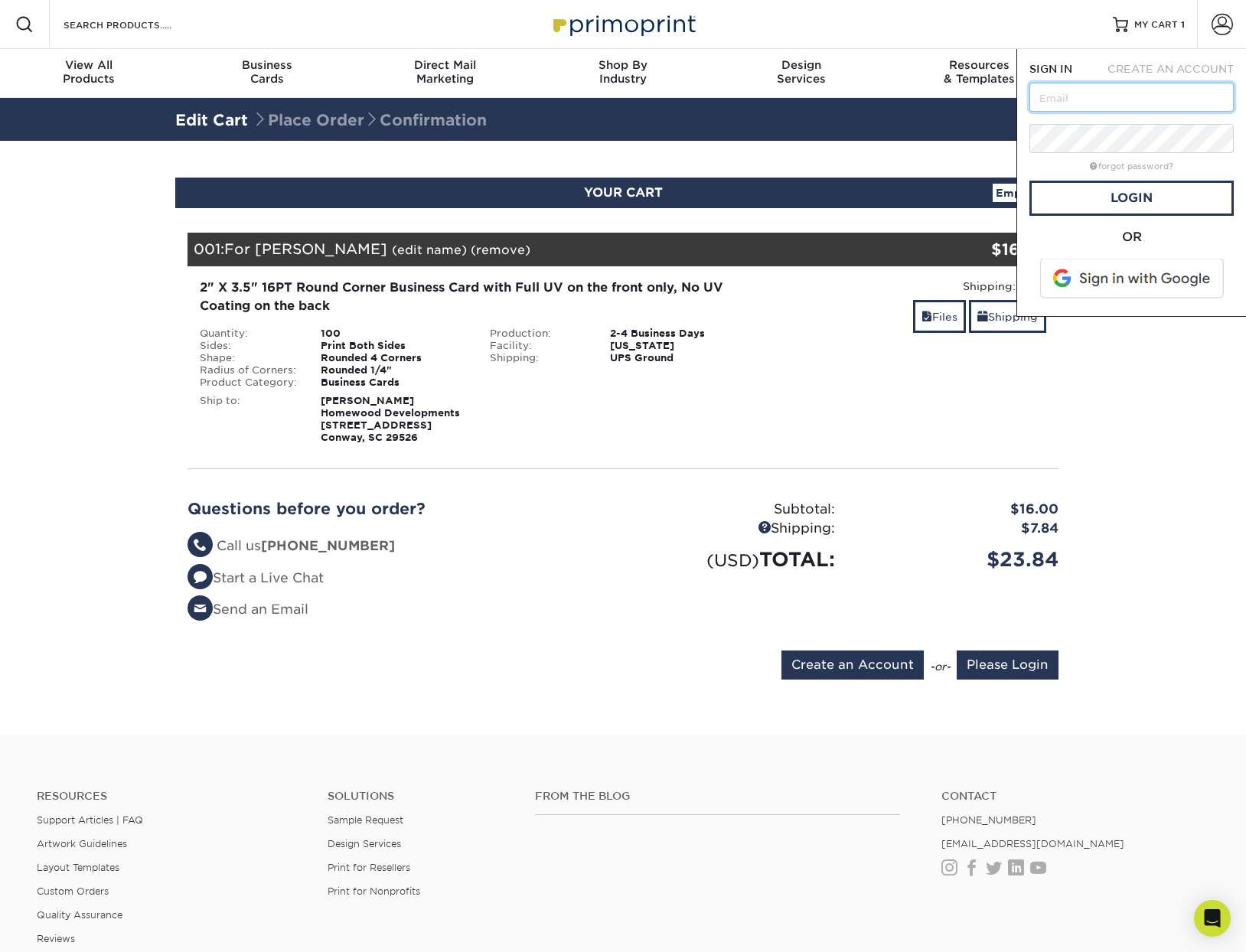
click at [1169, 93] on input "text" at bounding box center [1131, 97] width 204 height 29
type input "homewooddevelopments@gmail.com"
click at [1143, 206] on link "Login" at bounding box center [1131, 198] width 204 height 35
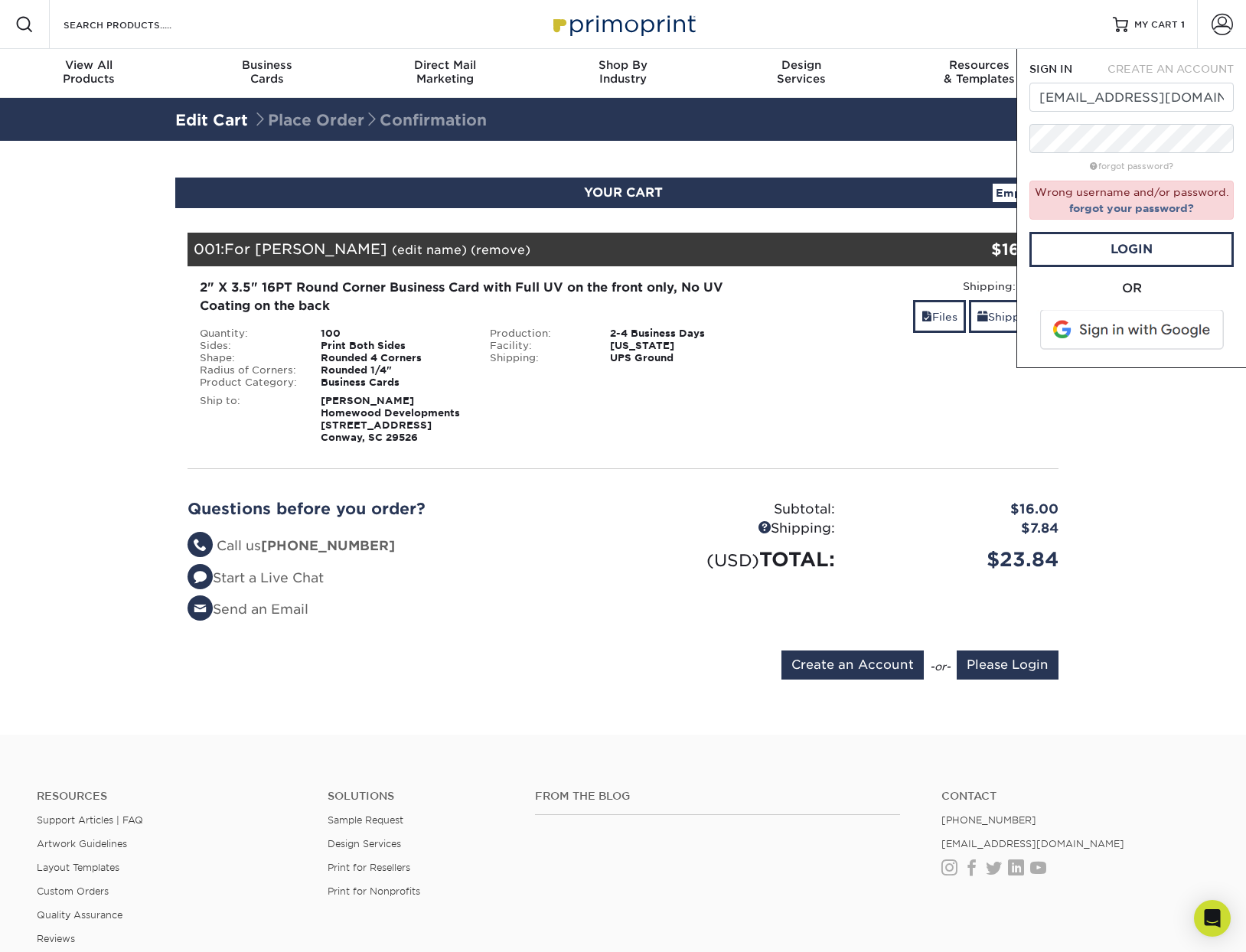
click at [1127, 325] on span at bounding box center [1133, 329] width 195 height 40
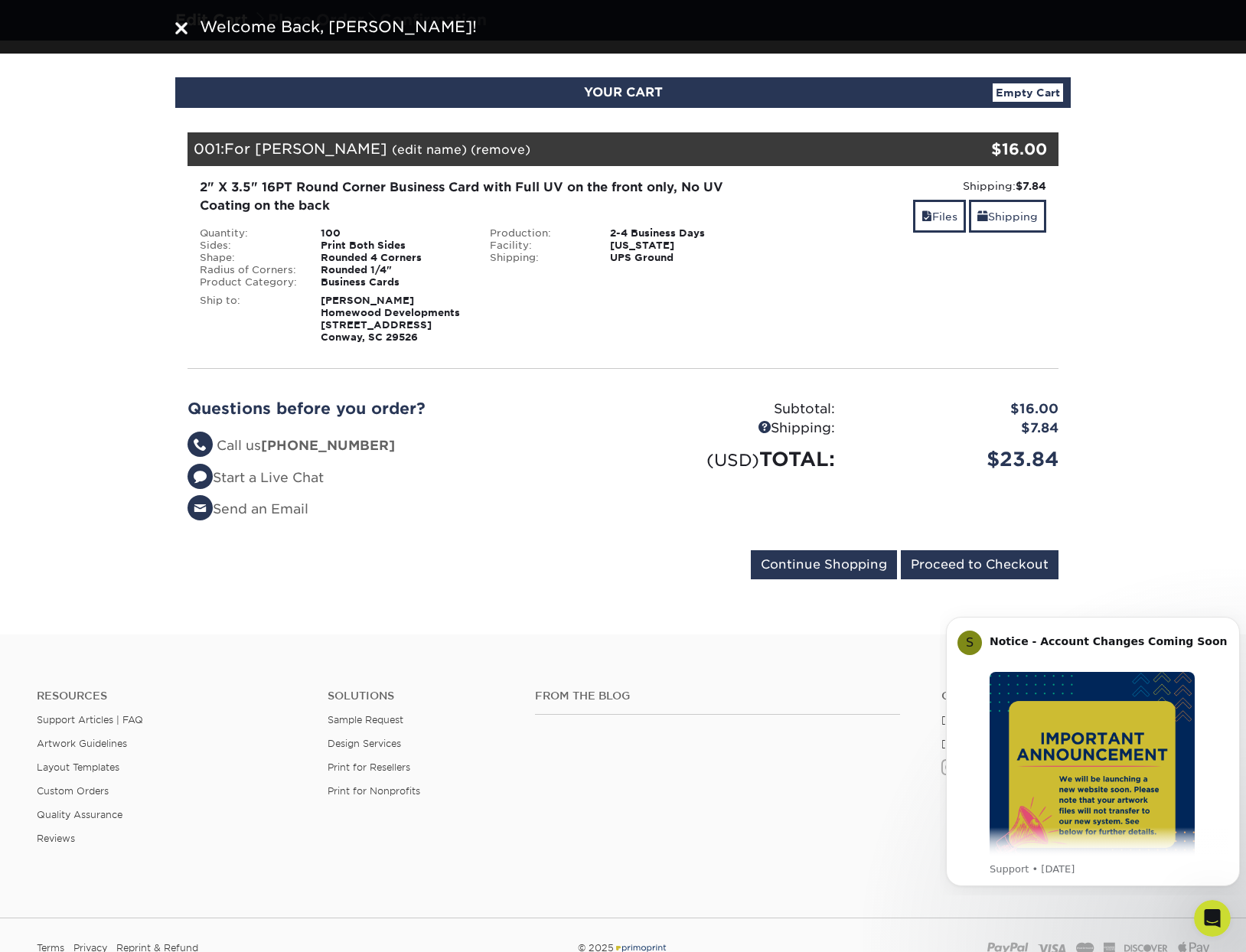
scroll to position [153, 0]
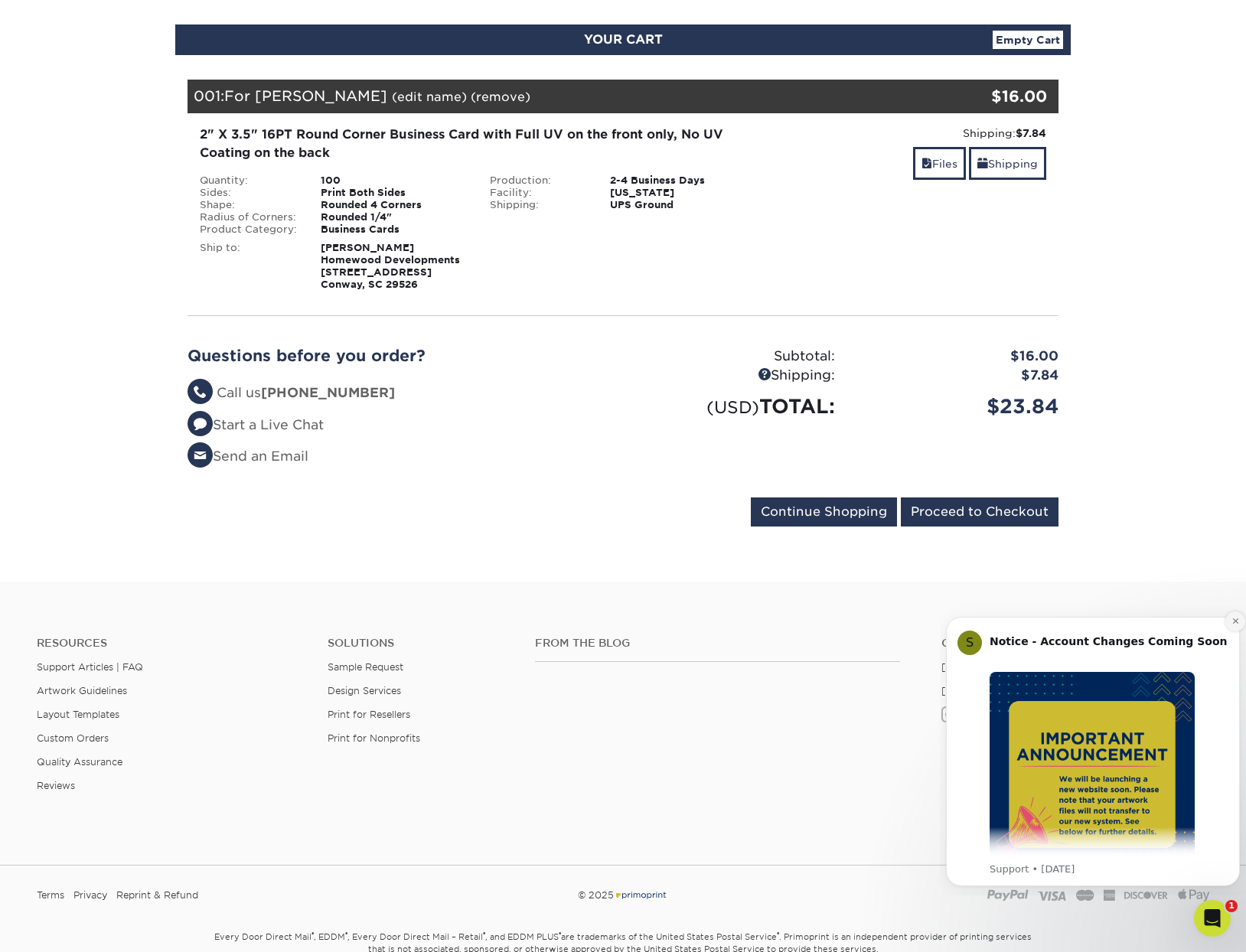
click at [1233, 624] on icon "Dismiss notification" at bounding box center [1235, 620] width 6 height 6
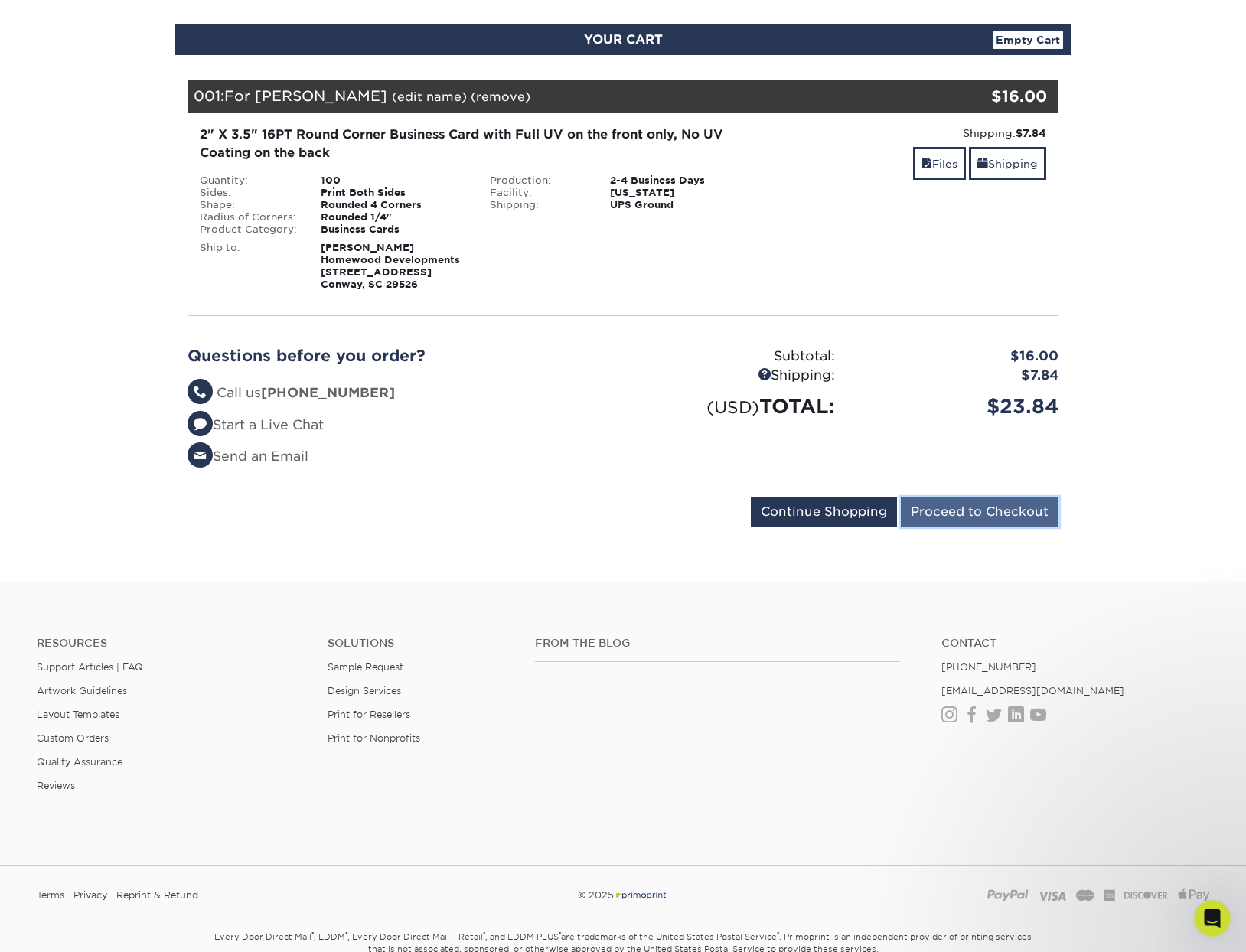
click at [974, 507] on input "Proceed to Checkout" at bounding box center [979, 511] width 157 height 29
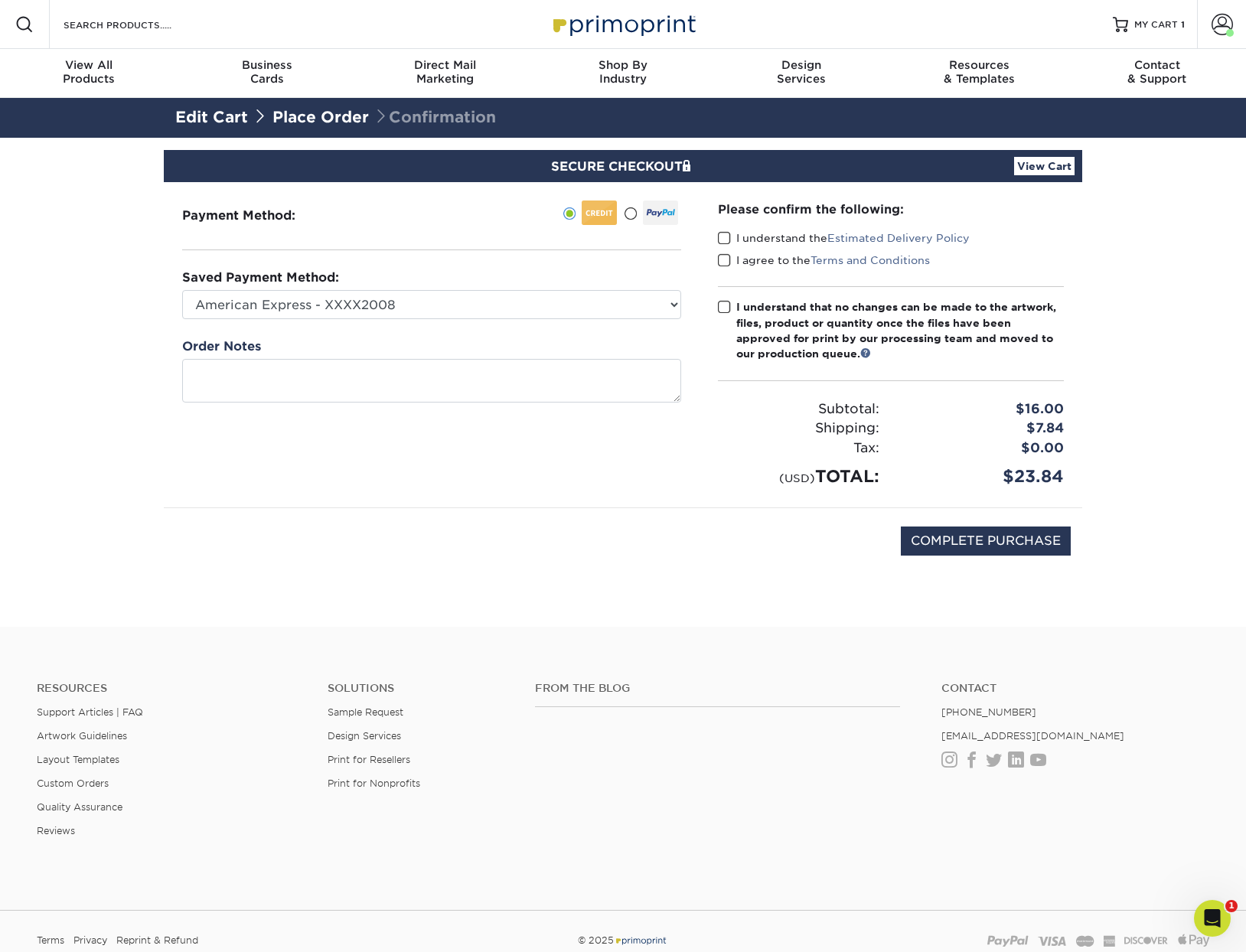
click at [722, 239] on span at bounding box center [724, 238] width 13 height 15
click at [0, 0] on input "I understand the Estimated Delivery Policy" at bounding box center [0, 0] width 0 height 0
click at [725, 266] on span at bounding box center [724, 261] width 13 height 15
click at [0, 0] on input "I agree to the Terms and Conditions" at bounding box center [0, 0] width 0 height 0
click at [721, 308] on span at bounding box center [724, 307] width 13 height 15
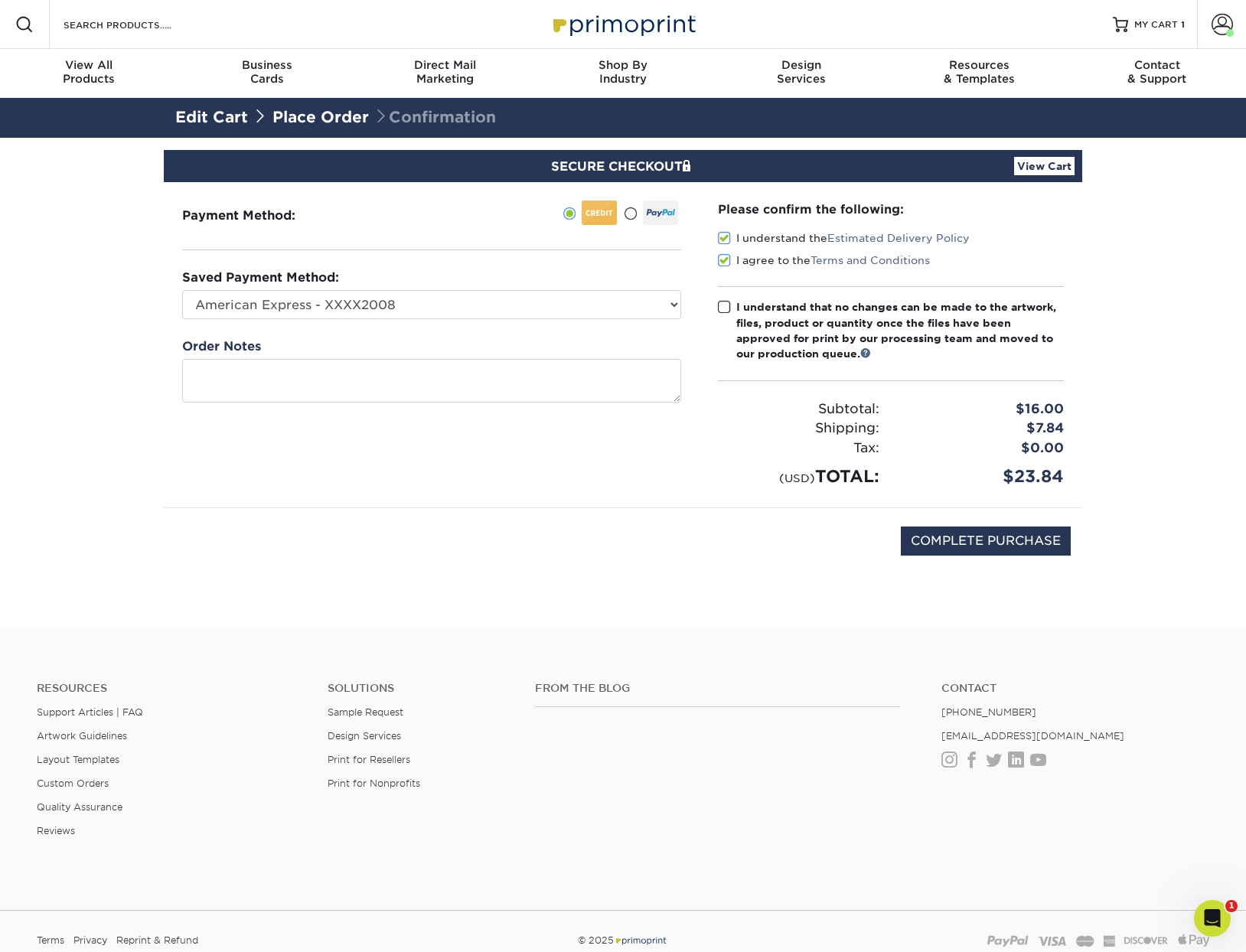
click at [0, 0] on input "I understand that no changes can be made to the artwork, files, product or quan…" at bounding box center [0, 0] width 0 height 0
click at [989, 545] on input "COMPLETE PURCHASE" at bounding box center [985, 541] width 170 height 29
type input "PROCESSING, PLEASE WAIT..."
